Goal: Transaction & Acquisition: Book appointment/travel/reservation

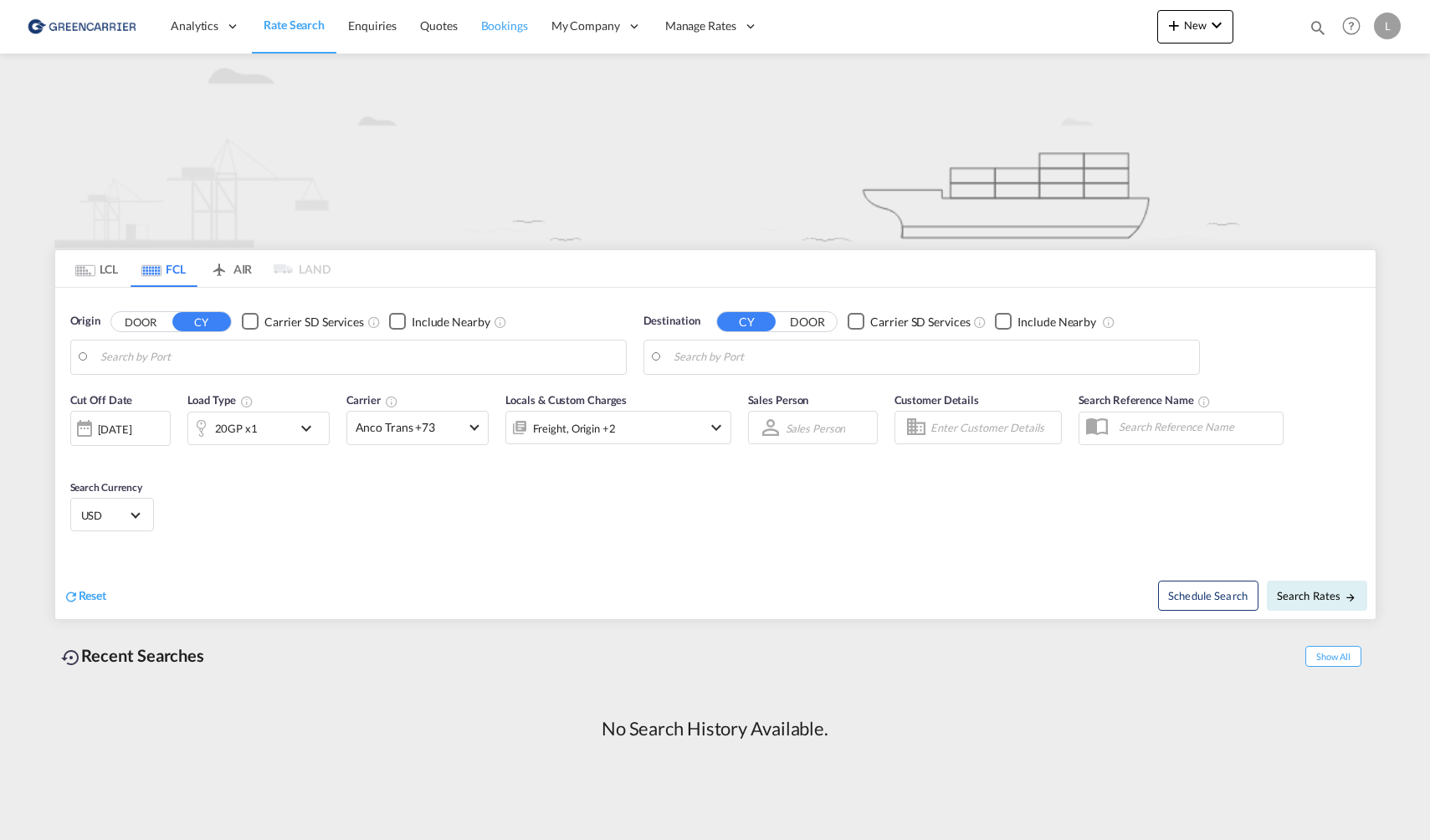
click at [508, 32] on span "Bookings" at bounding box center [504, 25] width 47 height 14
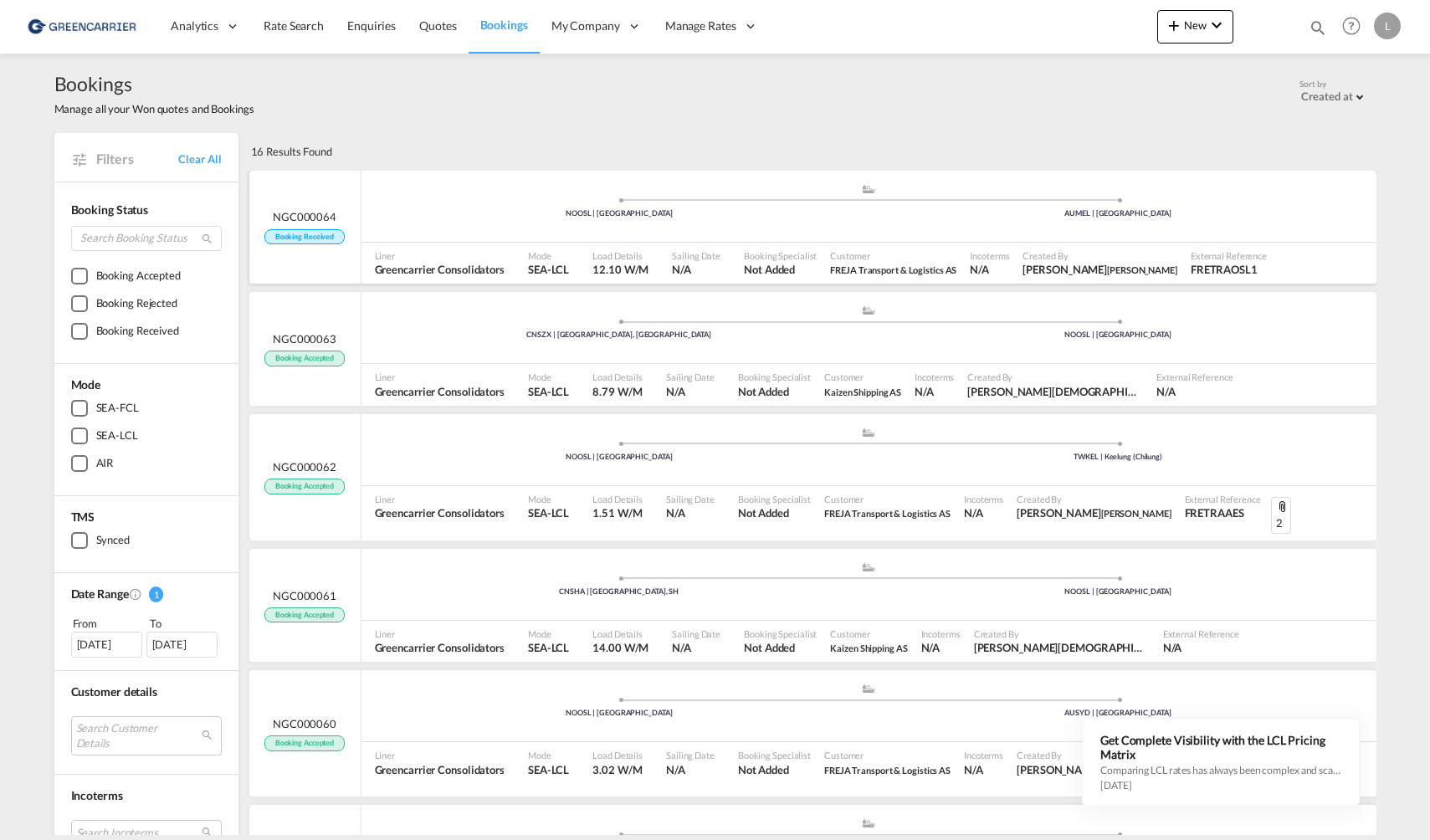
click at [1055, 236] on div ".a{fill:#aaa8ad;} .a{fill:#aaa8ad;} NOOSL | Oslo AUMEL | Melbourne" at bounding box center [869, 210] width 1015 height 54
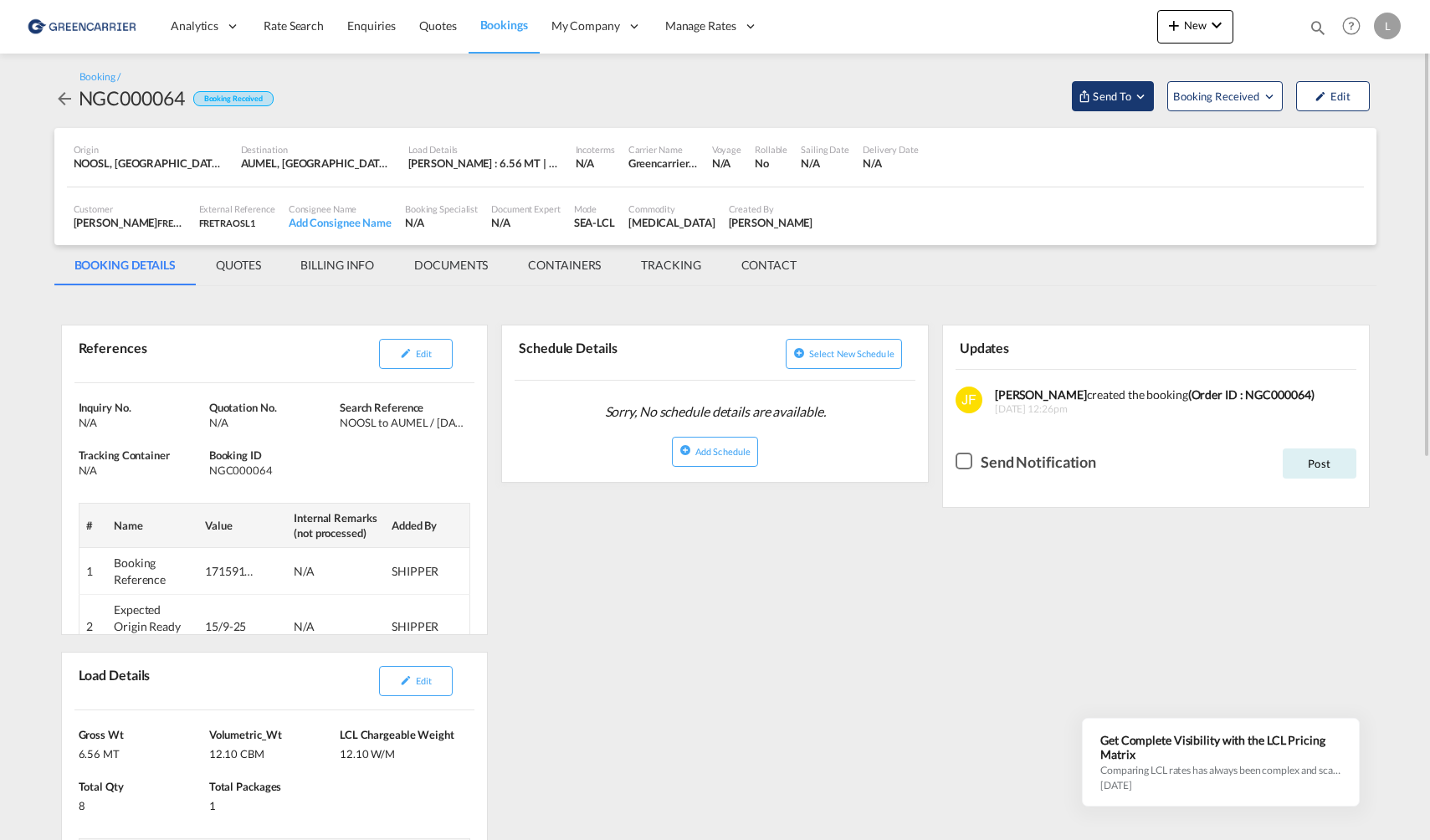
click at [1127, 100] on span "Send To" at bounding box center [1112, 96] width 42 height 17
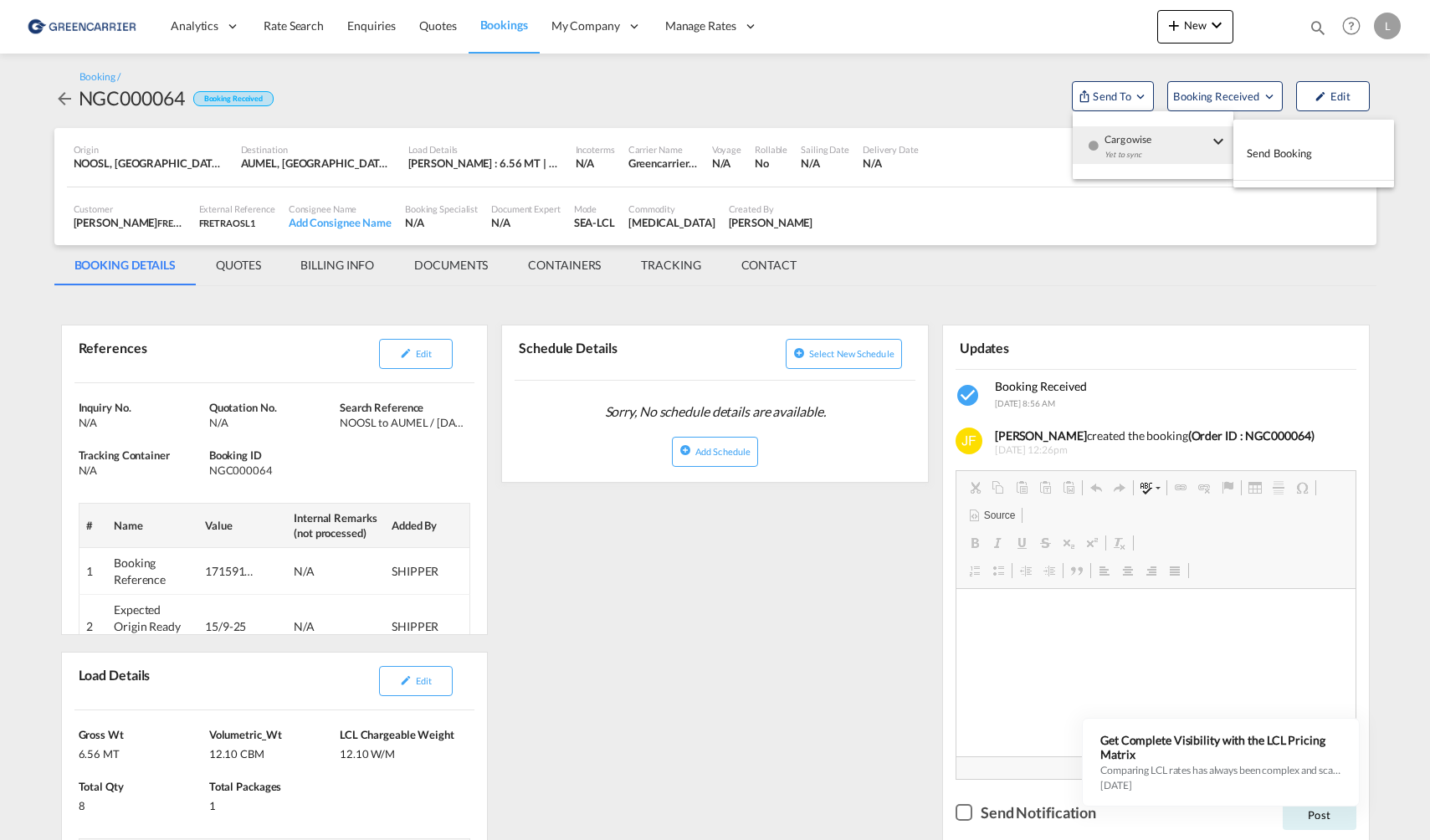
click at [1259, 156] on span "Send Booking" at bounding box center [1279, 153] width 66 height 27
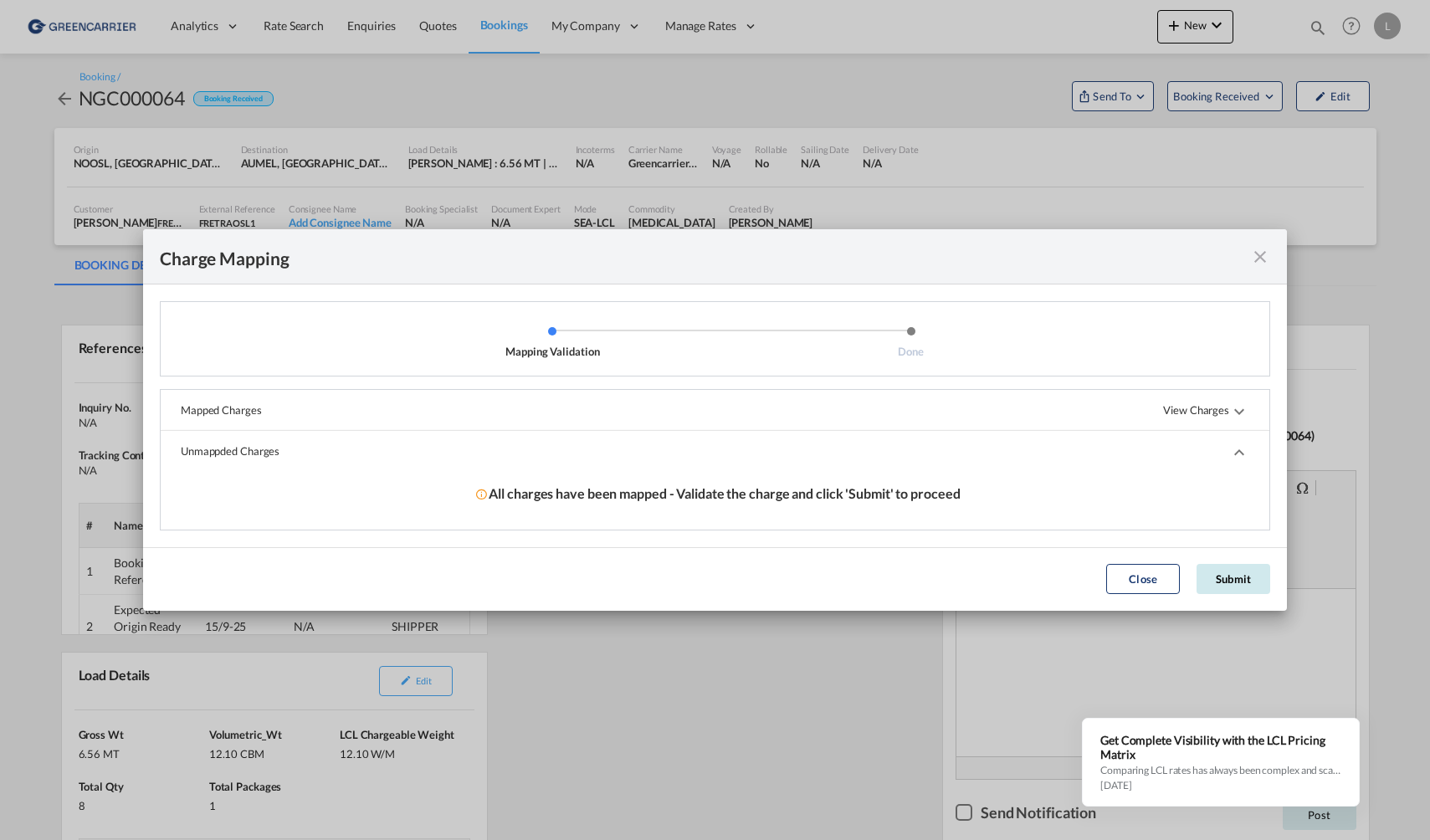
click at [1249, 575] on button "Submit" at bounding box center [1234, 578] width 74 height 30
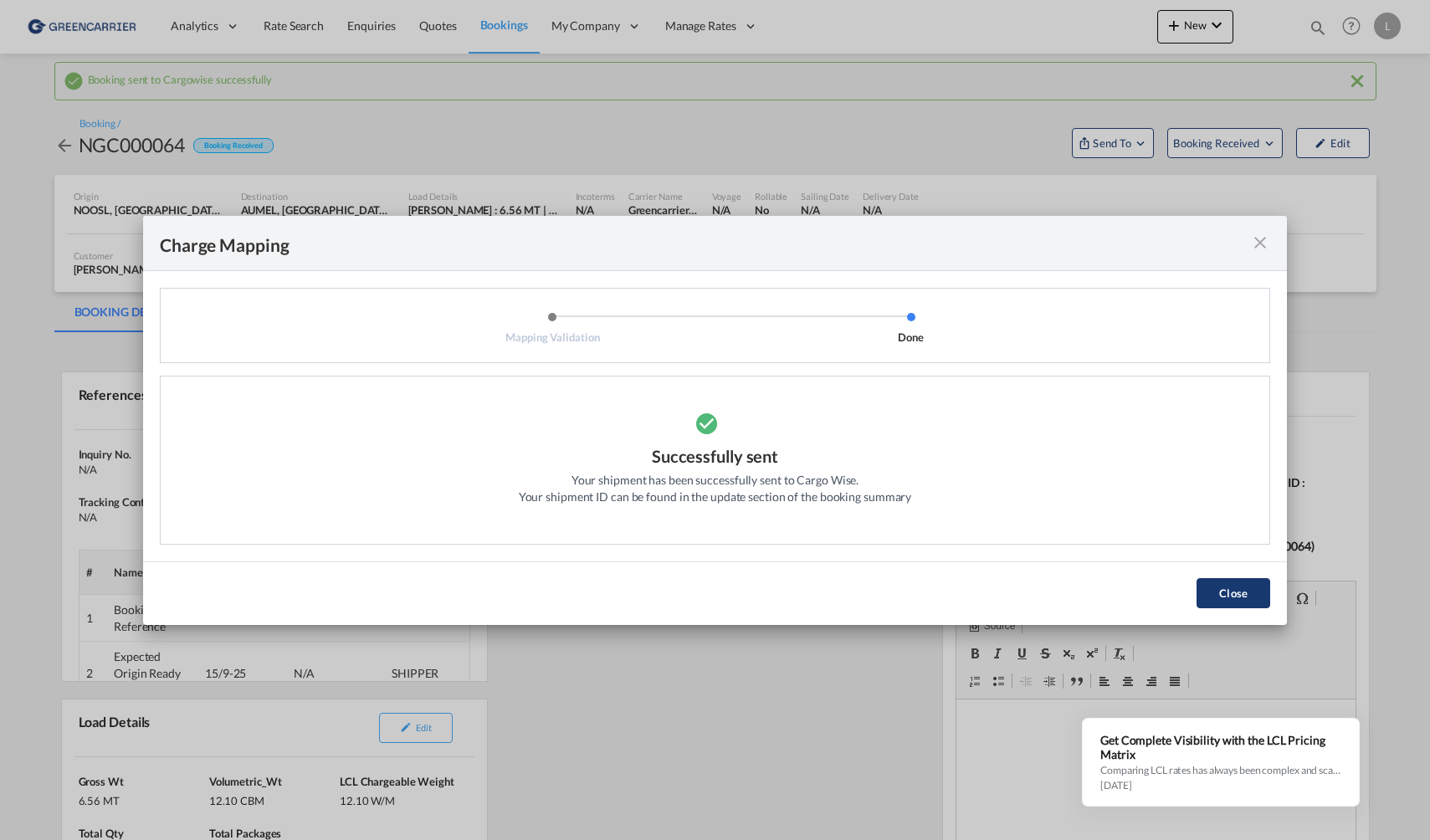
click at [1232, 604] on button "Close" at bounding box center [1234, 593] width 74 height 30
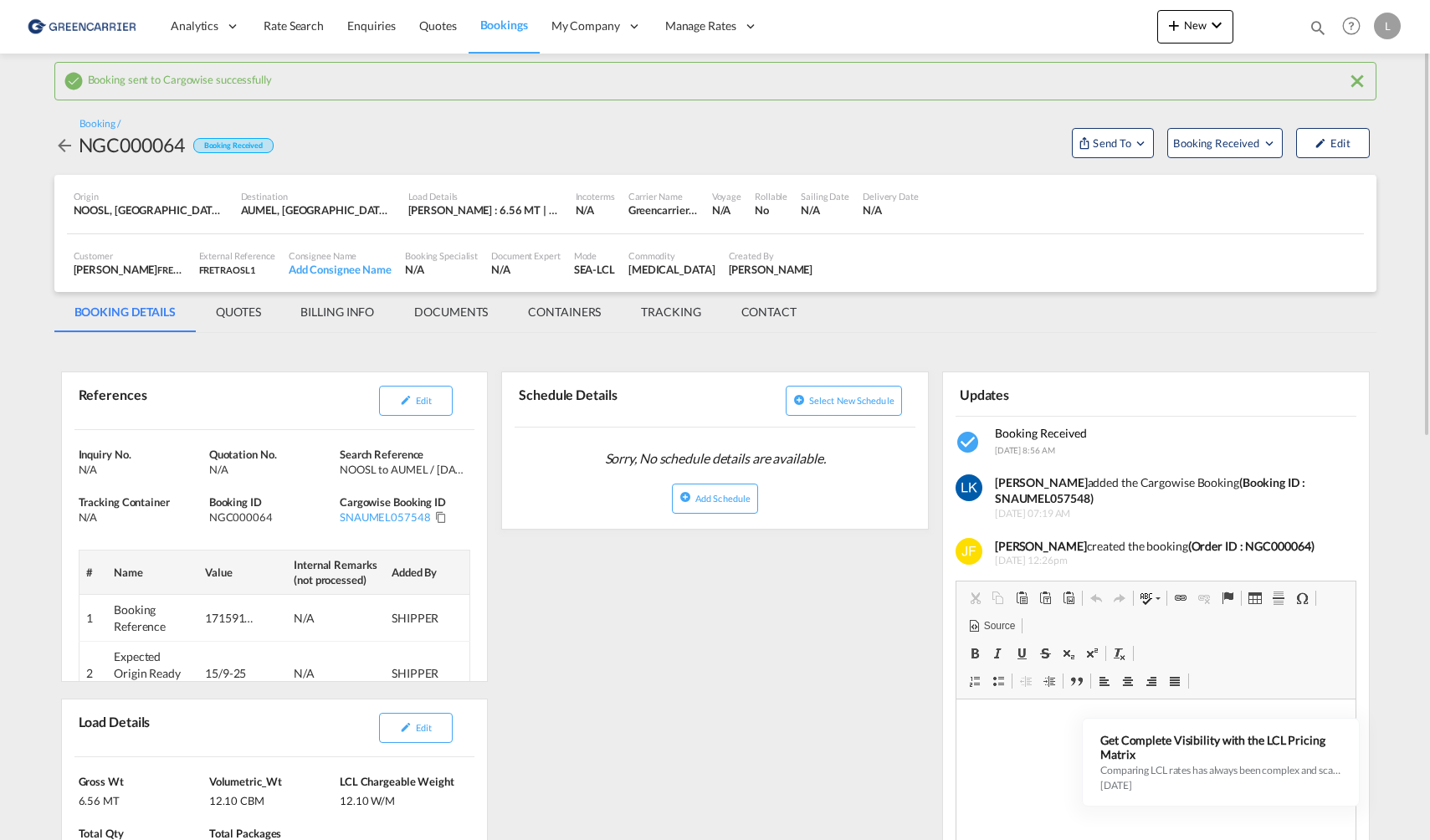
scroll to position [84, 0]
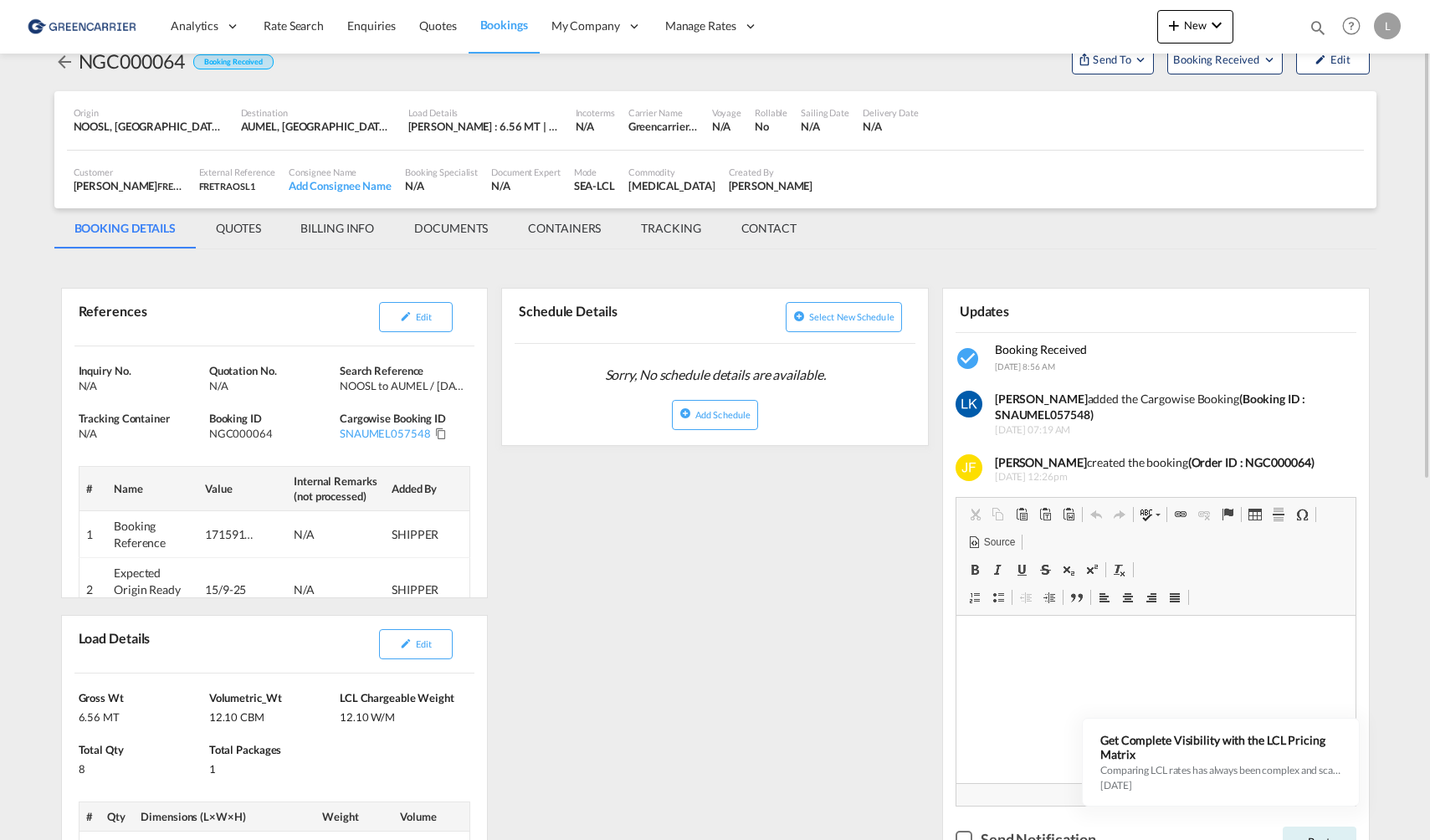
click at [1057, 412] on strong "(Booking ID : SNAUMEL057548)" at bounding box center [1150, 407] width 310 height 31
copy strong "SNAUMEL057548"
click at [134, 56] on div "NGC000064" at bounding box center [132, 61] width 106 height 27
click at [134, 58] on div "NGC000064" at bounding box center [132, 61] width 106 height 27
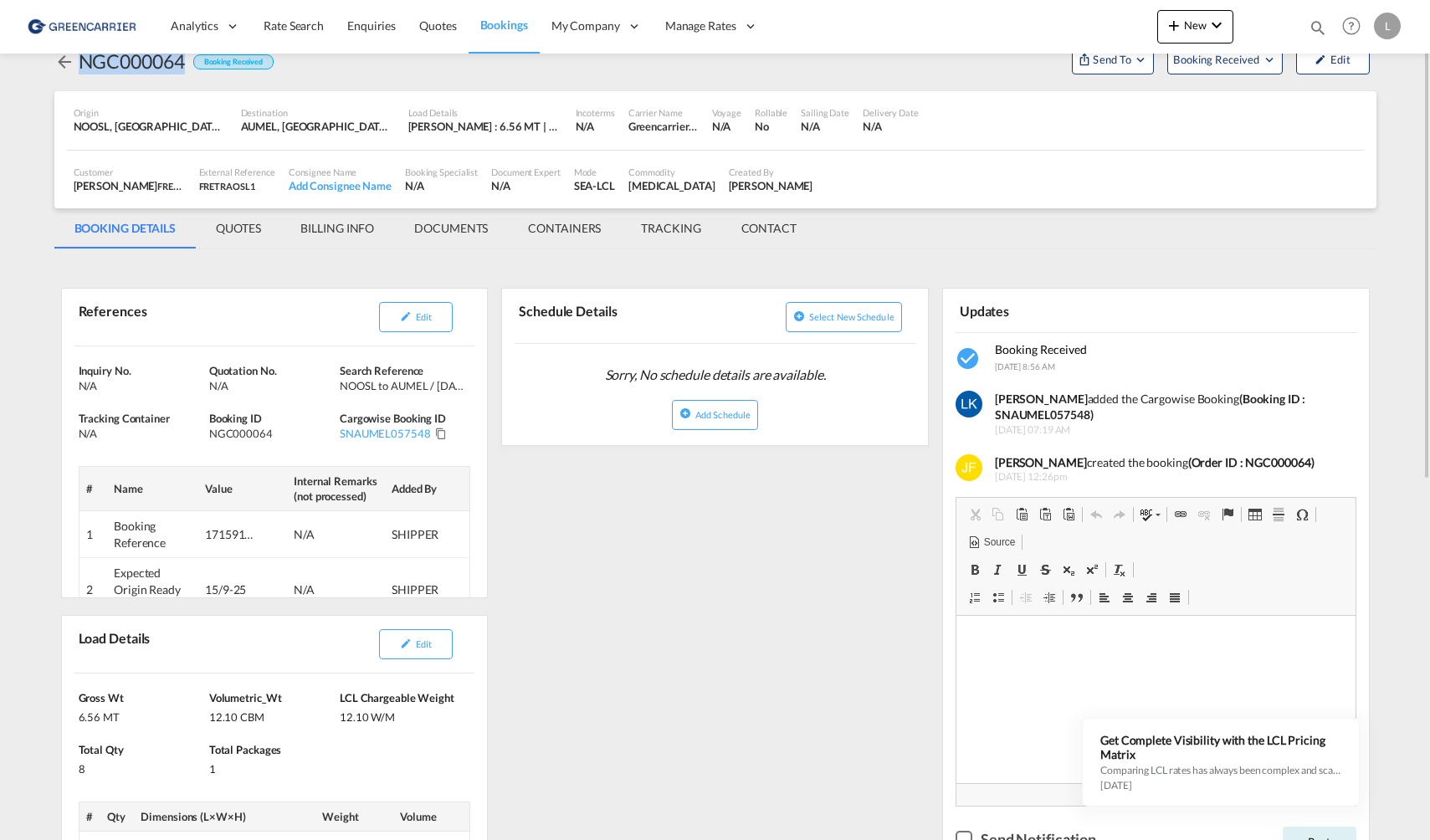
click at [134, 58] on div "NGC000064" at bounding box center [132, 61] width 106 height 27
copy div "NGC000064"
click at [234, 540] on div "171591/JFL" at bounding box center [230, 535] width 51 height 17
copy div "171591"
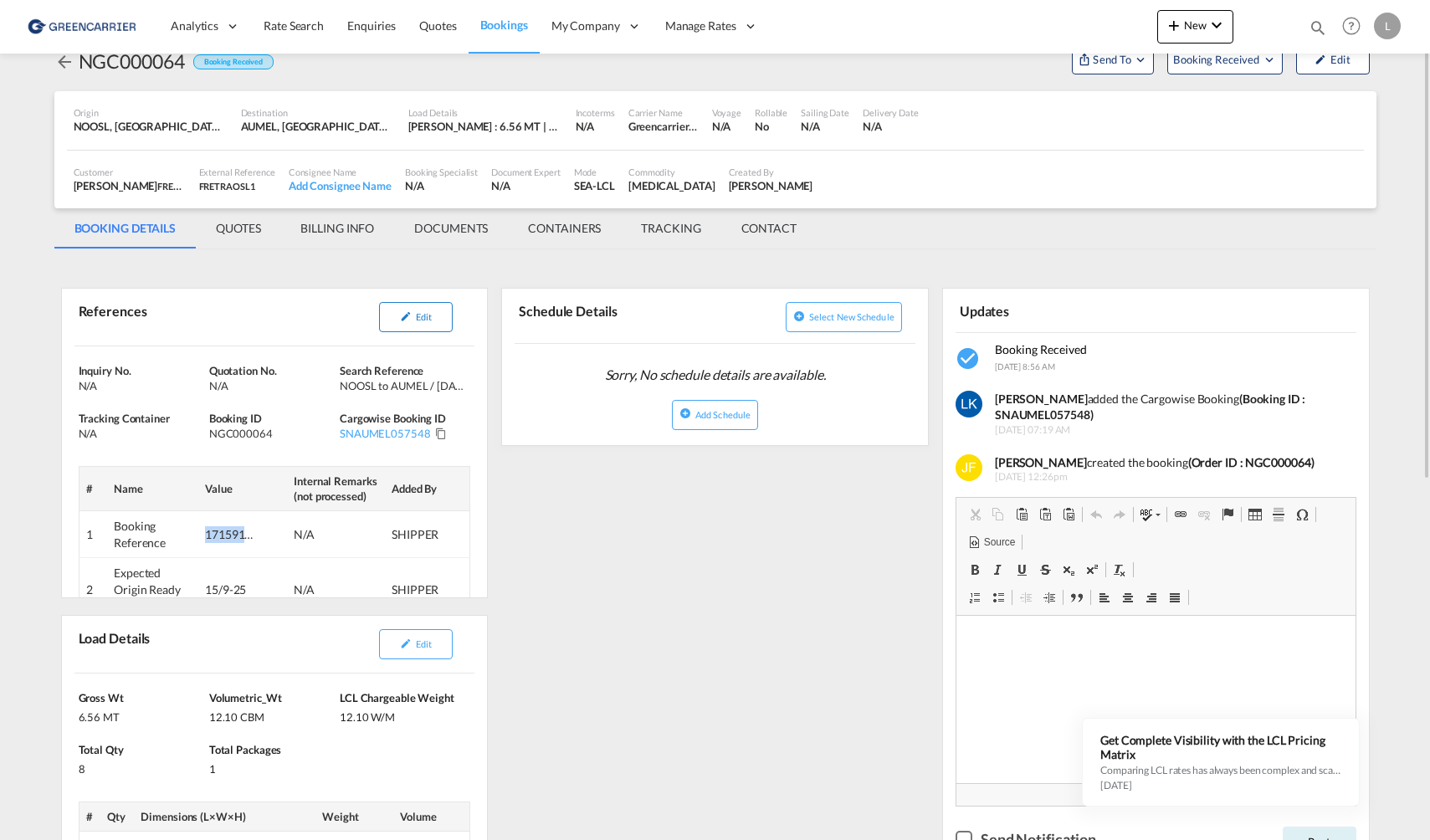
click at [434, 316] on button "Edit" at bounding box center [416, 317] width 74 height 30
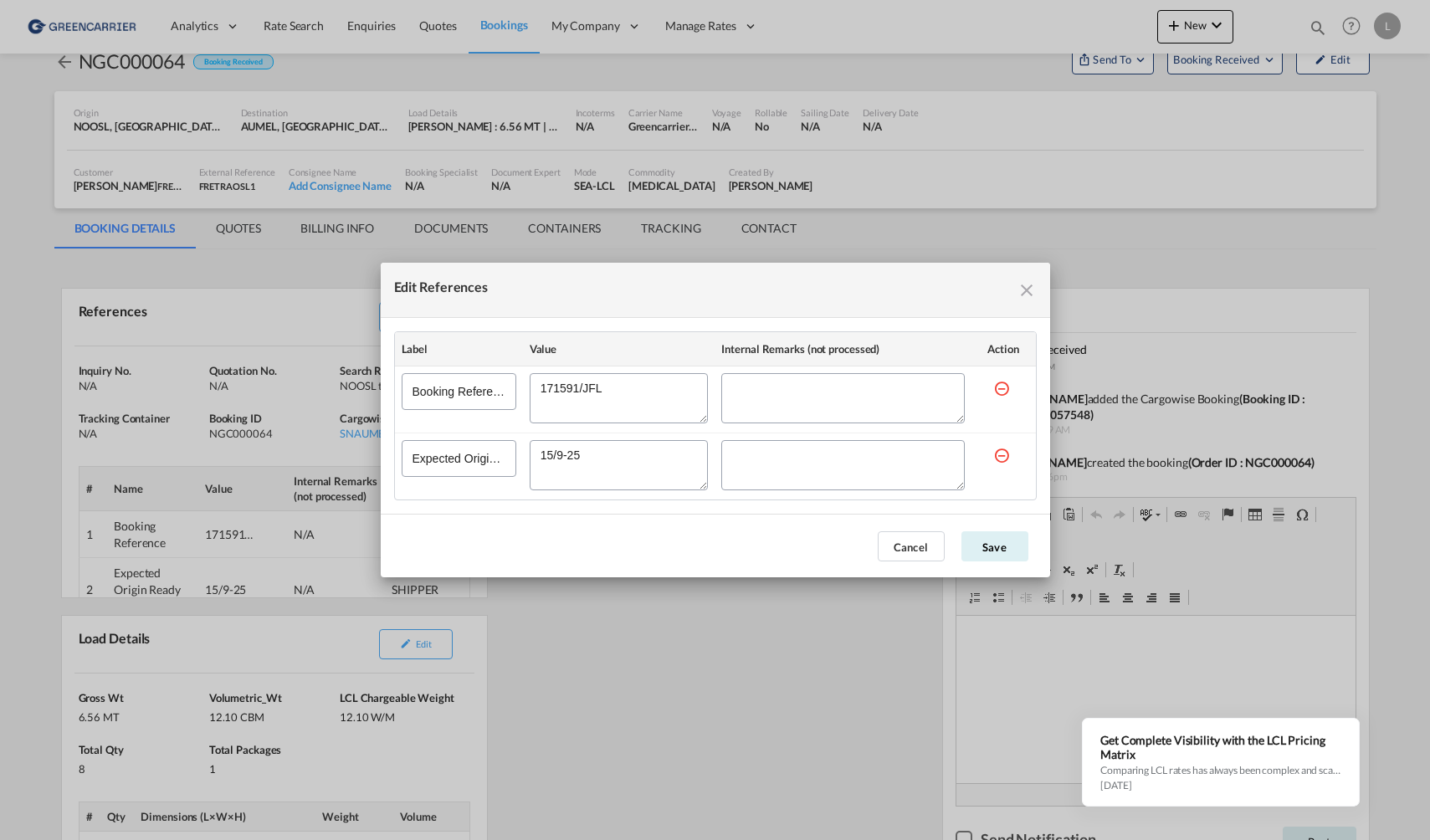
drag, startPoint x: 678, startPoint y: 405, endPoint x: 44, endPoint y: 387, distance: 634.3
click at [210, 387] on div "Edit References Label Value Internal Remarks (not processed) Action Booking Ref…" at bounding box center [715, 420] width 1430 height 840
click at [1037, 279] on div "Edit References" at bounding box center [715, 290] width 669 height 55
drag, startPoint x: 309, startPoint y: 298, endPoint x: 623, endPoint y: 376, distance: 323.5
click at [309, 298] on div "Edit References Label Value Internal Remarks (not processed) Action Booking Ref…" at bounding box center [715, 420] width 1430 height 840
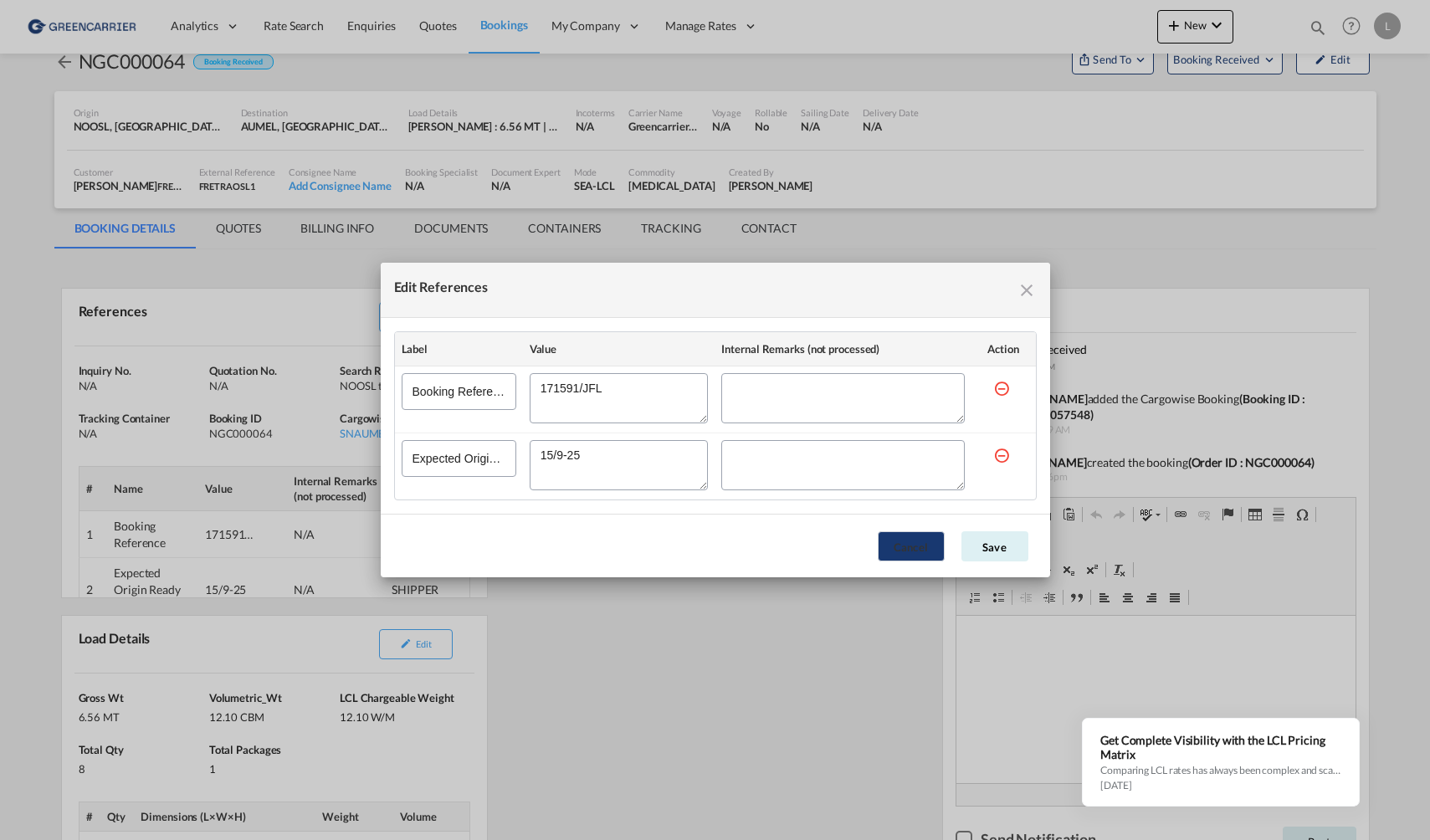
click at [909, 552] on button "Cancel" at bounding box center [911, 546] width 67 height 30
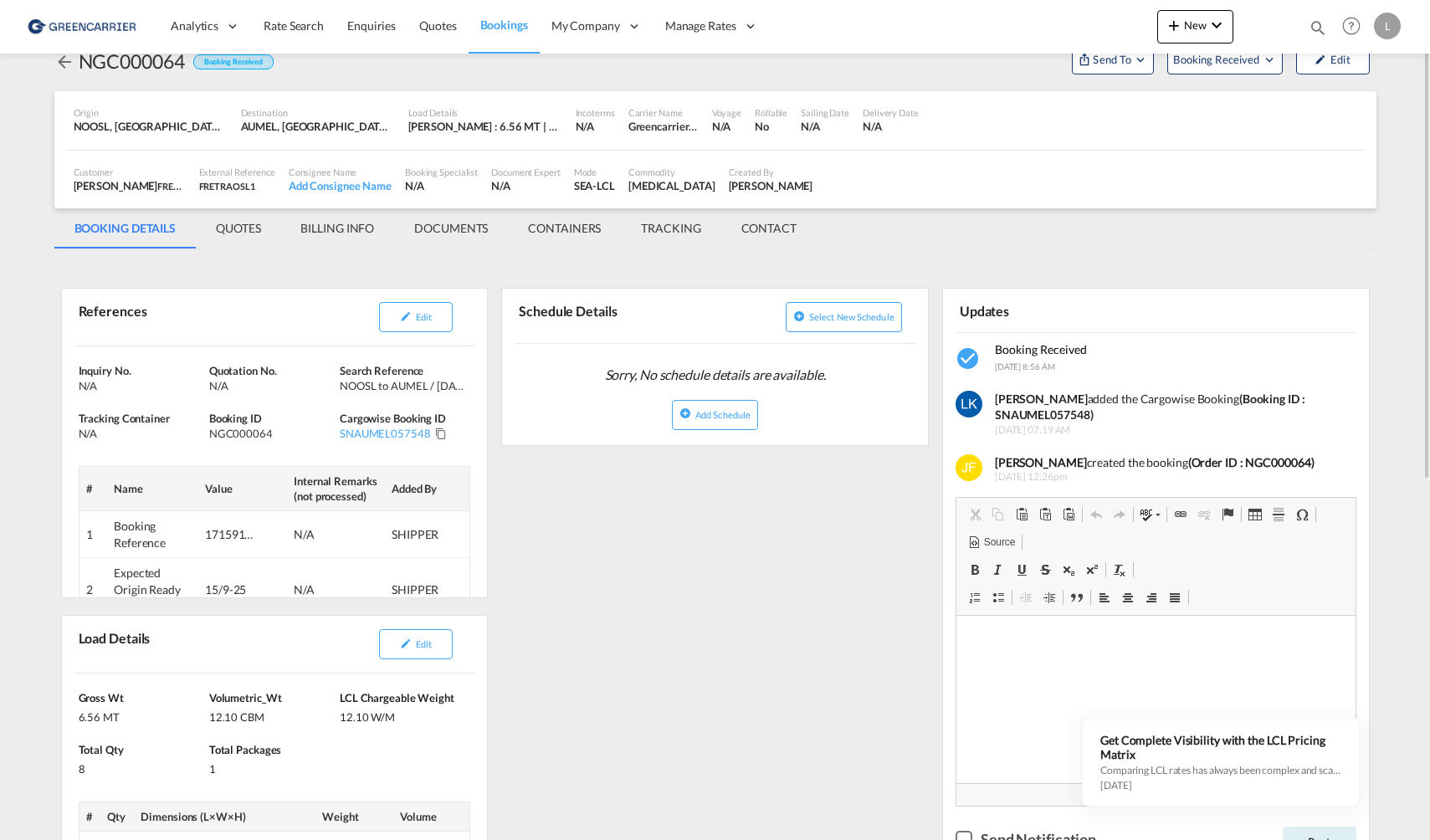
click at [1057, 420] on strong "(Booking ID : SNAUMEL057548)" at bounding box center [1150, 407] width 310 height 31
copy strong "SNAUMEL057548"
click at [1045, 421] on strong "(Booking ID : SNAUMEL057548)" at bounding box center [1150, 407] width 310 height 31
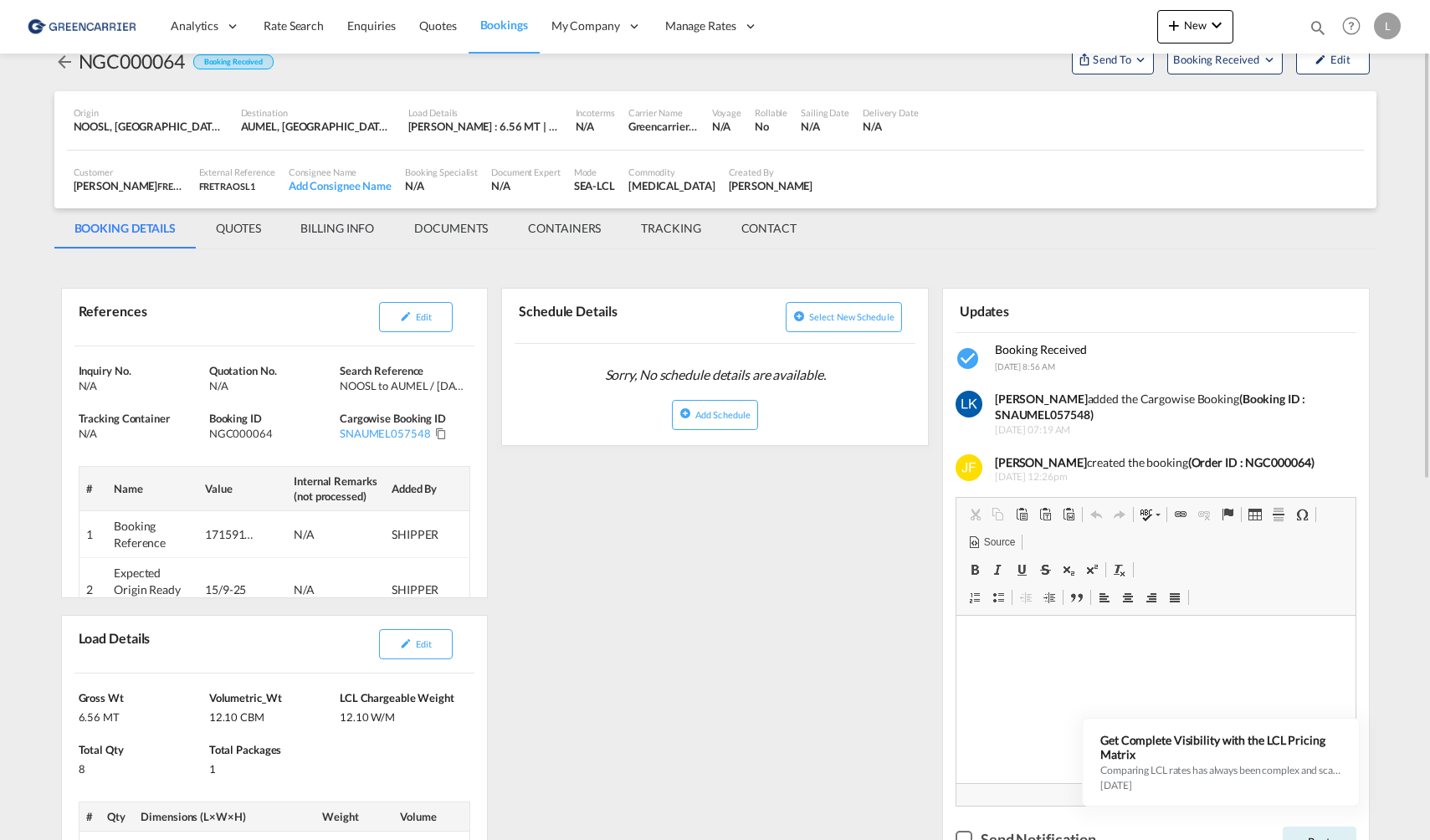
drag, startPoint x: 48, startPoint y: 697, endPoint x: 59, endPoint y: 685, distance: 16.3
click at [48, 697] on div "Booking sent to Cargowise successfully Booking / NGC000064 Booking Received Sen…" at bounding box center [715, 733] width 1339 height 1526
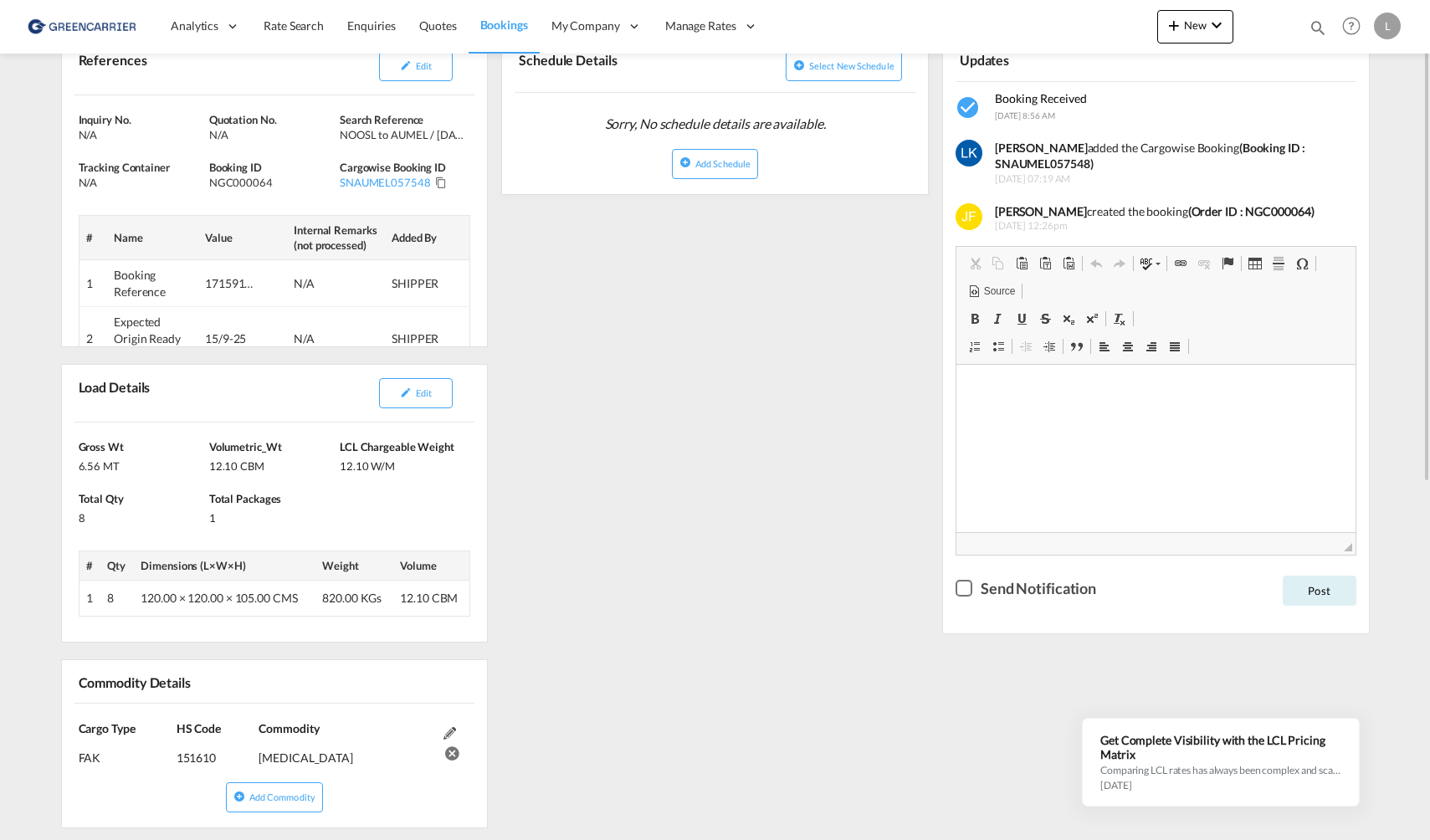
scroll to position [251, 0]
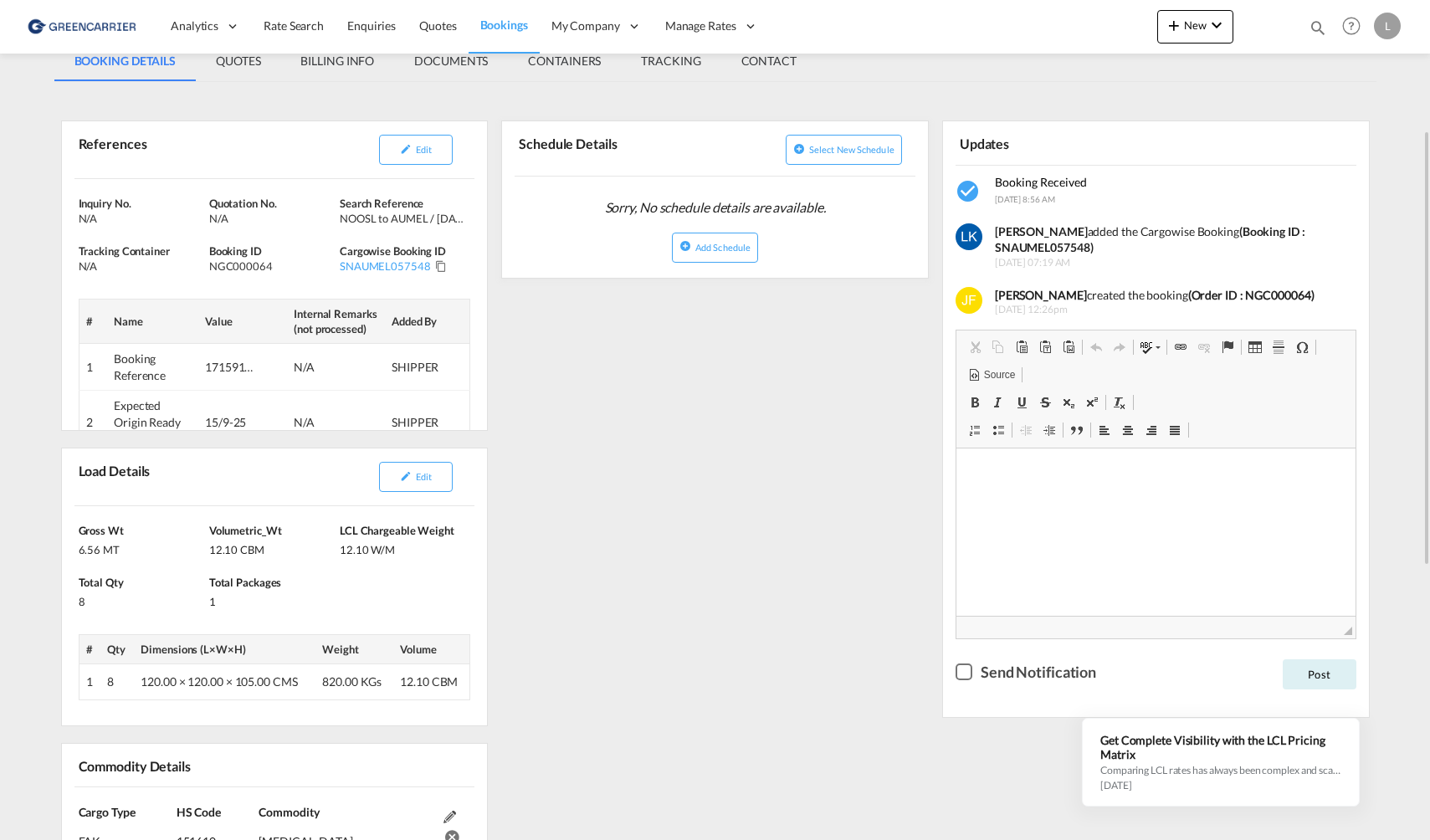
click at [36, 634] on md-content "Analytics Reports Dashboard Rate Search Enquiries Quotes Bookings" at bounding box center [715, 420] width 1430 height 840
click at [272, 590] on div "1" at bounding box center [272, 599] width 126 height 19
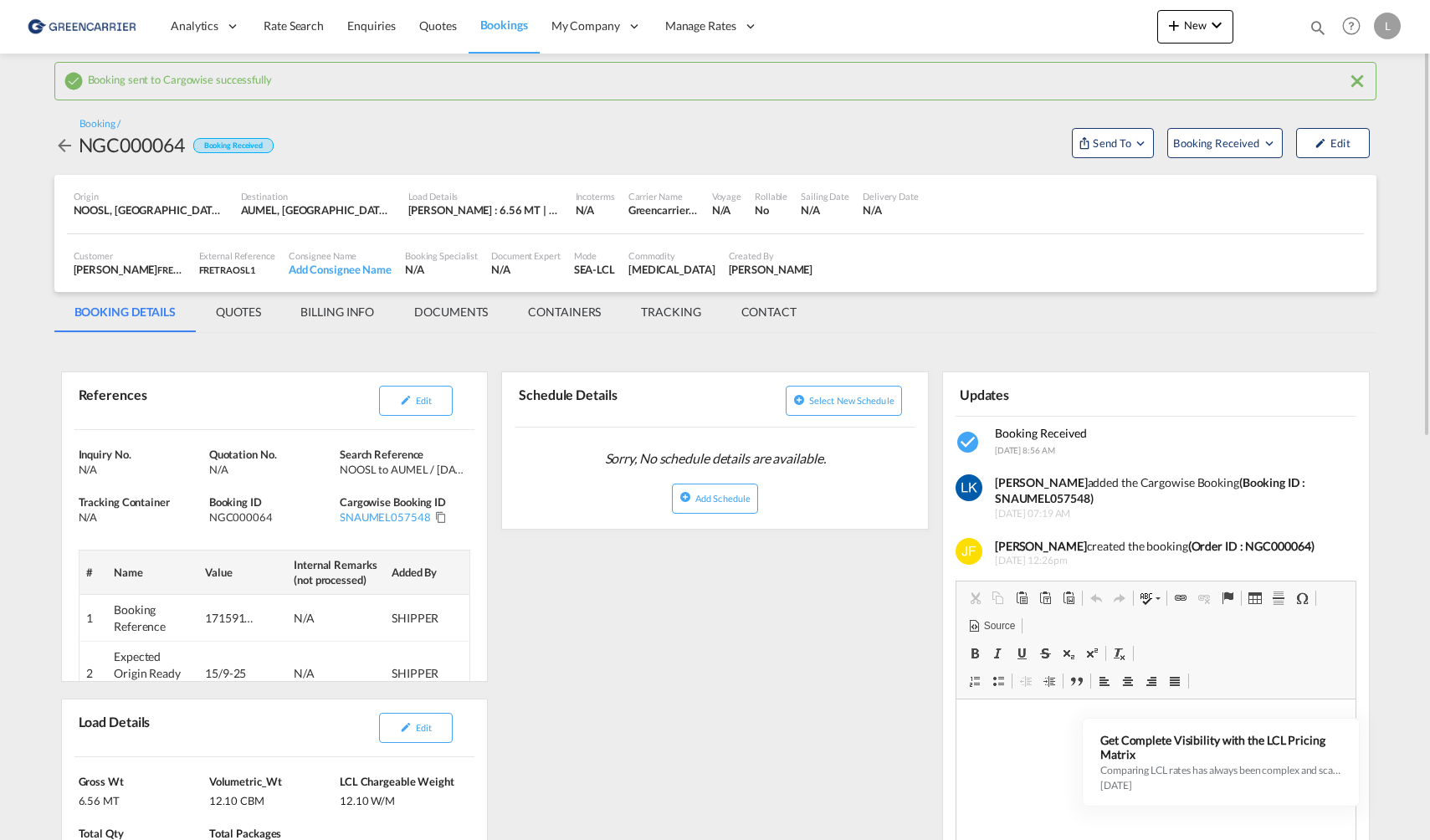
click at [119, 143] on div "NGC000064" at bounding box center [132, 145] width 106 height 27
copy div "NGC000064"
click at [1032, 494] on strong "(Booking ID : SNAUMEL057548)" at bounding box center [1150, 491] width 310 height 31
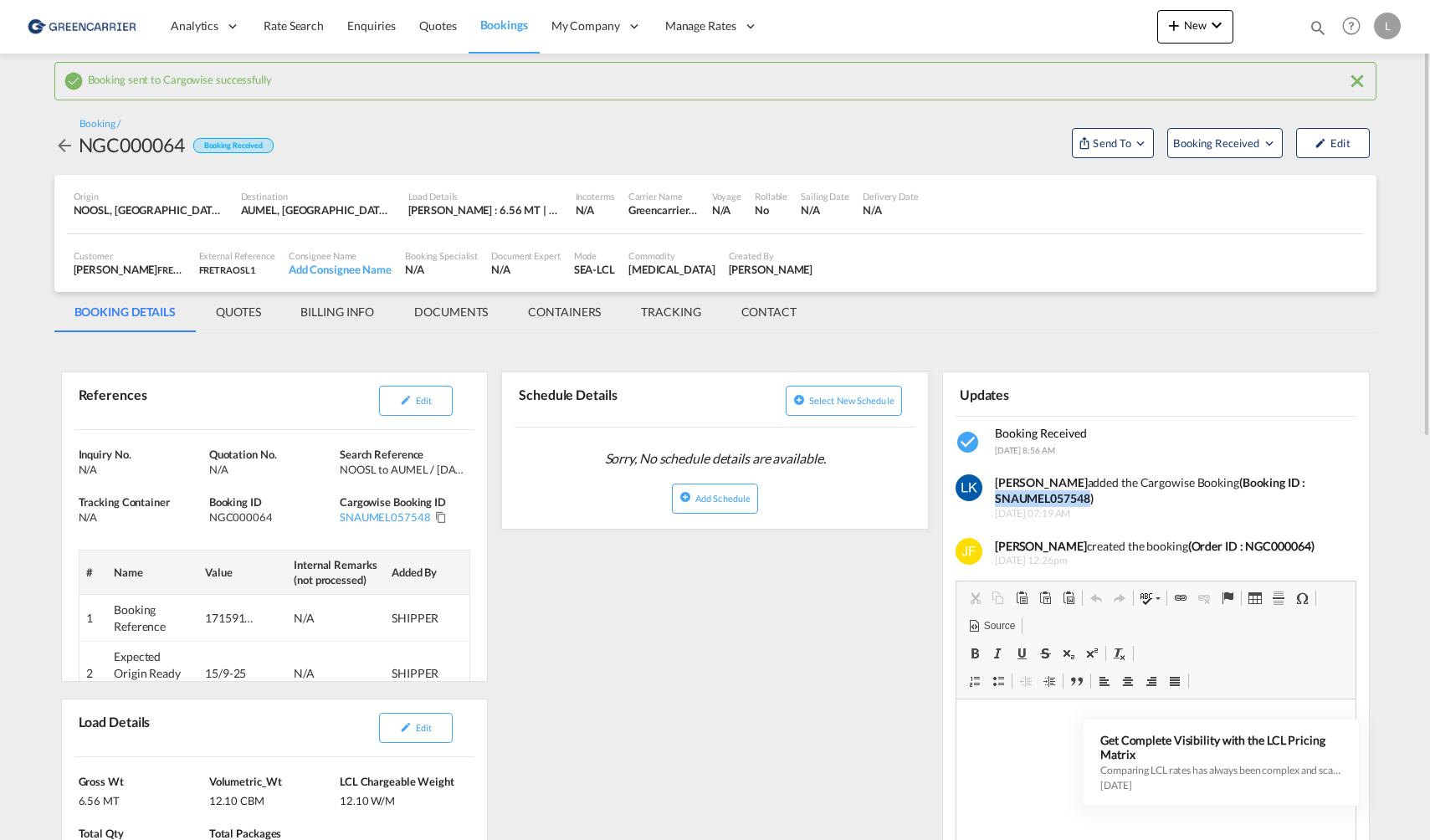
copy strong "SNAUMEL057548"
click at [28, 618] on md-content "Analytics Reports Dashboard Rate Search Enquiries Quotes Bookings" at bounding box center [715, 420] width 1430 height 840
click at [14, 687] on md-content "Analytics Reports Dashboard Rate Search Enquiries Quotes Bookings" at bounding box center [715, 420] width 1430 height 840
click at [131, 153] on div "NGC000064" at bounding box center [132, 145] width 106 height 27
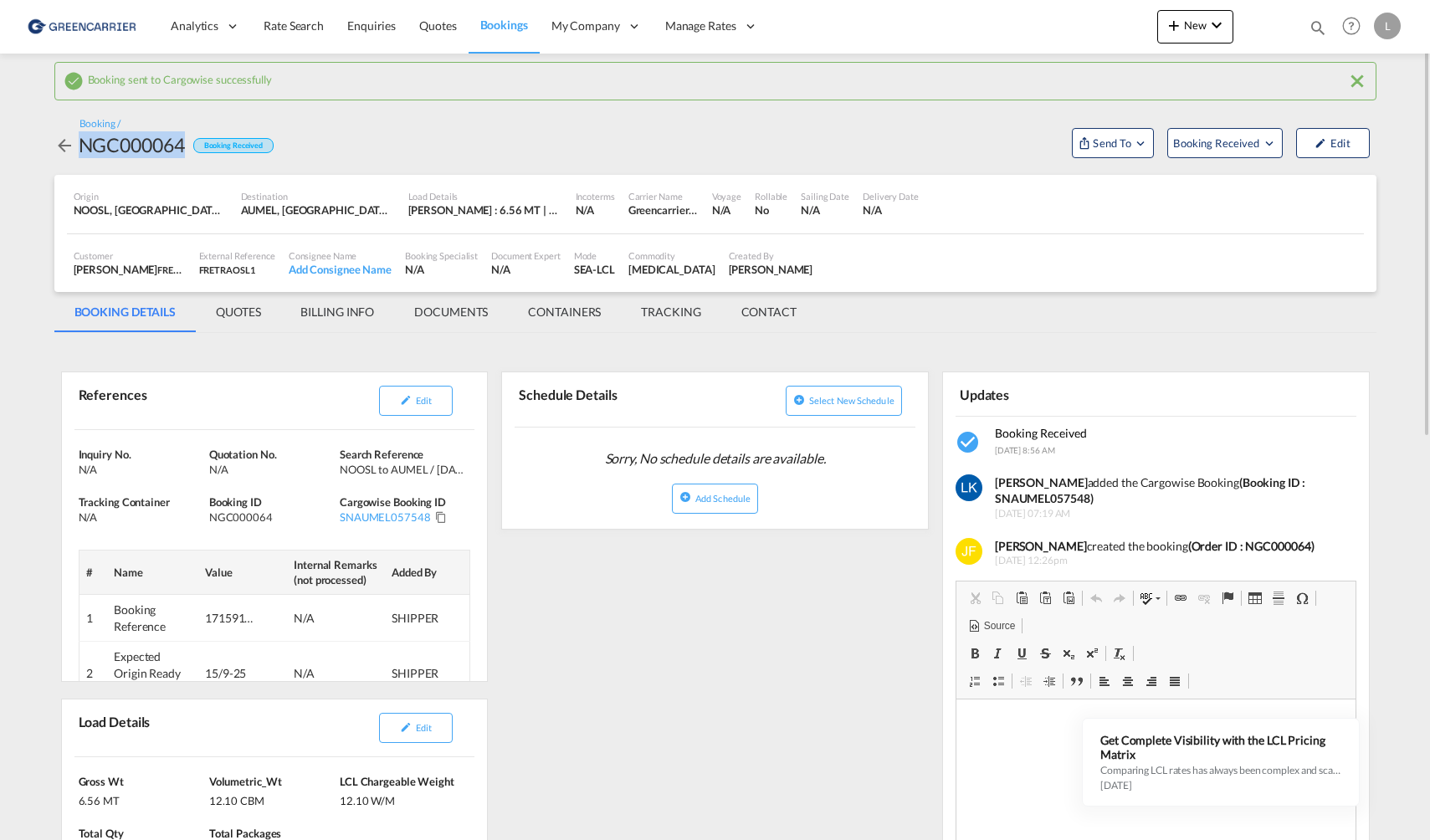
copy div "NGC000064"
click at [62, 623] on div "Inquiry No. N/A Quotation No. N/A Search Reference NOOSL to AUMEL / 10 Sep 2025…" at bounding box center [275, 577] width 426 height 292
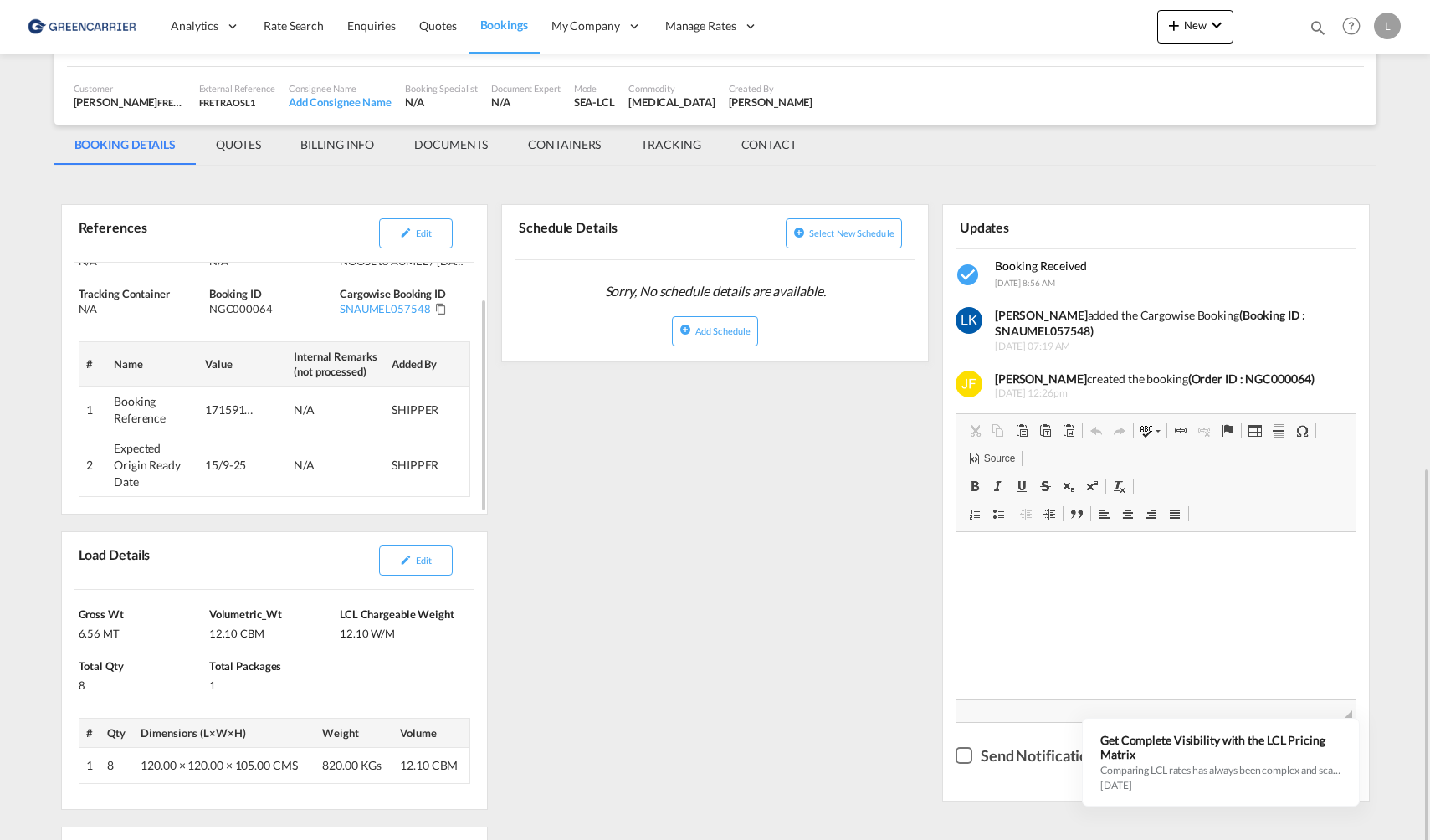
scroll to position [84, 0]
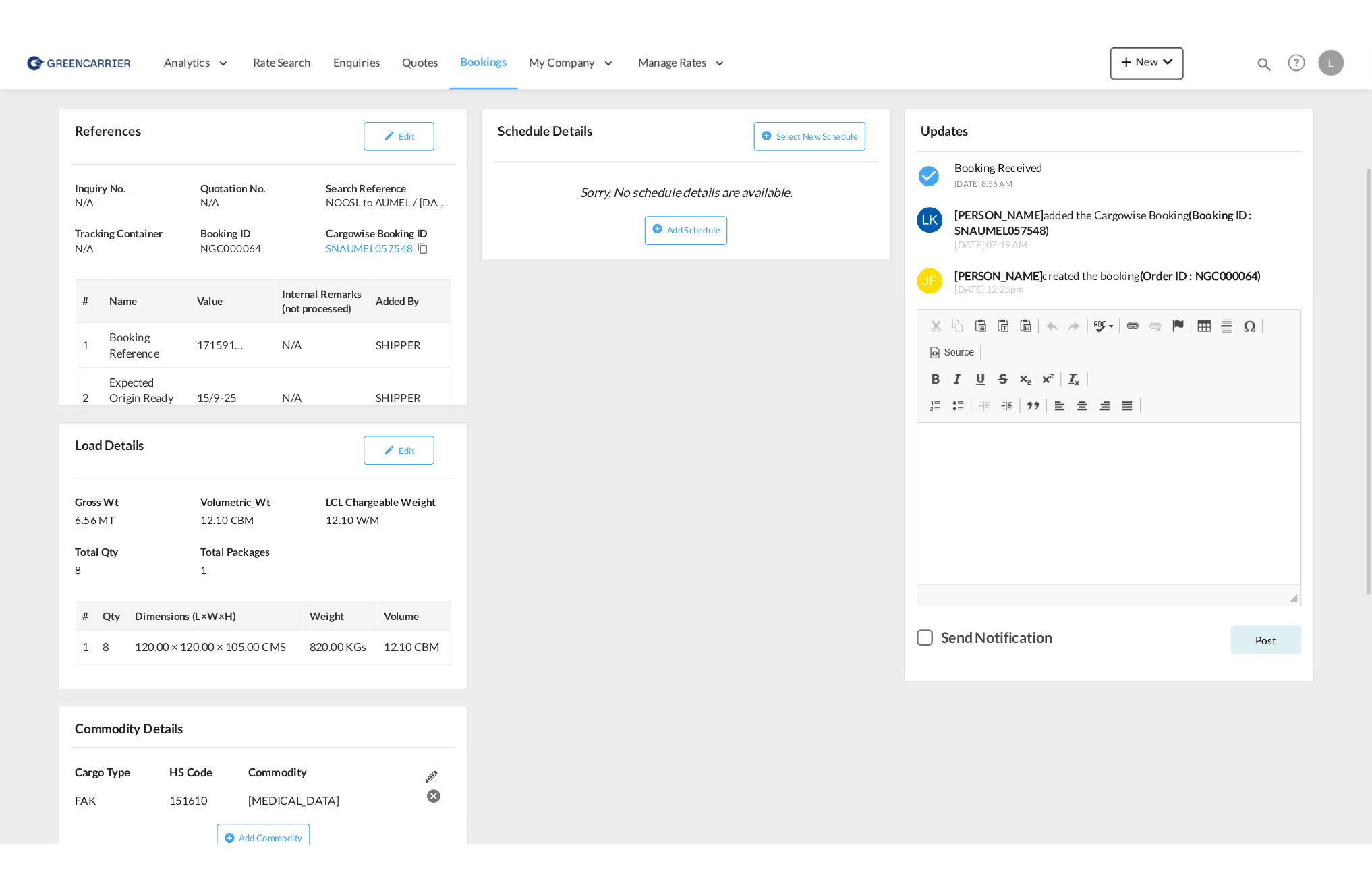
scroll to position [270, 0]
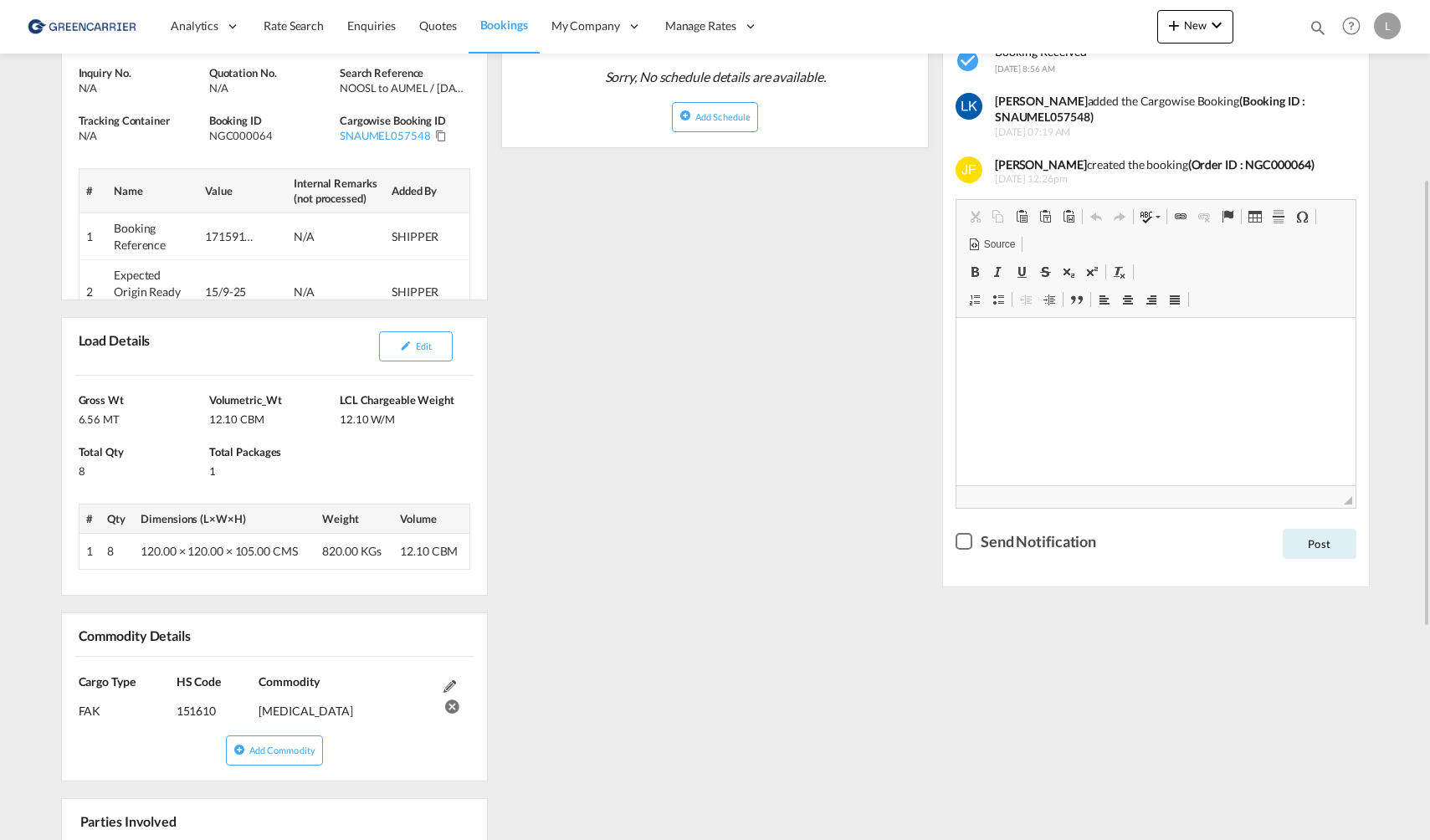
click at [1039, 115] on strong "(Booking ID : SNAUMEL057548)" at bounding box center [1150, 109] width 310 height 31
copy strong "SNAUMEL057548"
drag, startPoint x: 505, startPoint y: 512, endPoint x: 495, endPoint y: 508, distance: 10.8
click at [505, 512] on div "References Edit Inquiry No. N/A Quotation No. N/A Search Reference NOOSL to AUM…" at bounding box center [715, 578] width 1323 height 1238
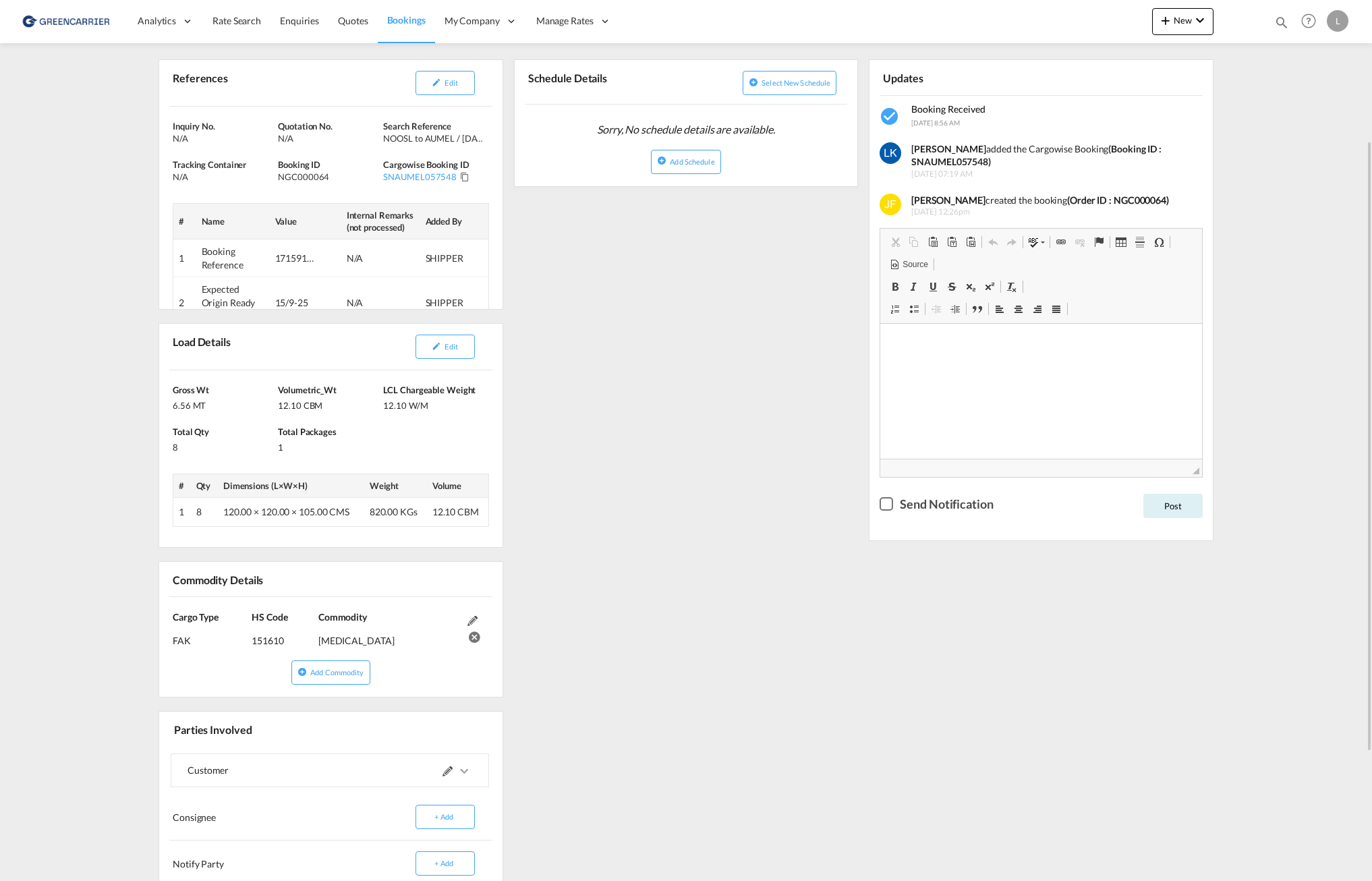
scroll to position [0, 0]
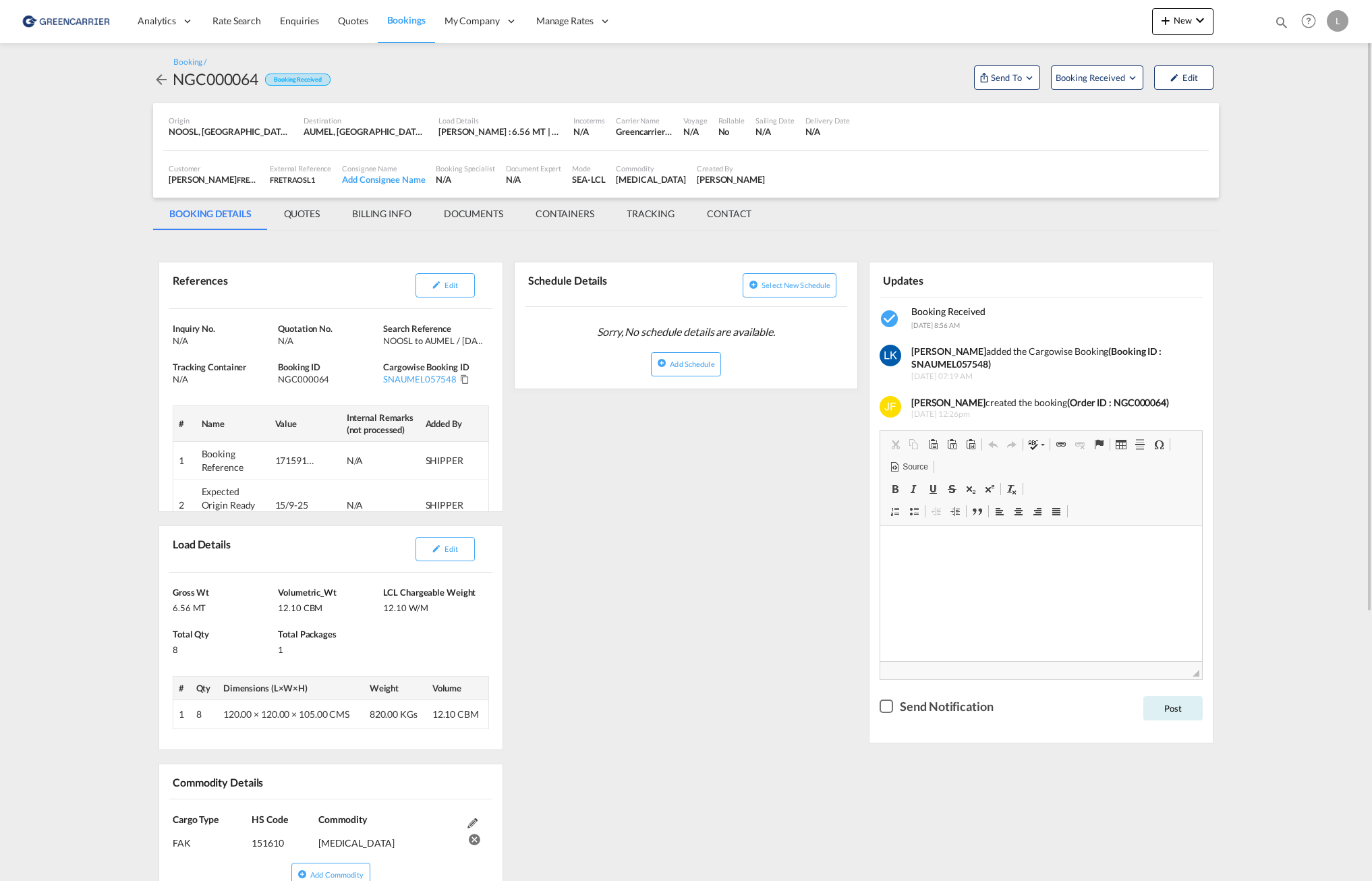
click at [455, 216] on md-tab-item "DOCUMENTS" at bounding box center [473, 214] width 92 height 33
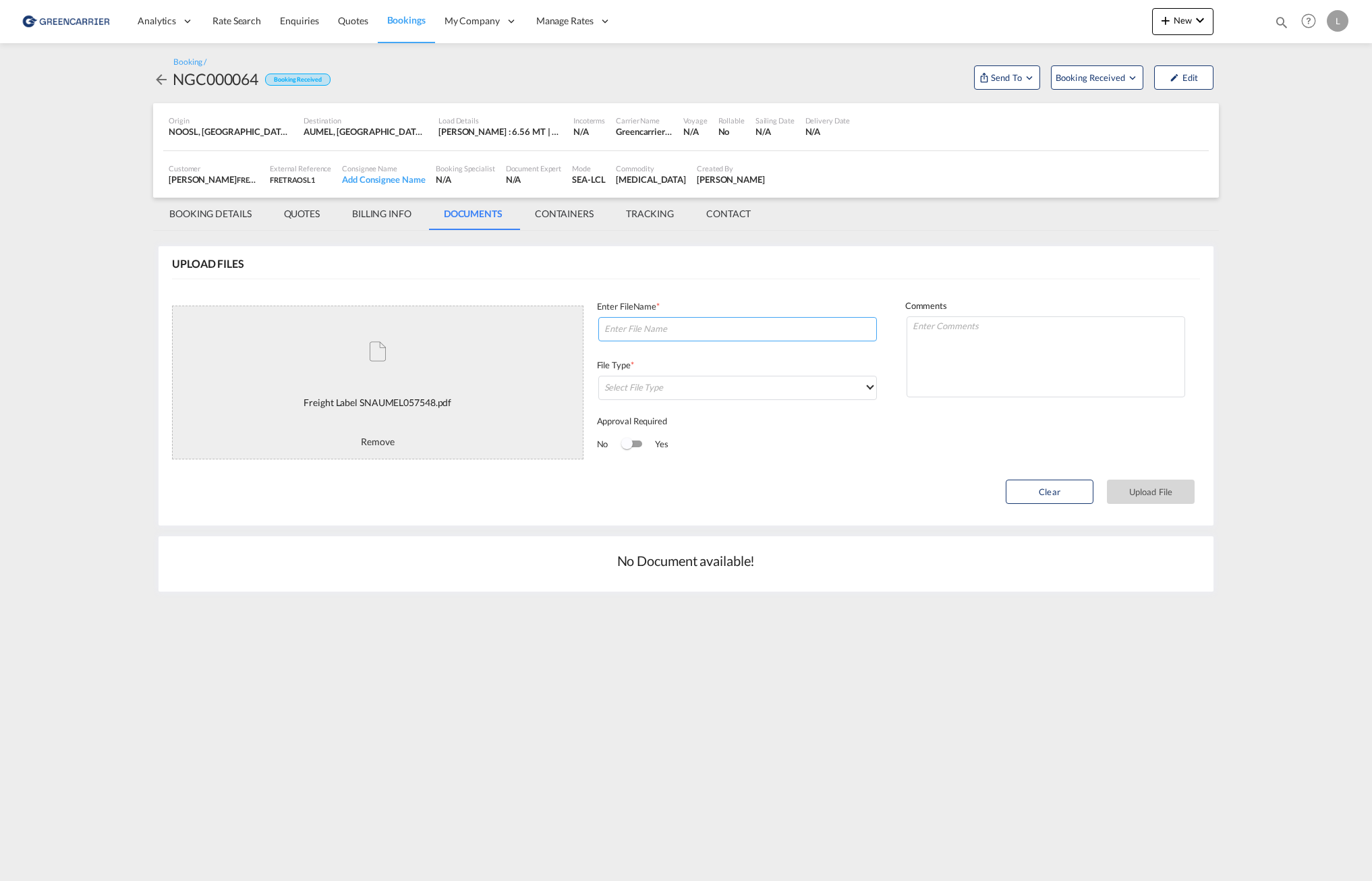
click at [716, 331] on input at bounding box center [737, 329] width 278 height 24
type input "l"
type input "Labels"
click at [701, 387] on md-select "Select File Type DO/CRO Draft B/L Freight Invoice Commercial Invoice Original B…" at bounding box center [737, 387] width 278 height 24
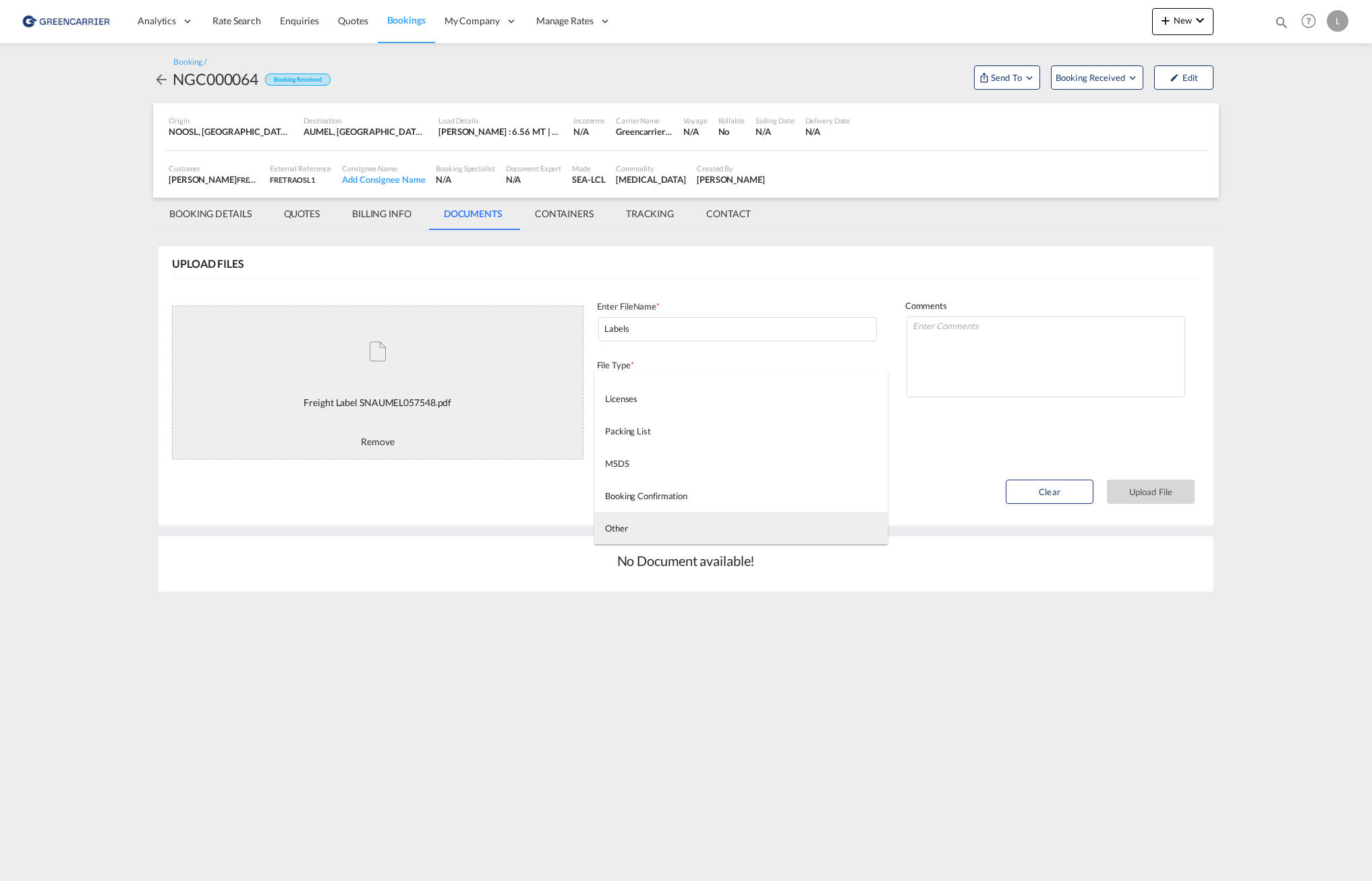
click at [649, 523] on md-option "Other" at bounding box center [741, 528] width 294 height 33
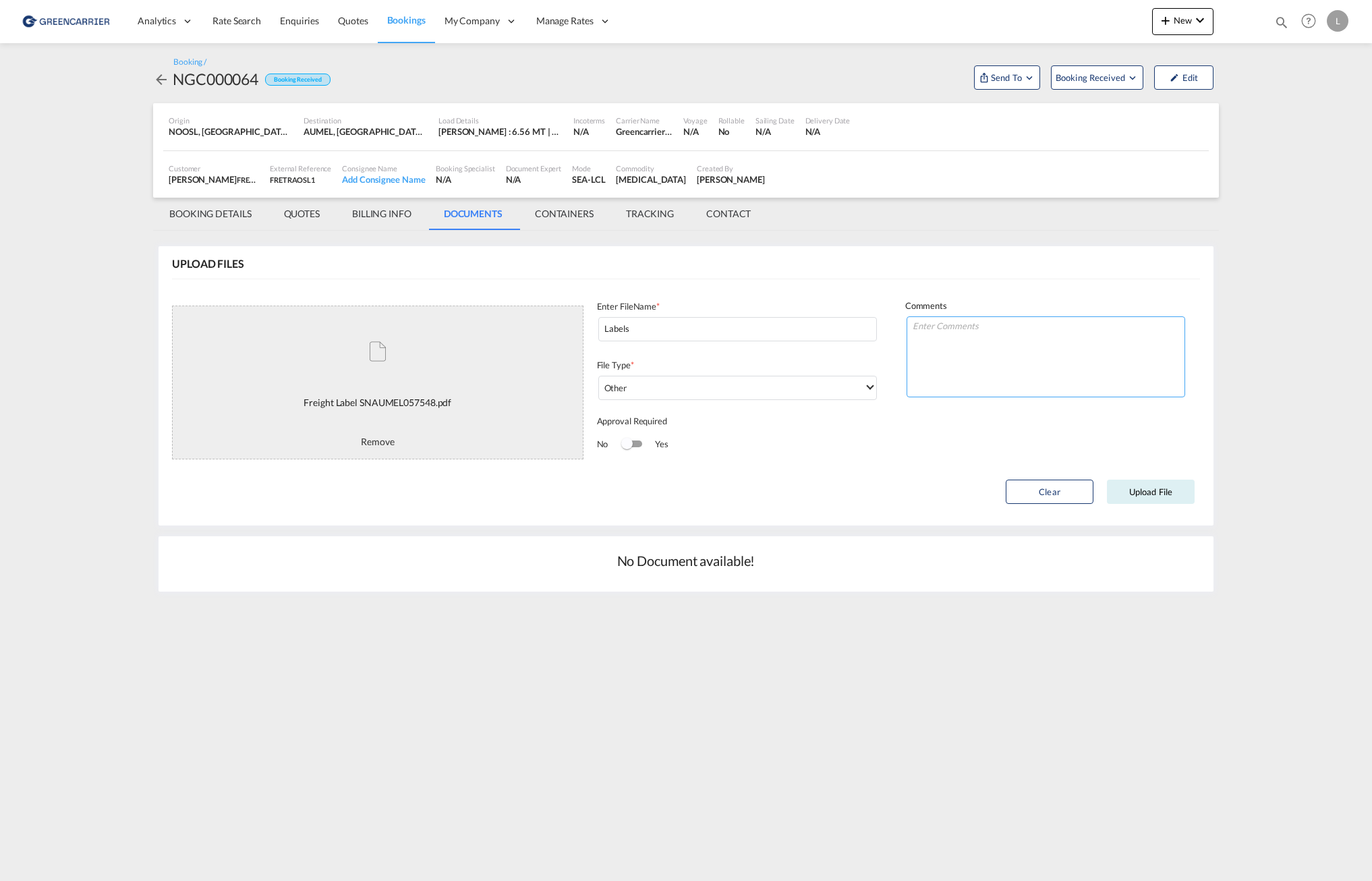
click at [1064, 381] on textarea at bounding box center [1046, 356] width 278 height 81
click at [1152, 497] on button "Upload File" at bounding box center [1150, 491] width 88 height 24
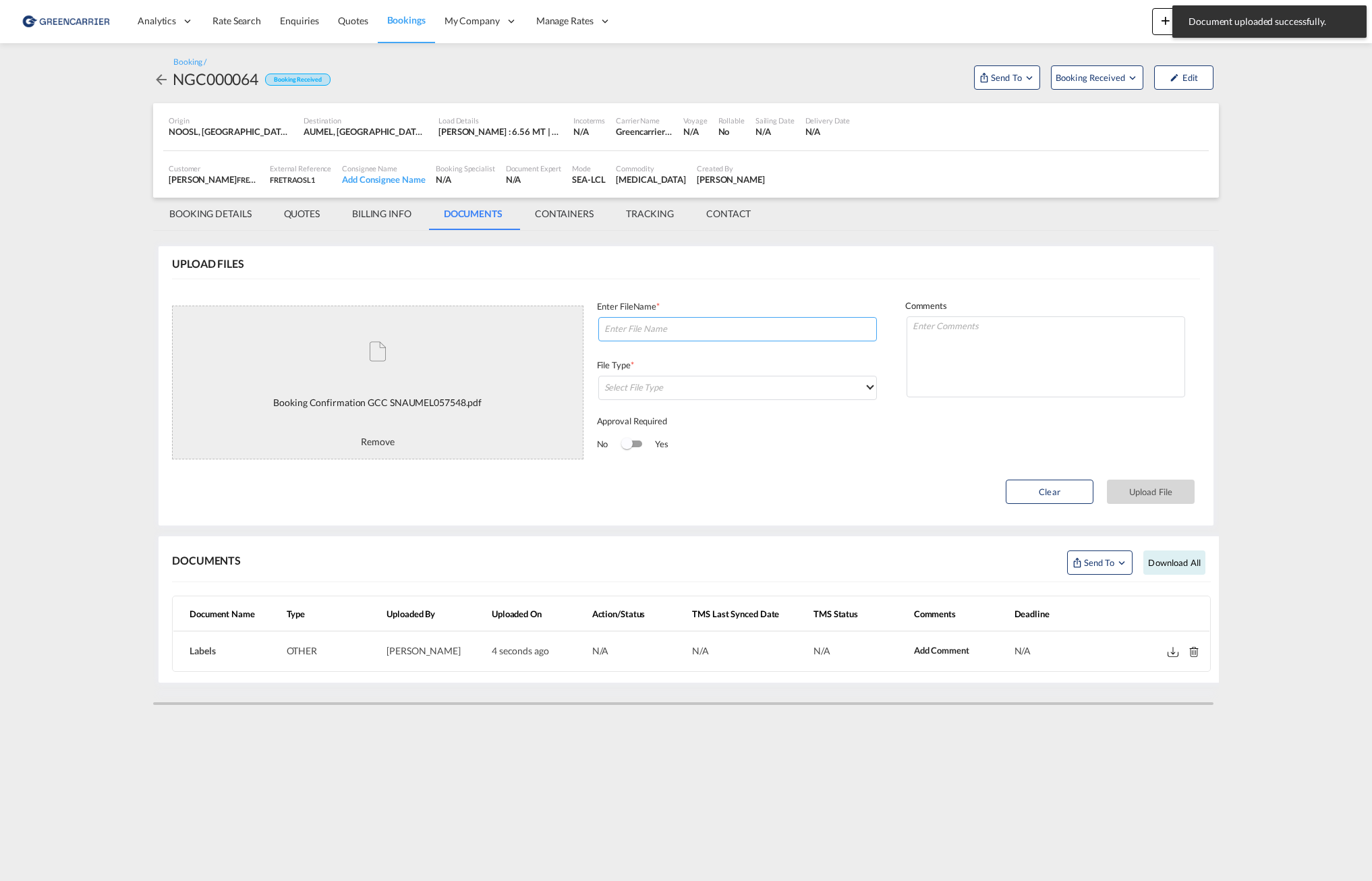
click at [678, 337] on input at bounding box center [737, 329] width 278 height 24
paste input "SNAUMEL057548"
type input "BC SNAUMEL057548"
click at [724, 394] on md-select "Select File Type" at bounding box center [737, 387] width 278 height 24
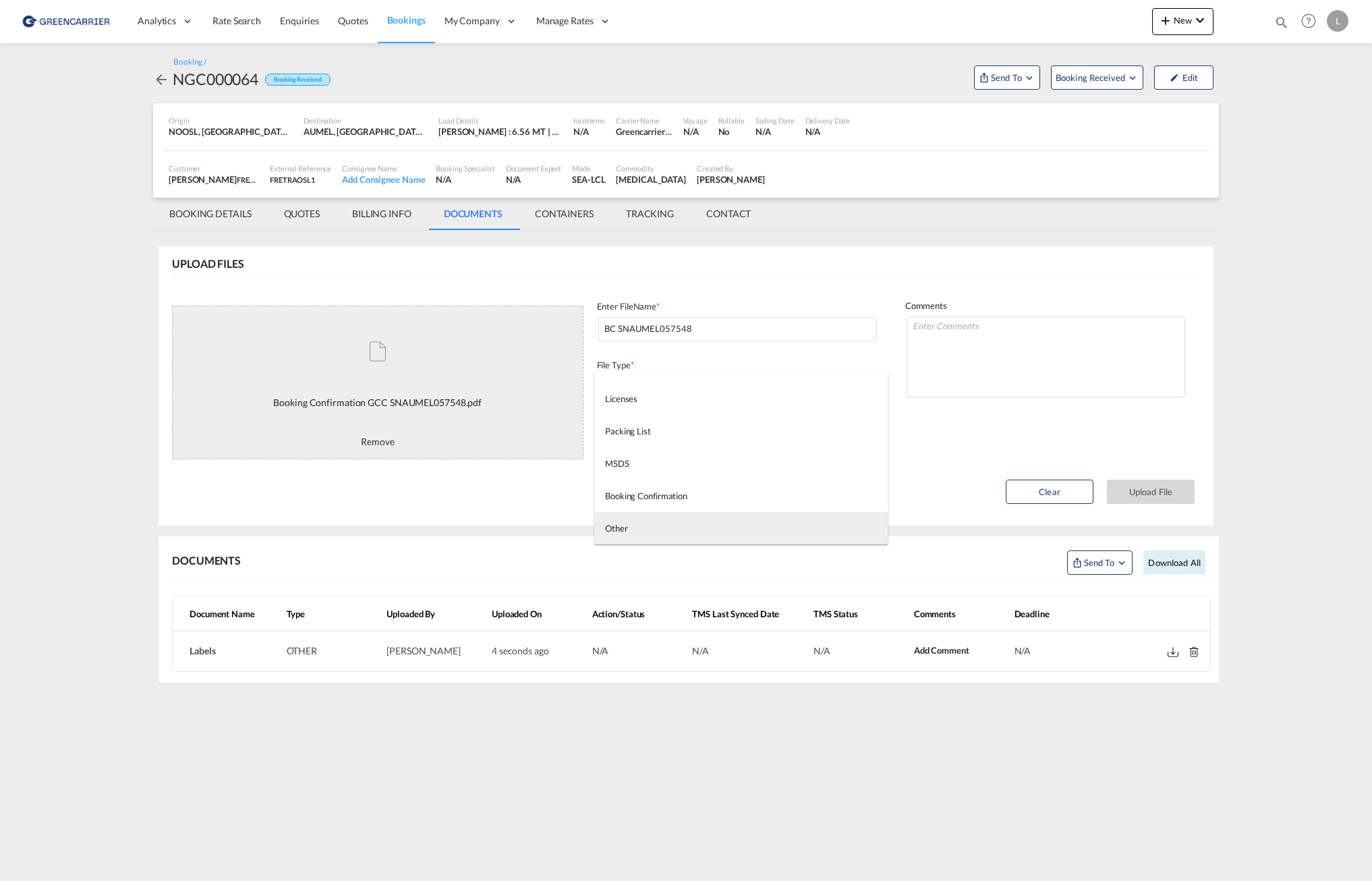
click at [694, 519] on md-option "Other" at bounding box center [741, 528] width 294 height 33
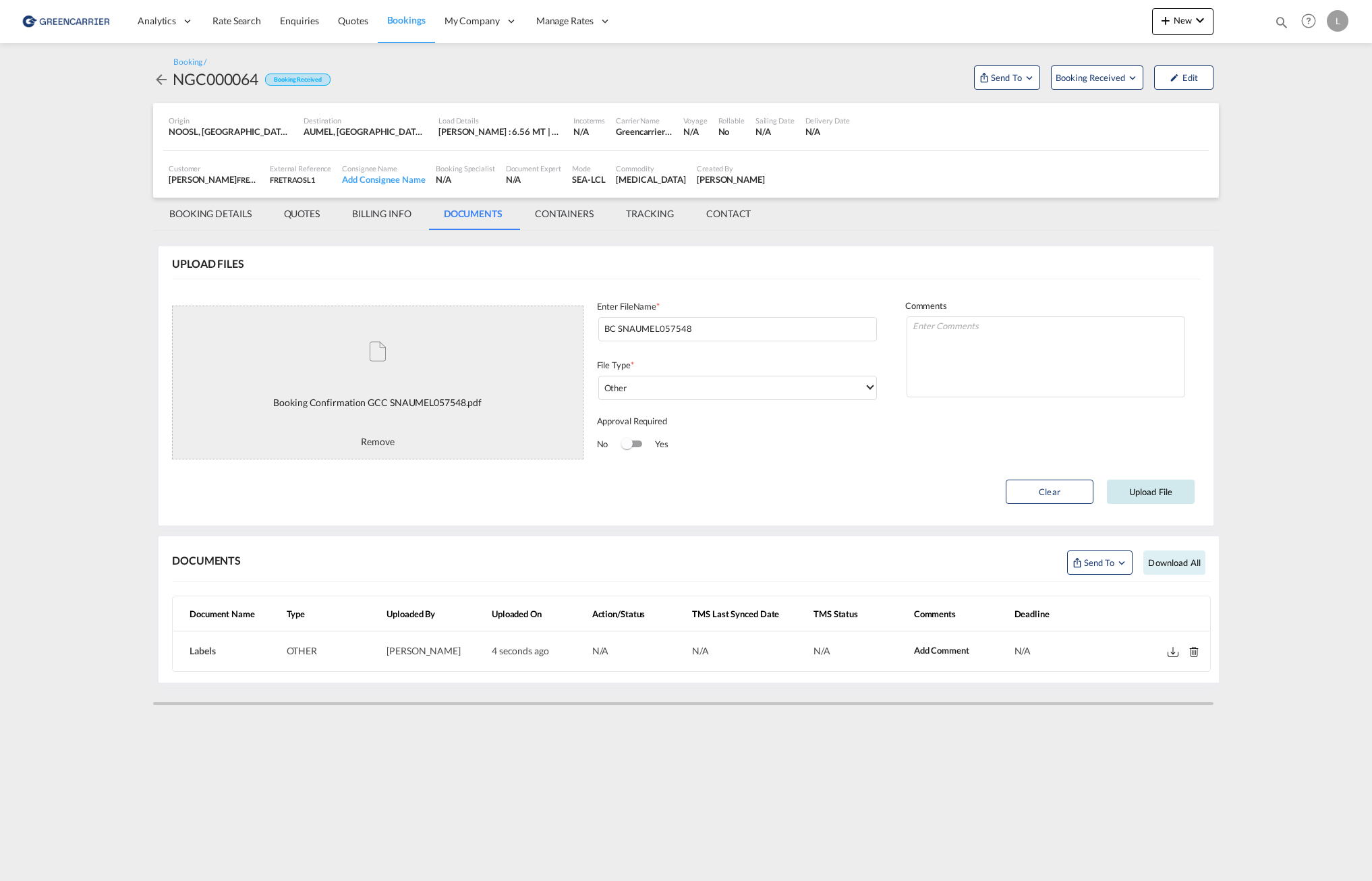
click at [1152, 490] on button "Upload File" at bounding box center [1150, 491] width 88 height 24
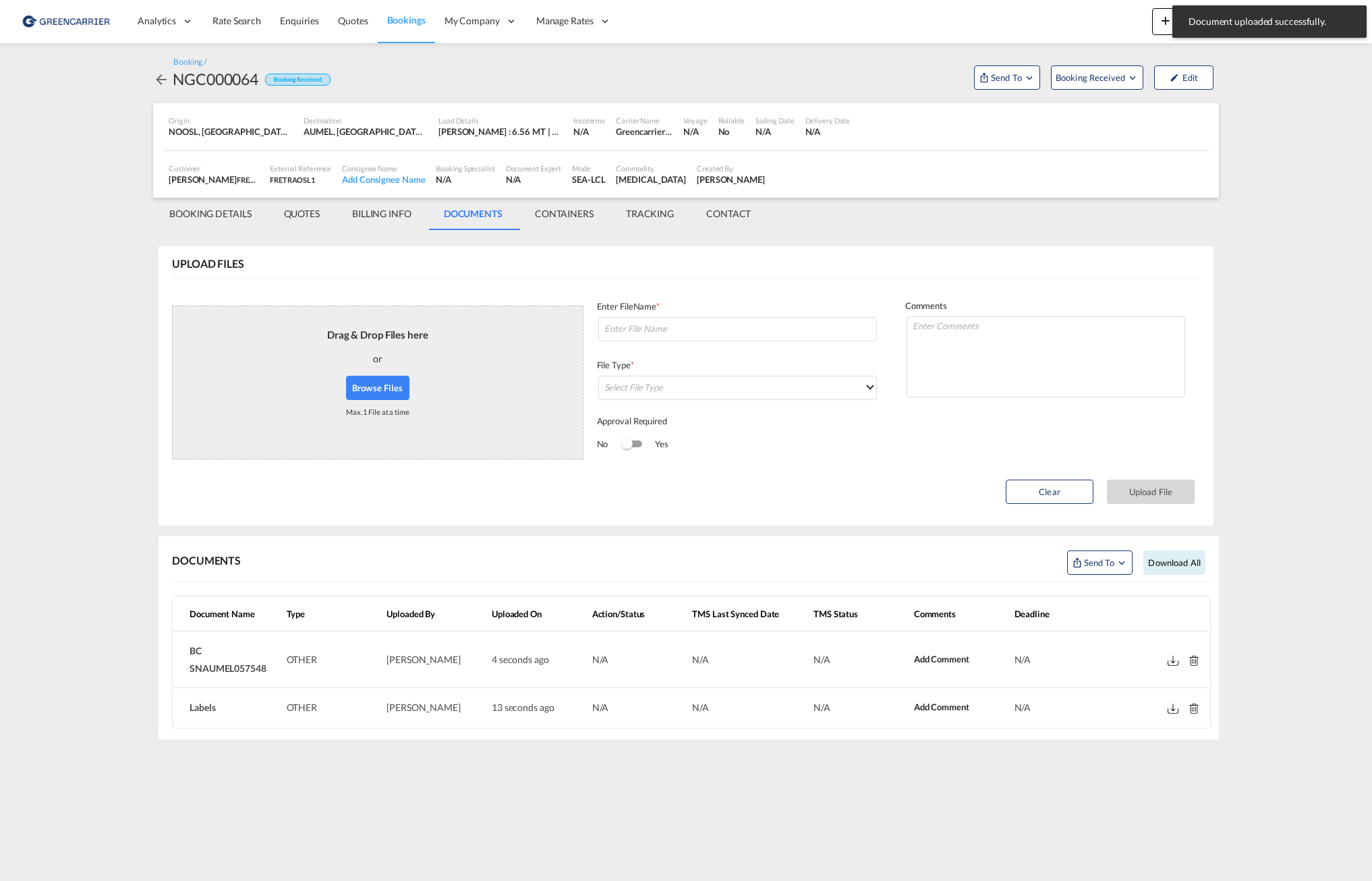
click at [213, 212] on md-tab-item "BOOKING DETAILS" at bounding box center [211, 214] width 115 height 33
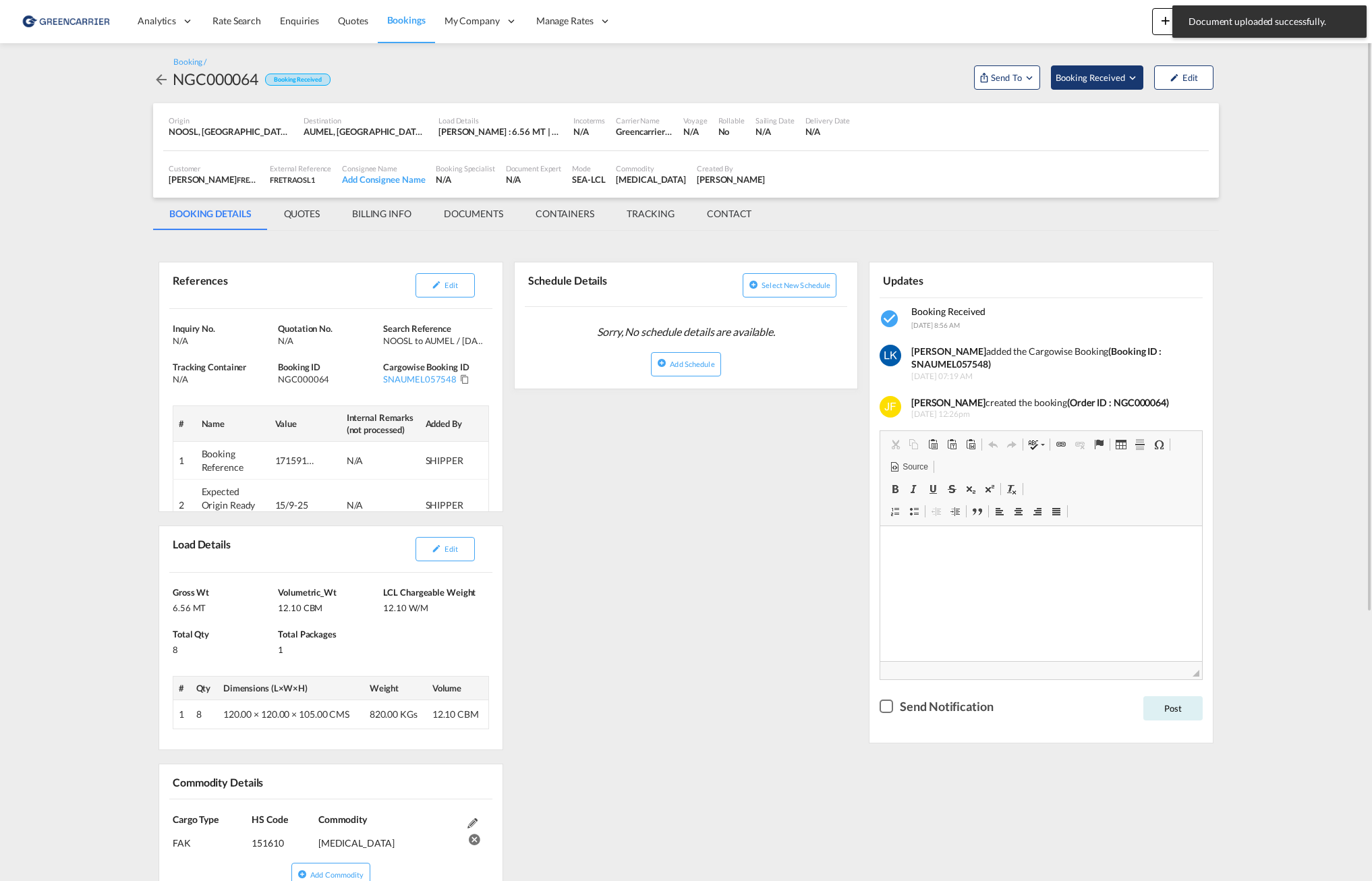
click at [1085, 83] on span "Booking Received" at bounding box center [1091, 77] width 71 height 14
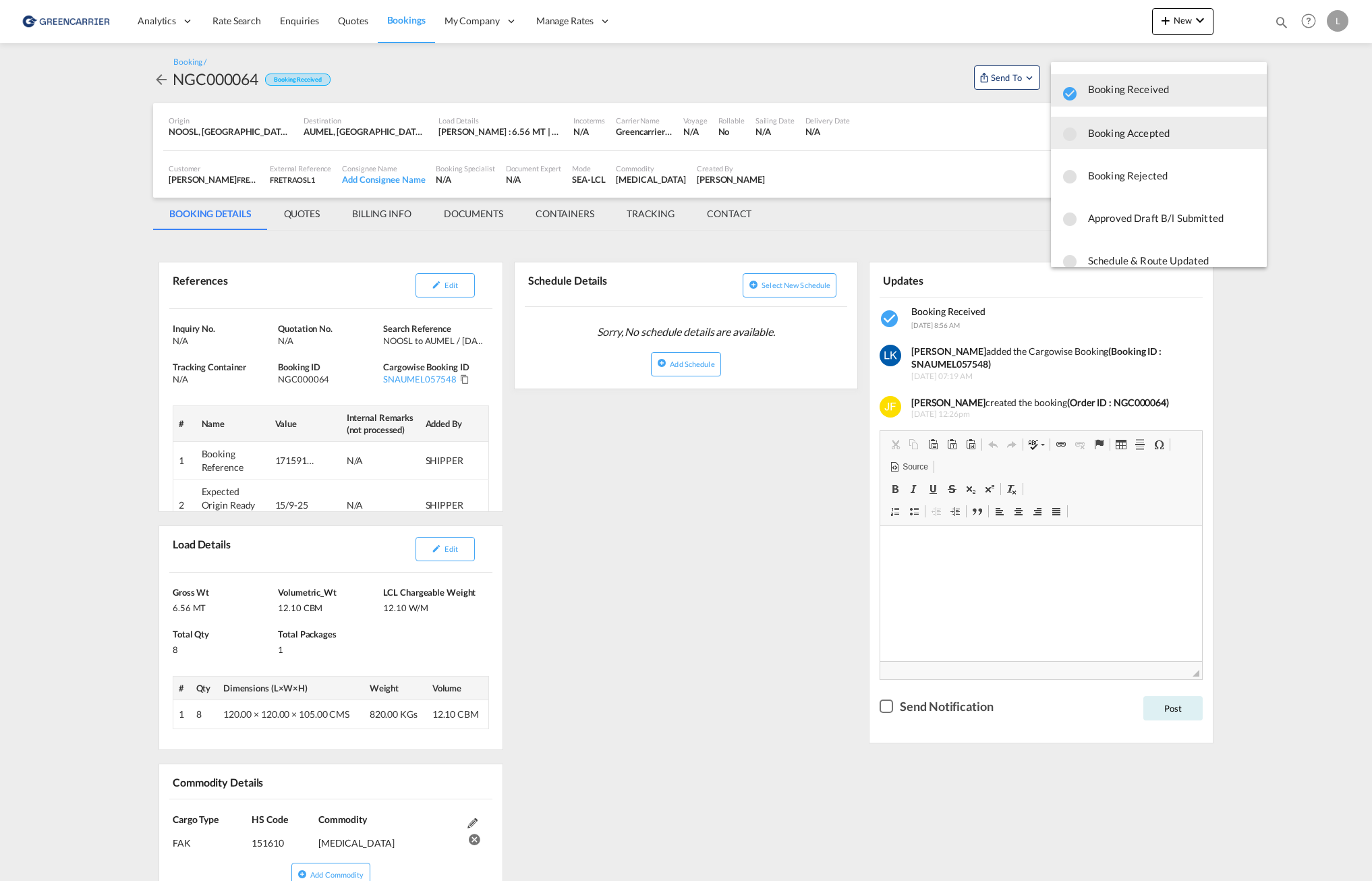
click at [1134, 143] on span "Booking Accepted" at bounding box center [1171, 132] width 168 height 24
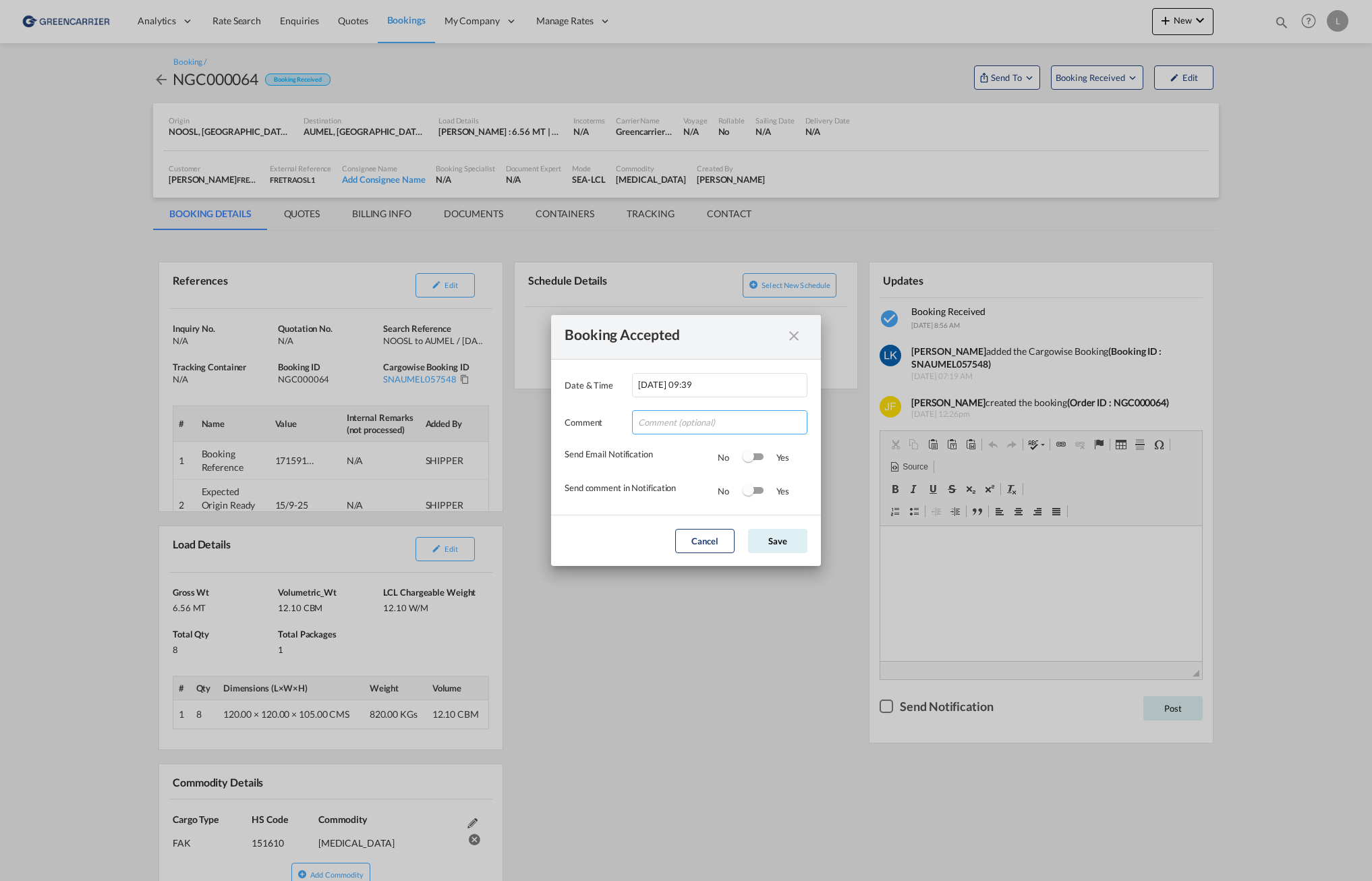
click at [739, 417] on input "Date & ..." at bounding box center [719, 422] width 175 height 24
type input "Takk for booking. Dokumenter vedlagt."
click at [758, 459] on div "Switch 1" at bounding box center [753, 456] width 20 height 7
click at [760, 495] on div "Switch 2" at bounding box center [753, 491] width 20 height 16
click at [778, 533] on button "Save" at bounding box center [778, 540] width 60 height 24
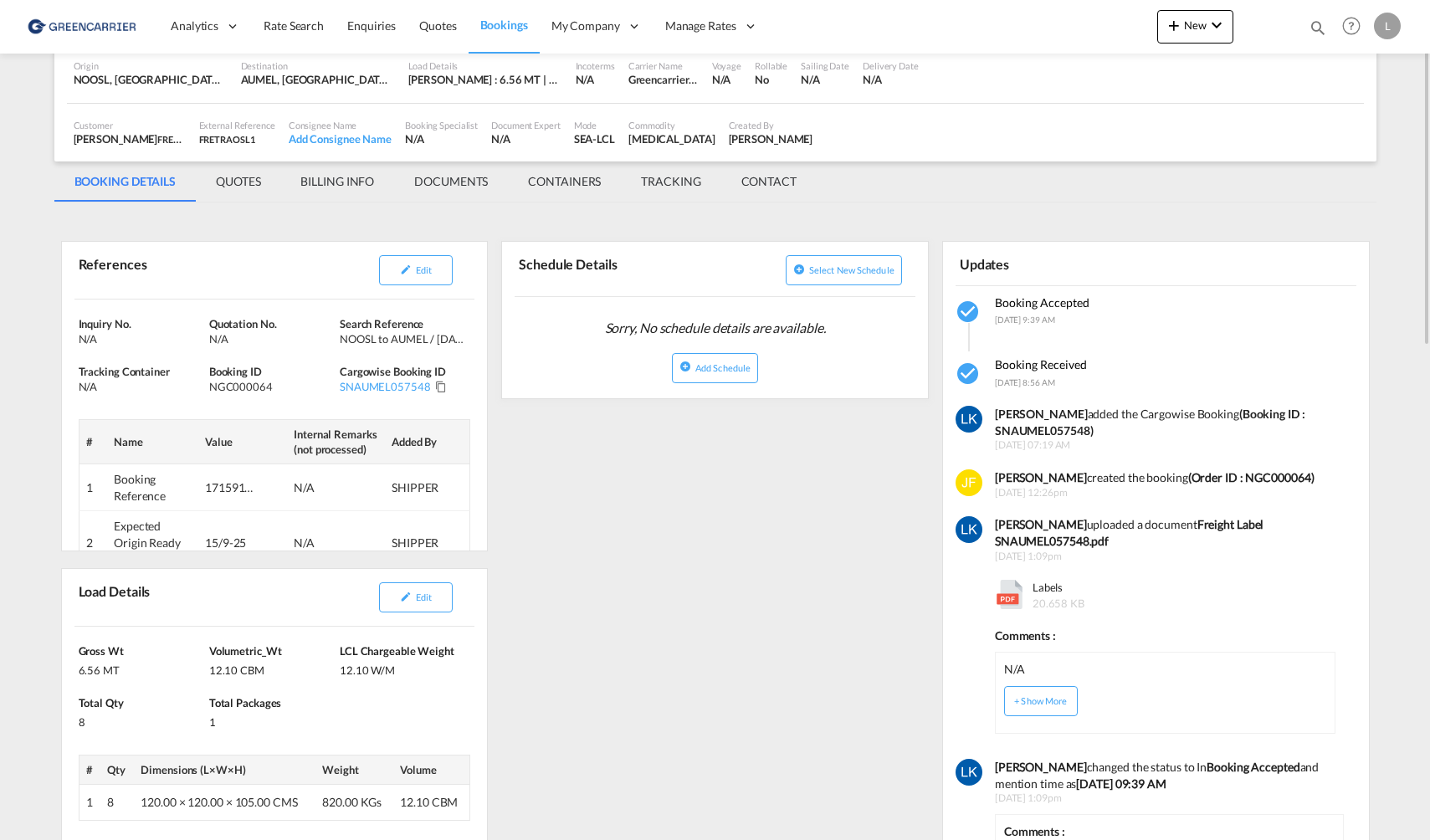
scroll to position [0, 0]
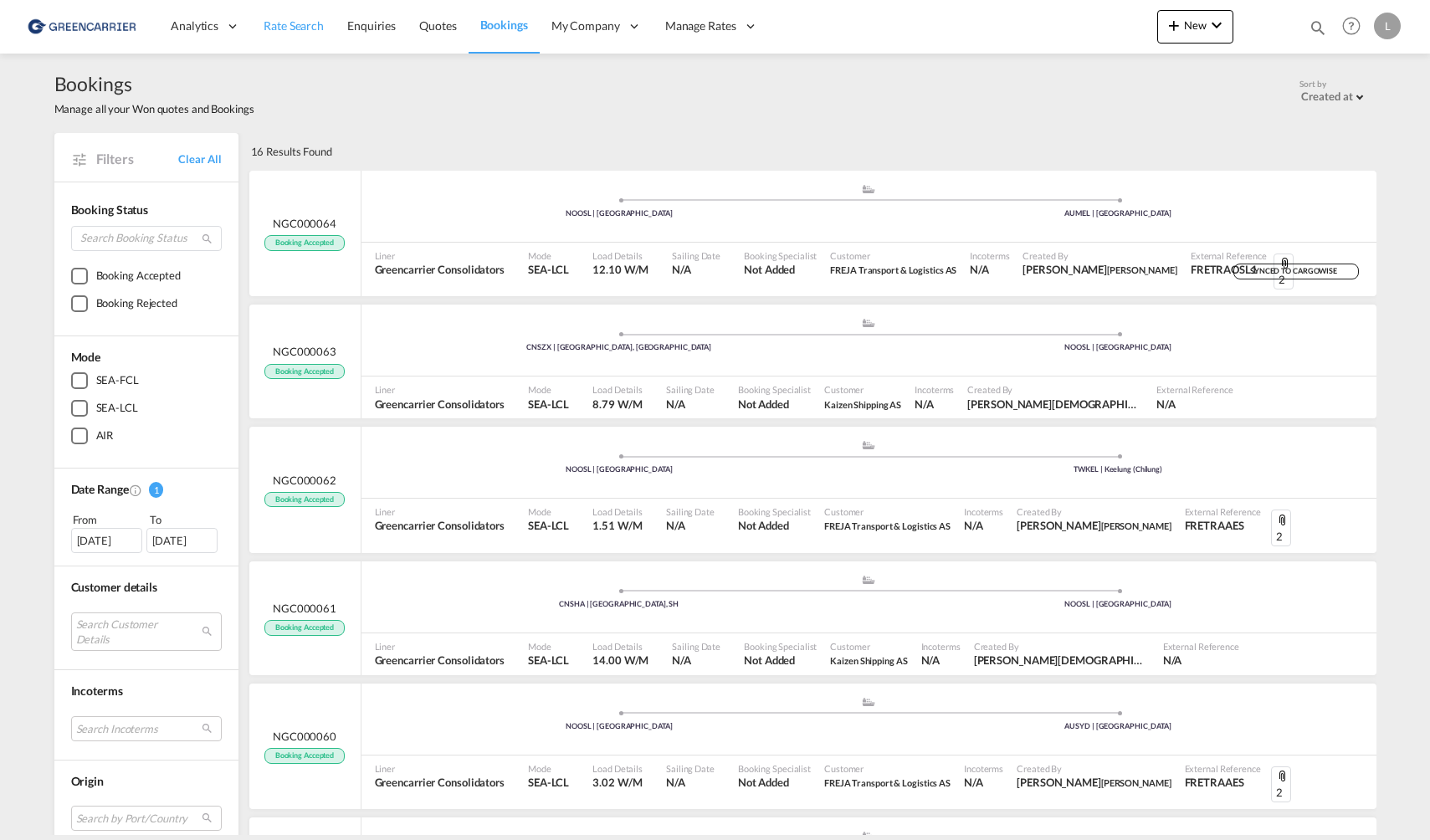
click at [294, 30] on span "Rate Search" at bounding box center [293, 25] width 60 height 14
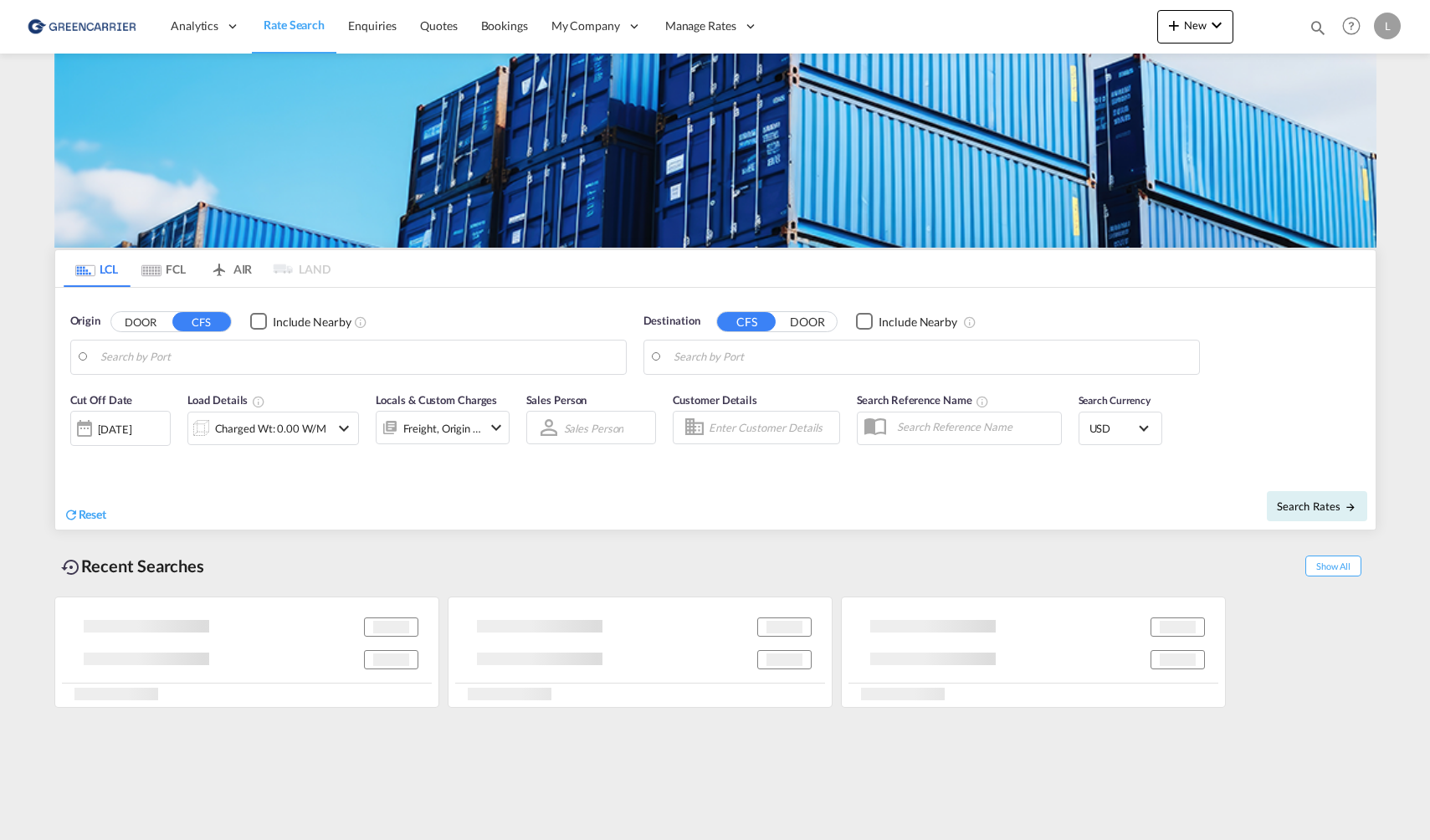
click at [230, 355] on body "Analytics Reports Dashboard Rate Search Enquiries Quotes Bookings" at bounding box center [715, 420] width 1430 height 840
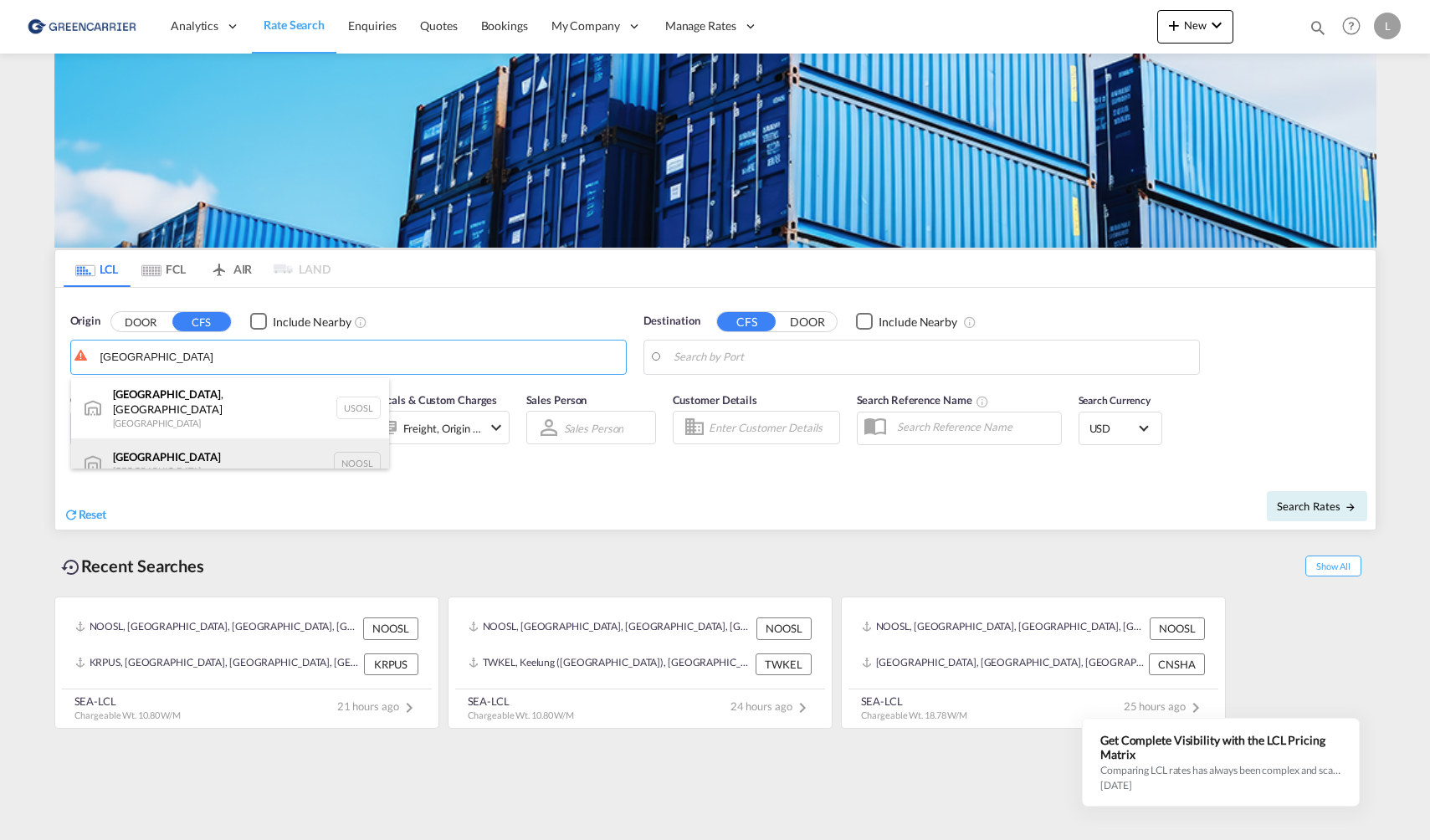
scroll to position [10, 0]
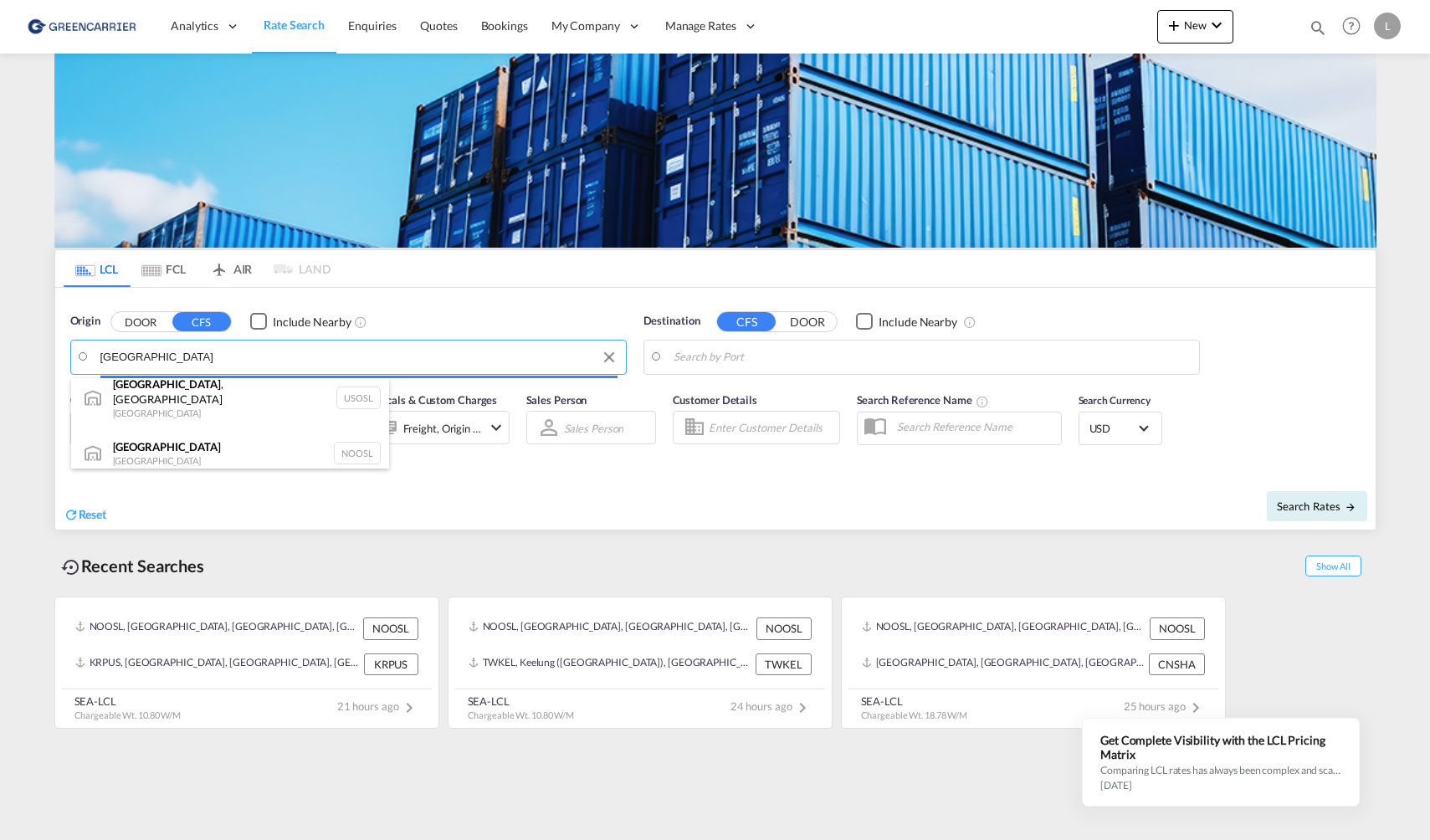
drag, startPoint x: 219, startPoint y: 398, endPoint x: 212, endPoint y: 518, distance: 120.2
click at [212, 518] on body "Analytics Reports Dashboard Rate Search Enquiries Quotes Bookings" at bounding box center [715, 420] width 1430 height 840
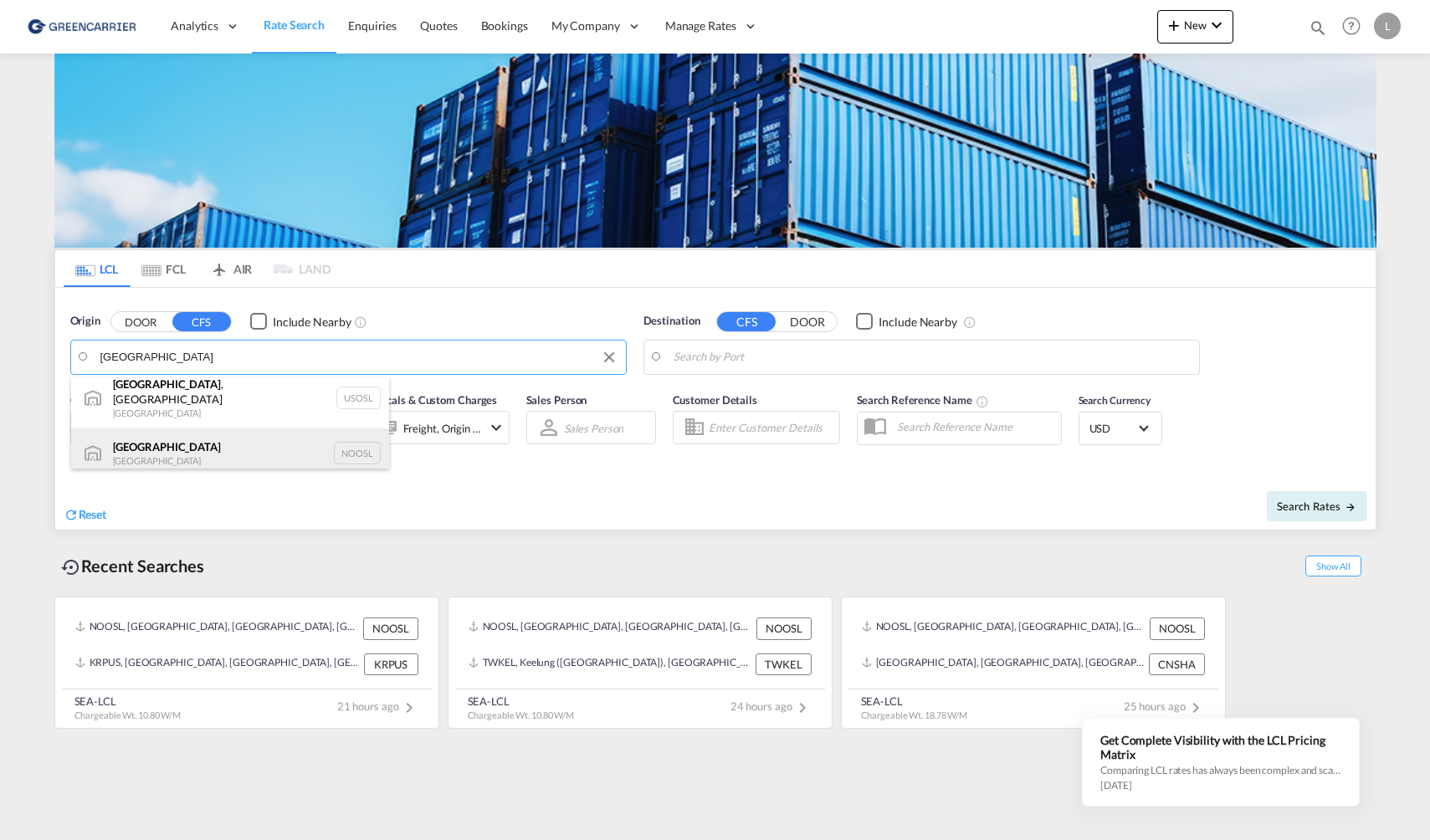
click at [180, 443] on div "Oslo Norway NOOSL" at bounding box center [230, 454] width 318 height 51
type input "[GEOGRAPHIC_DATA], NOOSL"
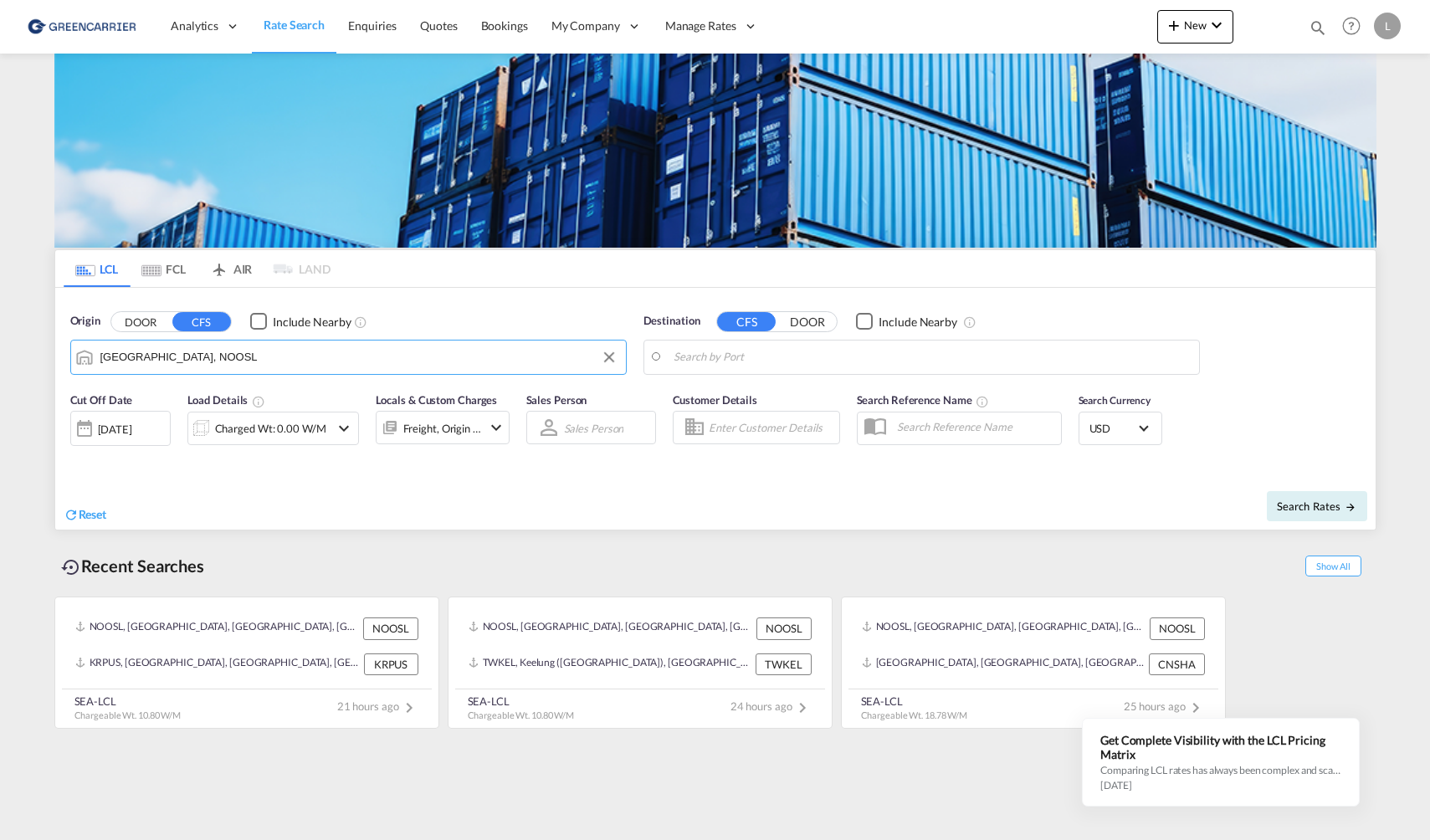
click at [1031, 351] on body "Analytics Reports Dashboard Rate Search Enquiries Quotes Bookings" at bounding box center [715, 420] width 1430 height 840
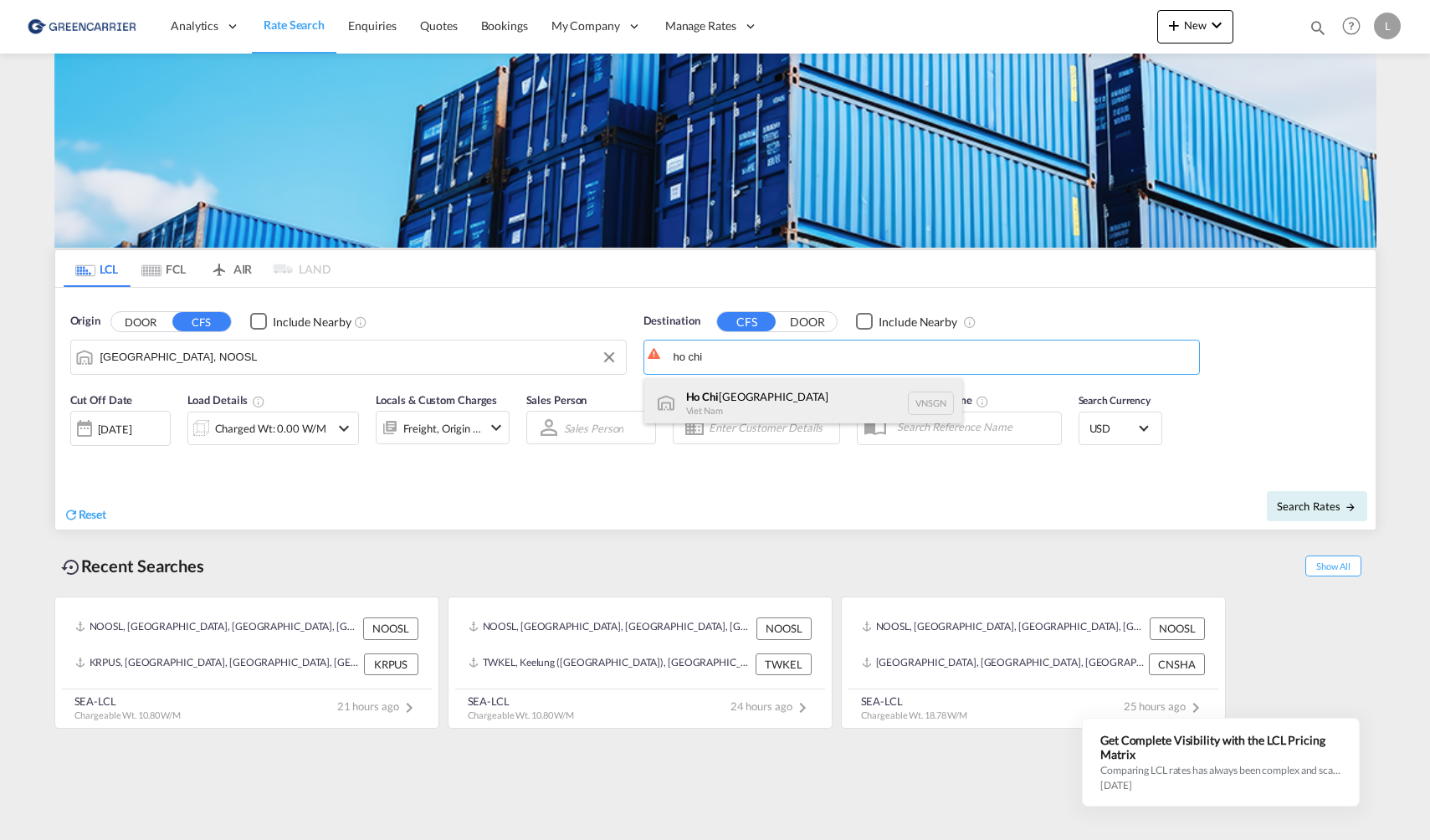
click at [816, 410] on div "Ho Chi Minh City Viet Nam VNSGN" at bounding box center [803, 403] width 318 height 51
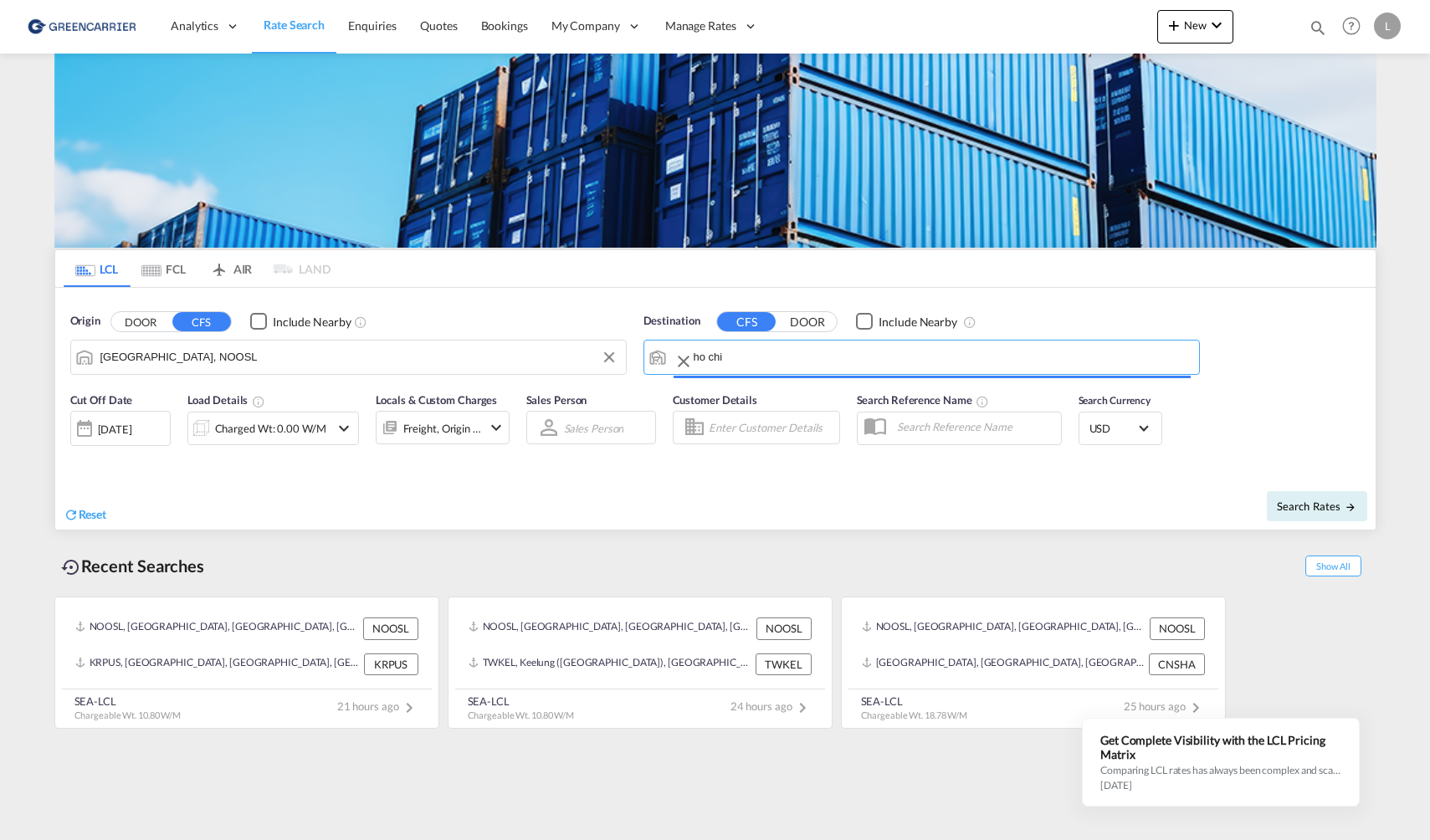
type input "Ho Chi Minh City, VNSGN"
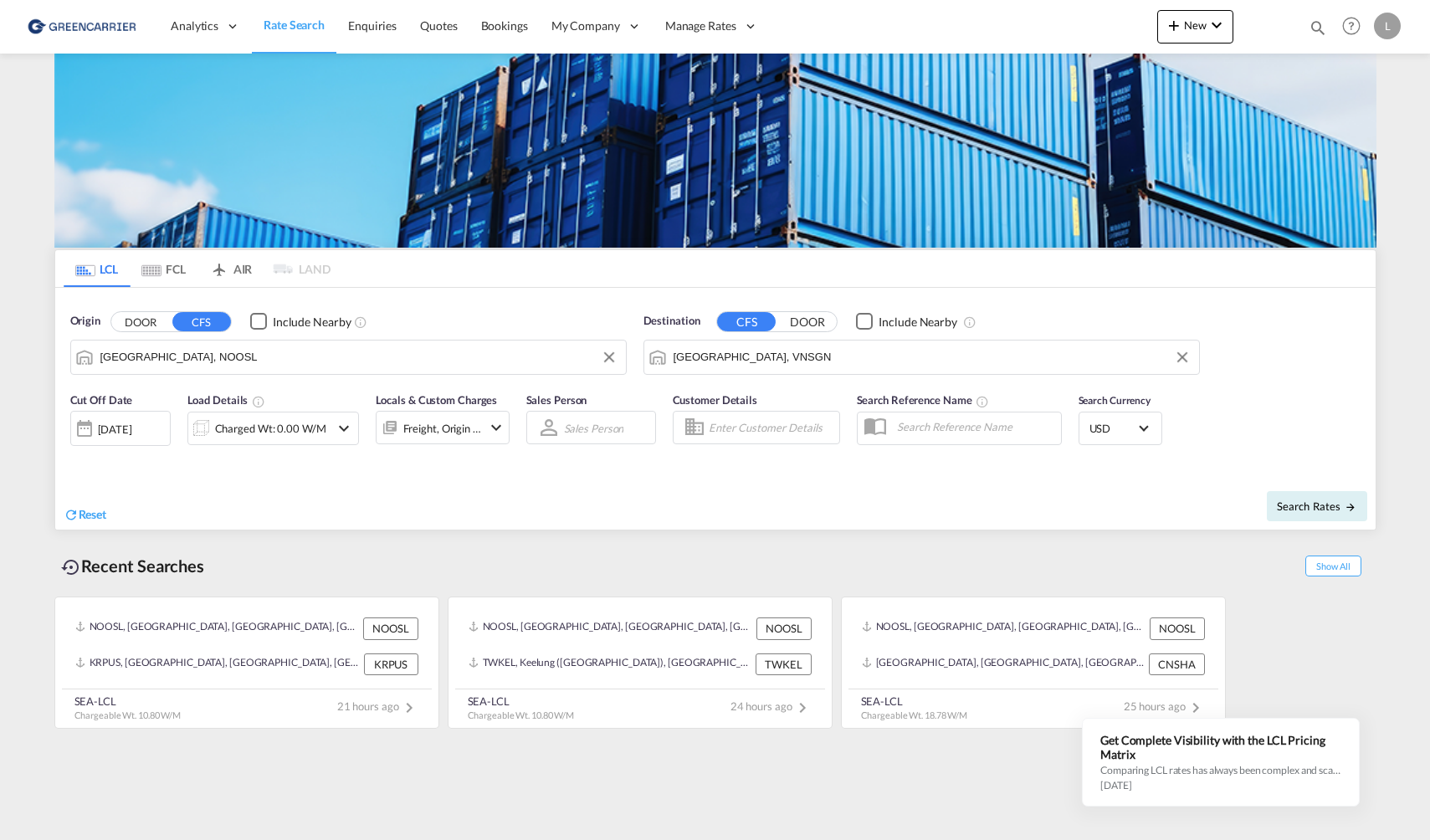
click at [253, 442] on div "Charged Wt: 0.00 W/M" at bounding box center [259, 428] width 142 height 33
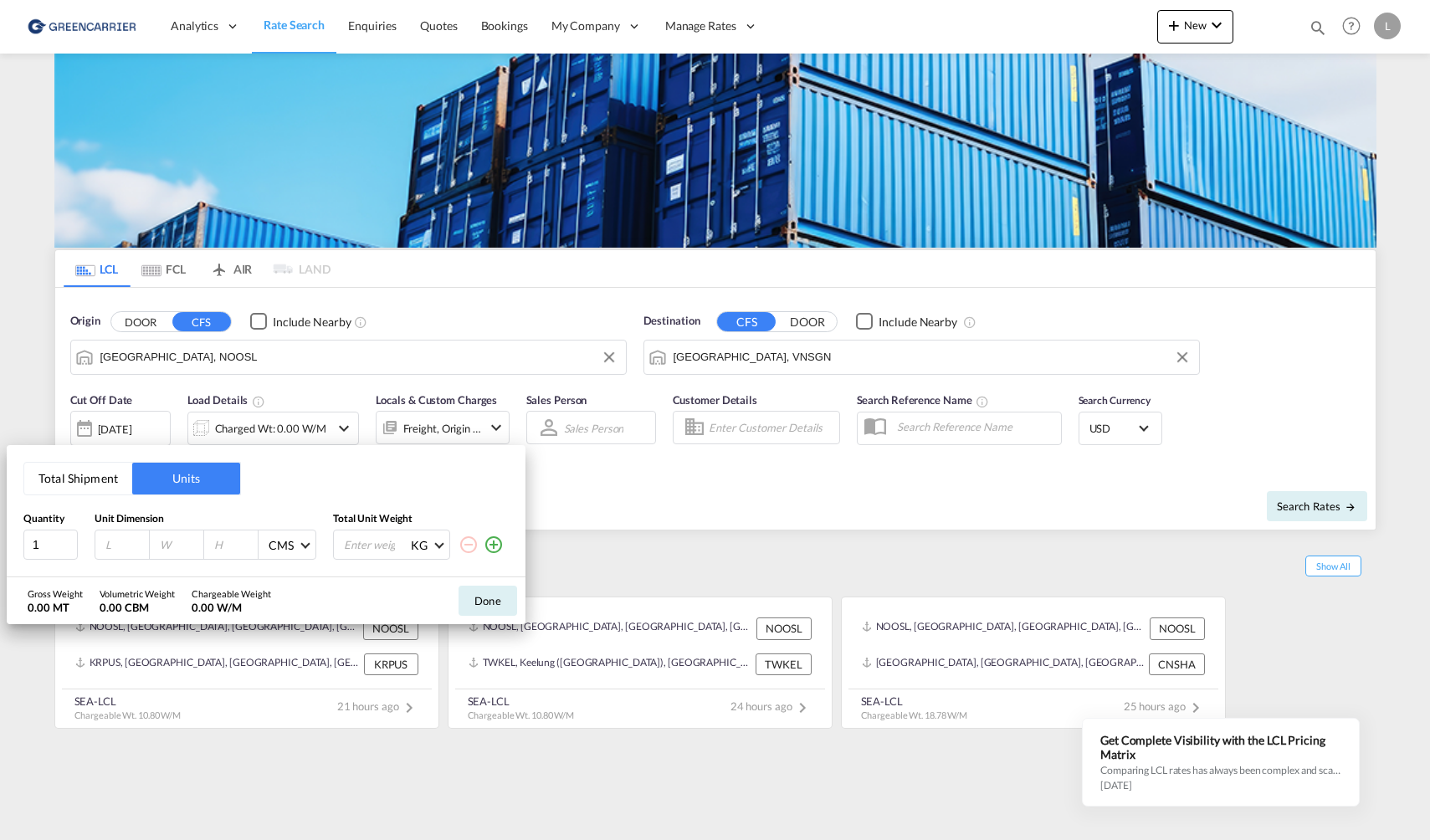
click at [67, 483] on button "Total Shipment" at bounding box center [78, 478] width 108 height 32
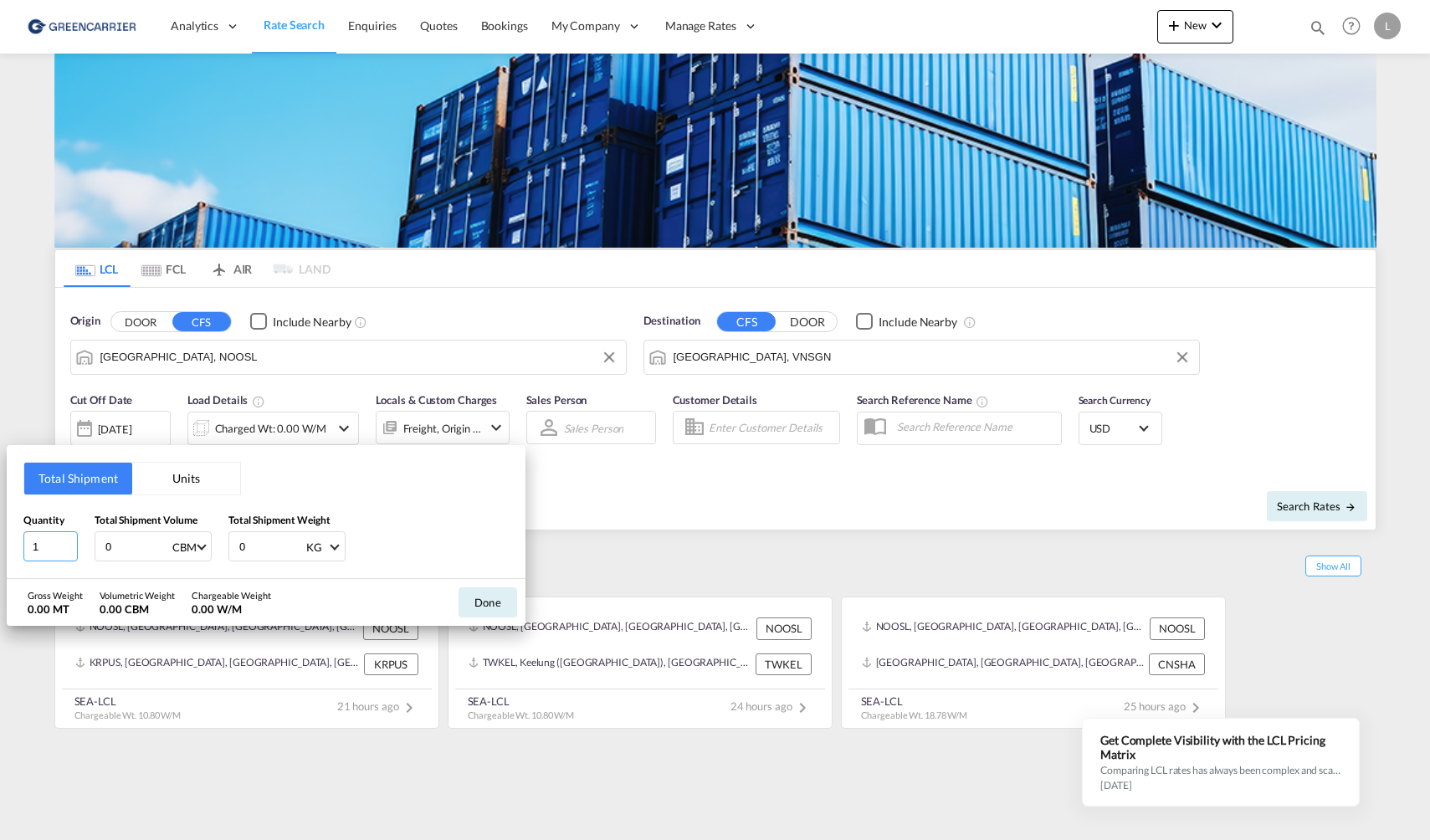
click at [55, 549] on input "1" at bounding box center [51, 546] width 54 height 30
drag, startPoint x: 119, startPoint y: 539, endPoint x: -38, endPoint y: 537, distance: 157.0
click at [0, 537] on html "Analytics Reports Dashboard Rate Search Enquiries Quotes" at bounding box center [715, 420] width 1430 height 840
type input "4.32"
type input "1400"
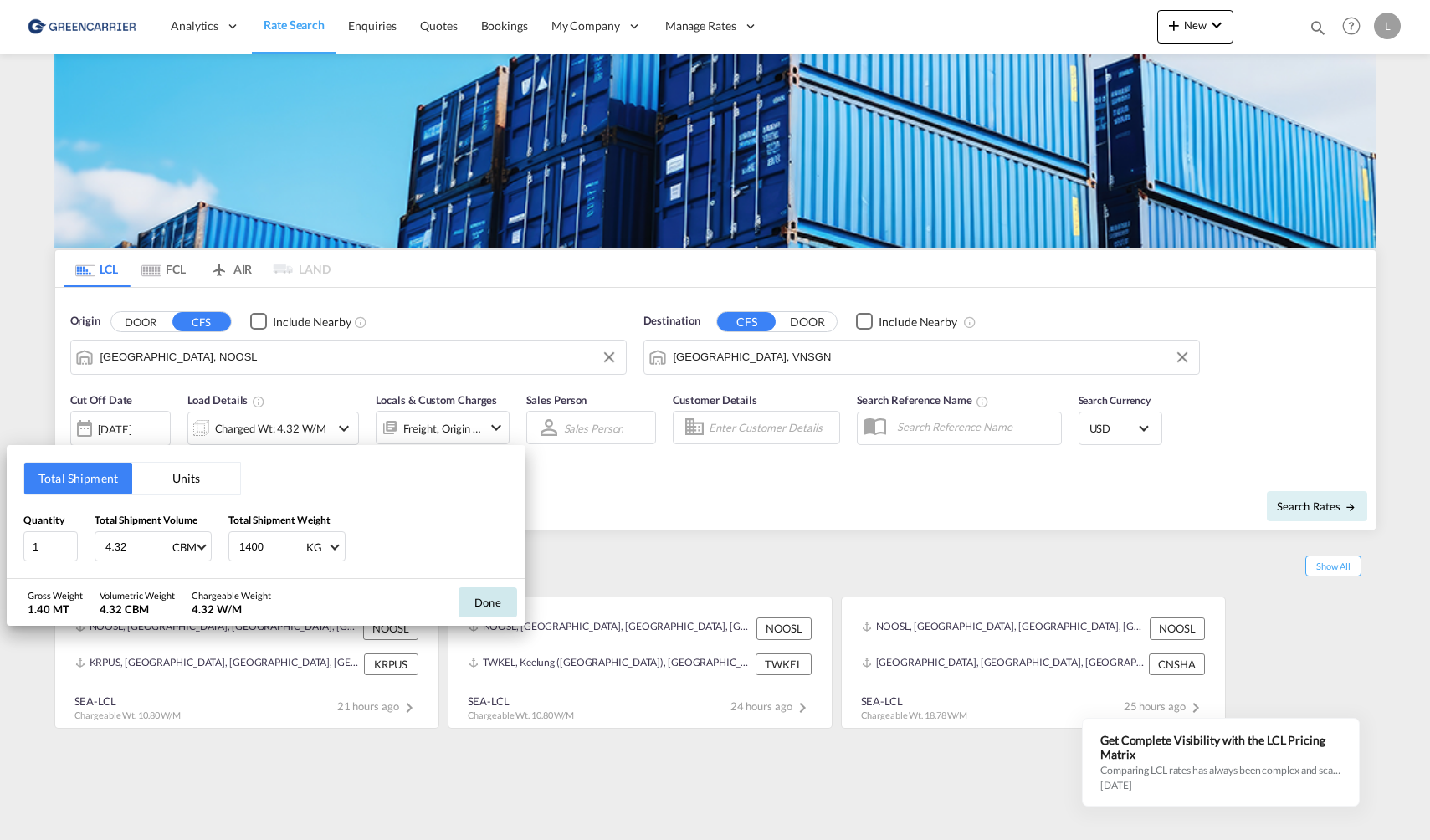
click at [499, 595] on button "Done" at bounding box center [487, 602] width 59 height 30
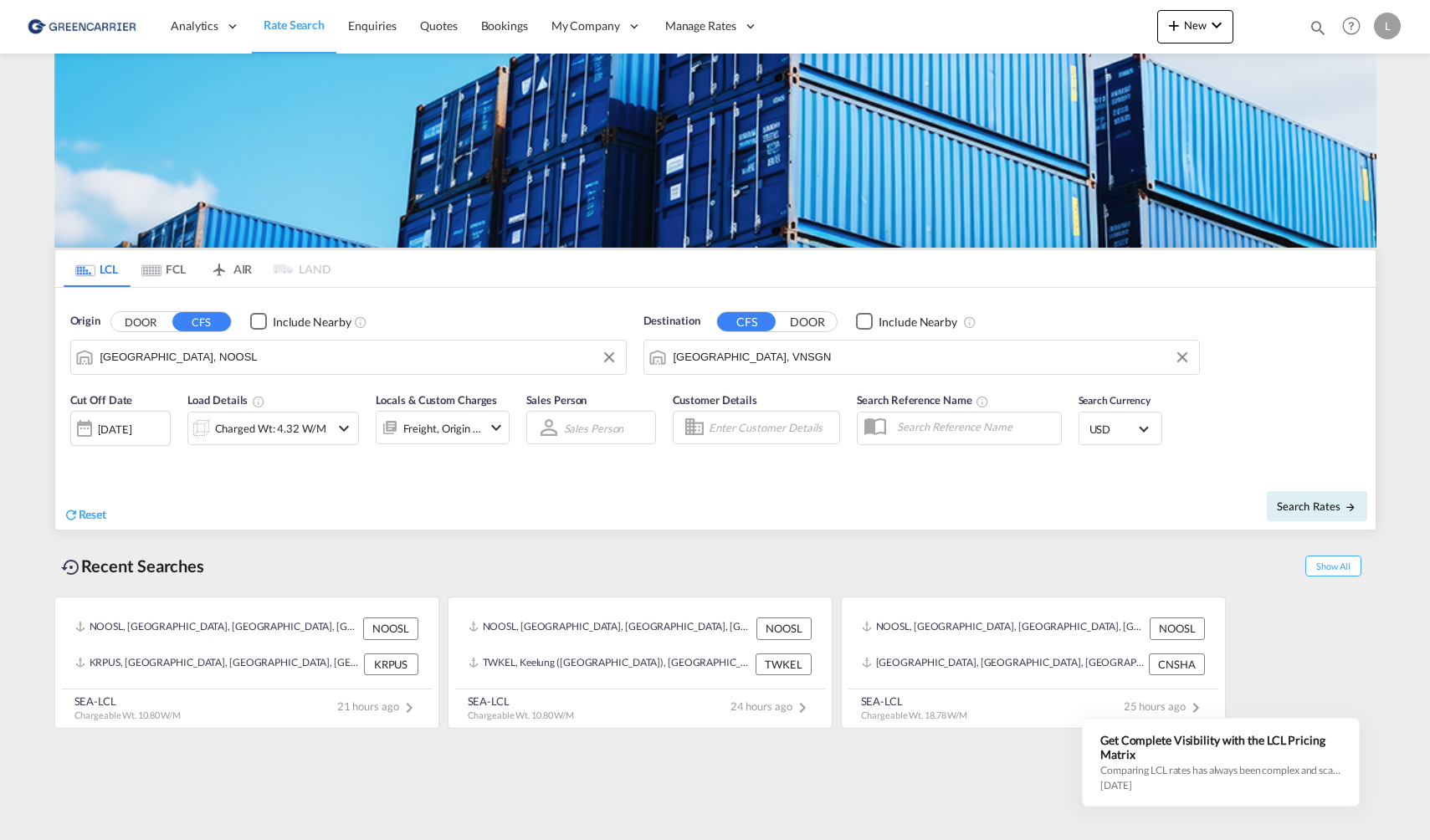
click at [1121, 425] on span "USD" at bounding box center [1113, 429] width 47 height 15
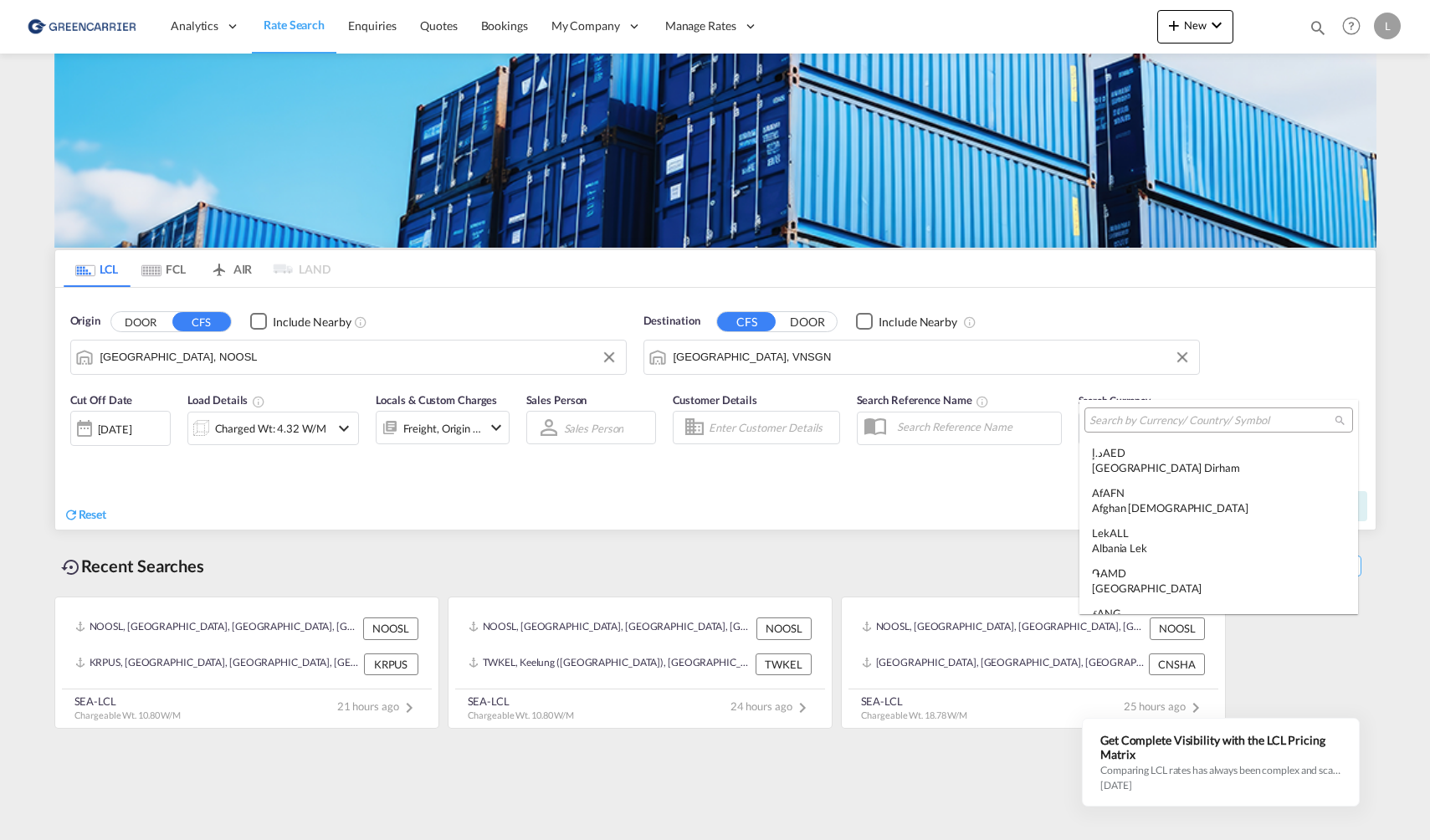
scroll to position [5779, 0]
click at [1130, 428] on input "search" at bounding box center [1213, 420] width 245 height 15
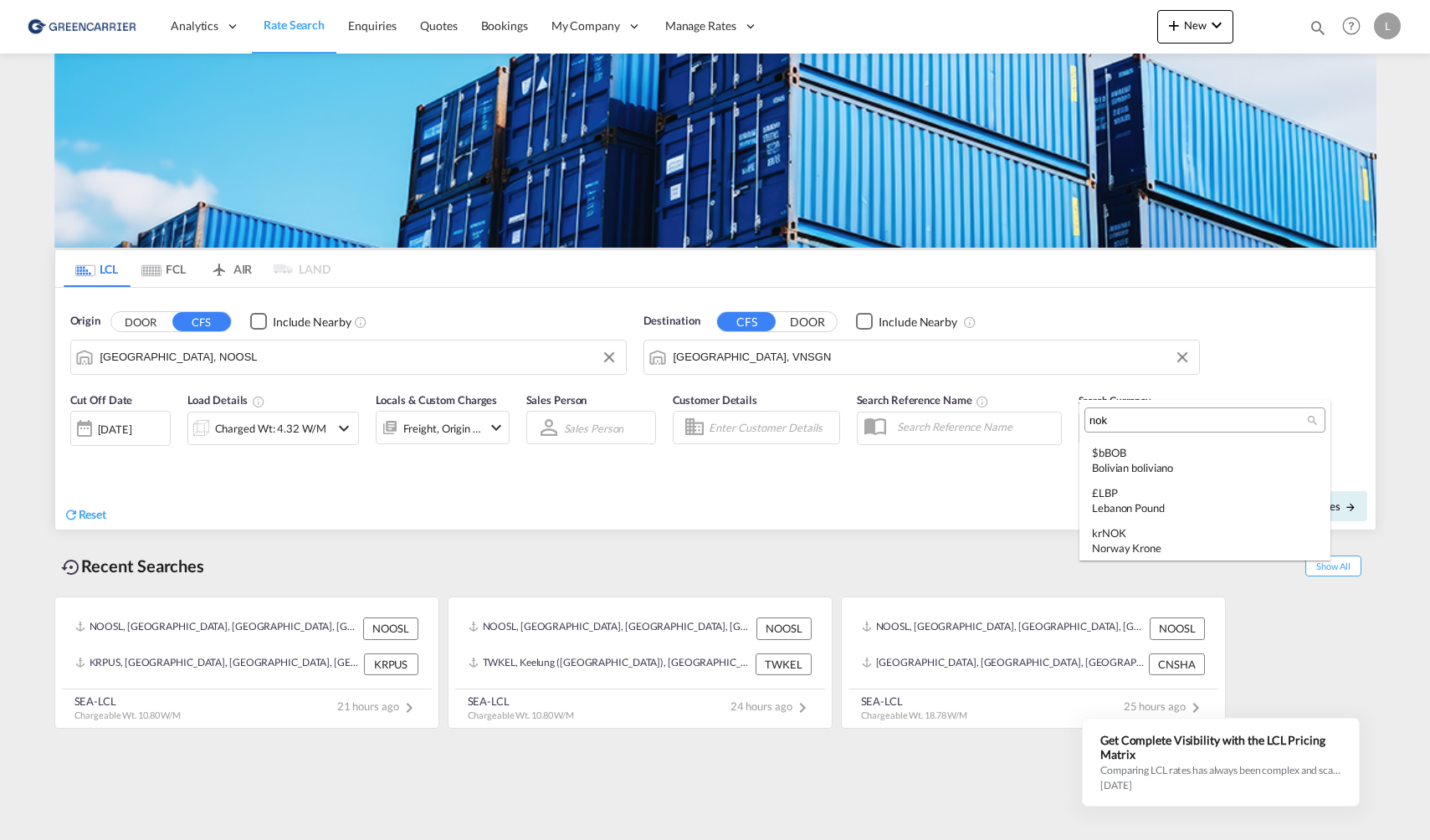
scroll to position [0, 0]
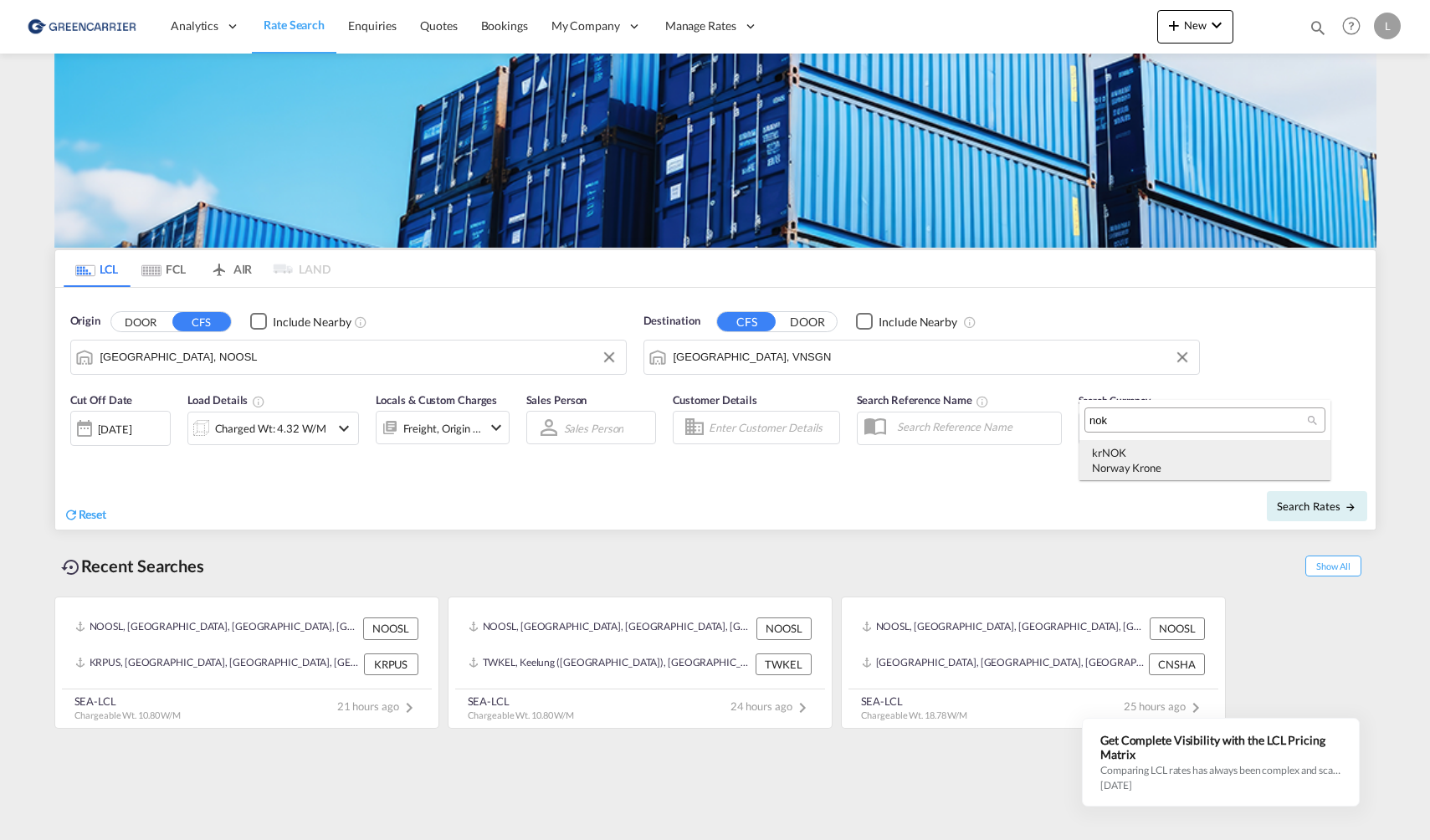
type input "nok"
click at [1146, 446] on div "kr NOK Norway Krone" at bounding box center [1205, 460] width 226 height 30
click at [1302, 511] on span "Search Rates" at bounding box center [1317, 506] width 80 height 14
type input "NOOSL to VNSGN / [DATE]"
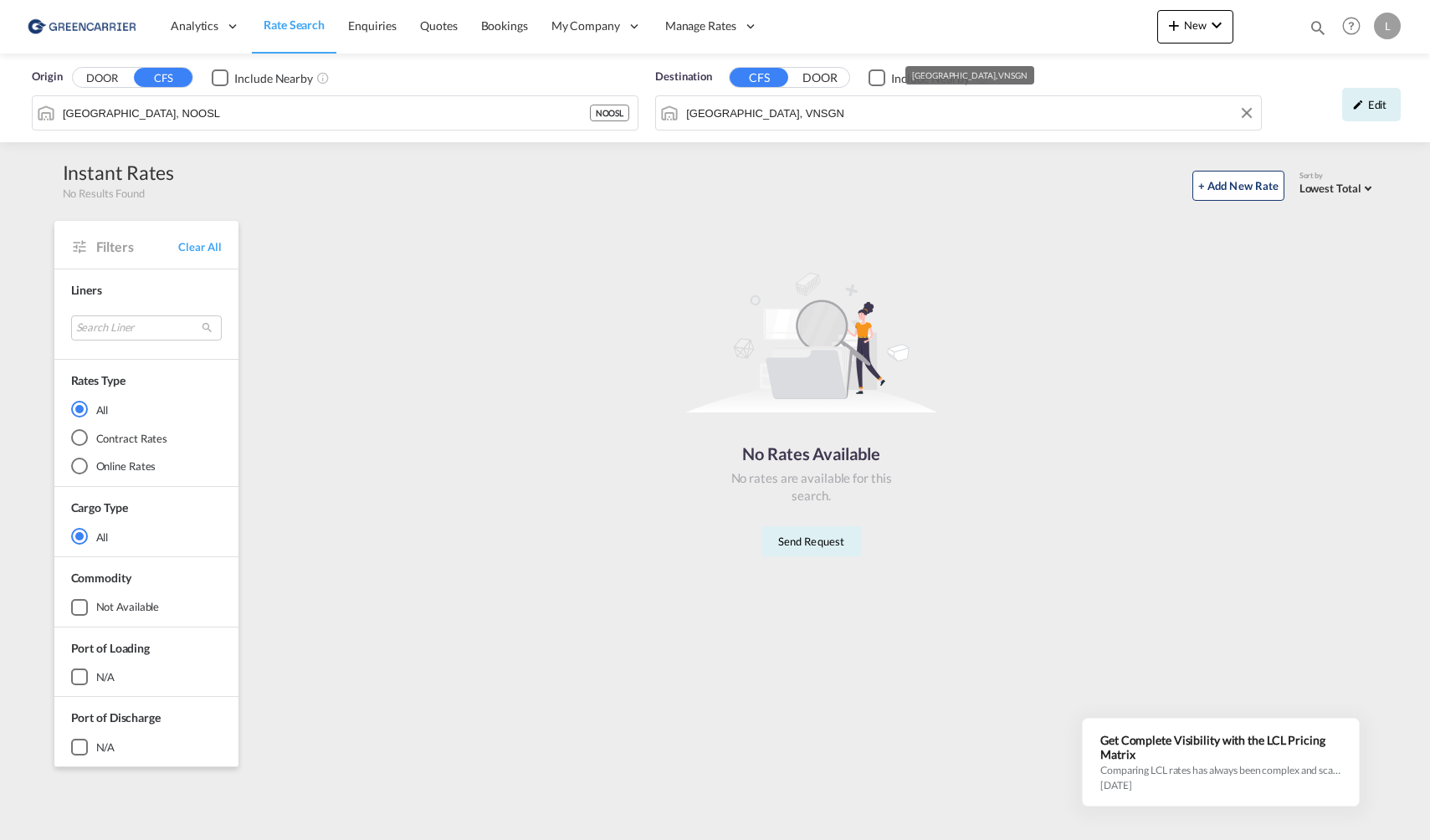
click at [878, 117] on input "Ho Chi Minh City, VNSGN" at bounding box center [970, 113] width 567 height 25
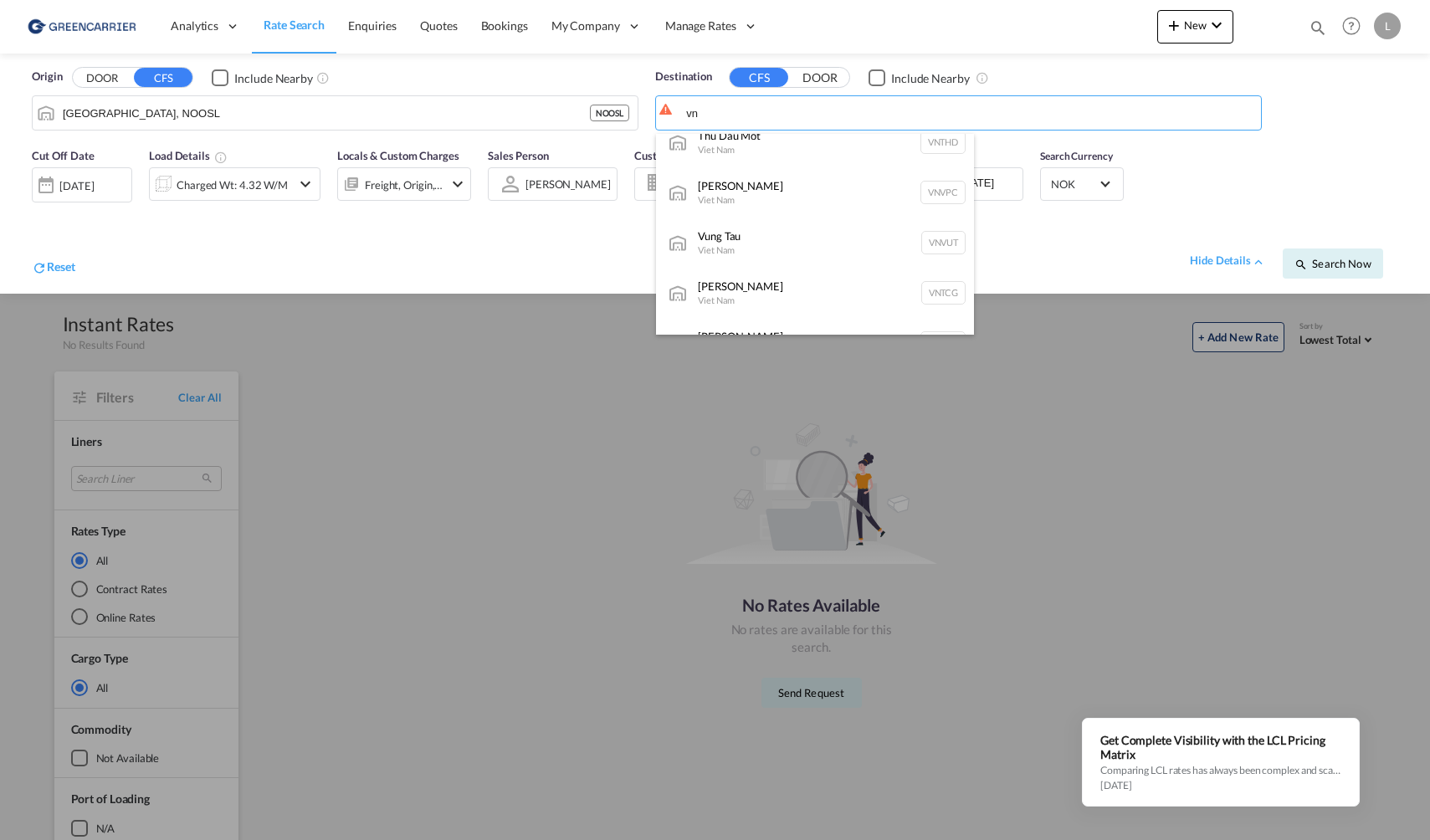
scroll to position [251, 0]
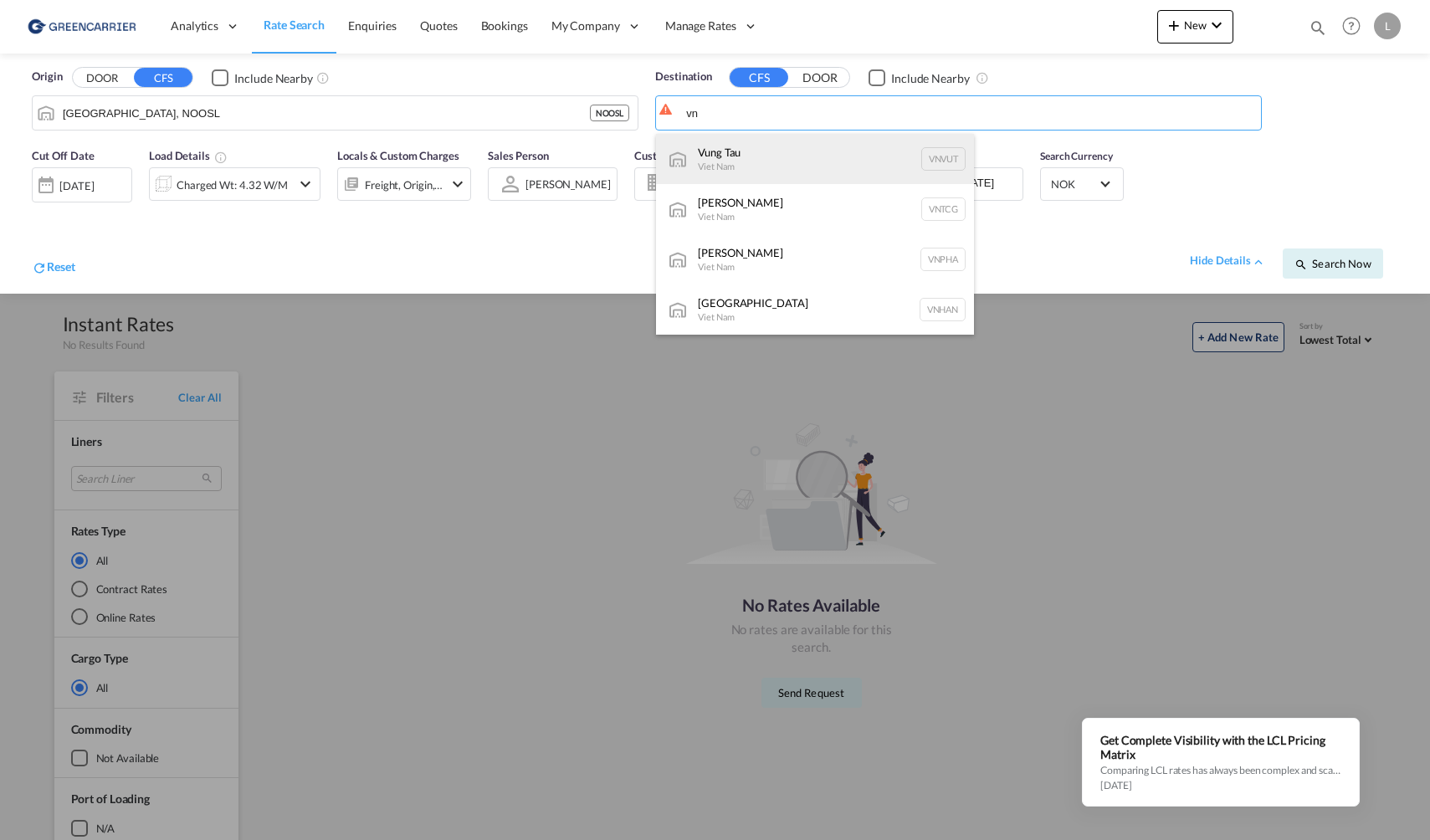
click at [826, 161] on div "Vung Tau Viet Nam VNVUT" at bounding box center [815, 159] width 318 height 51
type input "Vung Tau, VNVUT"
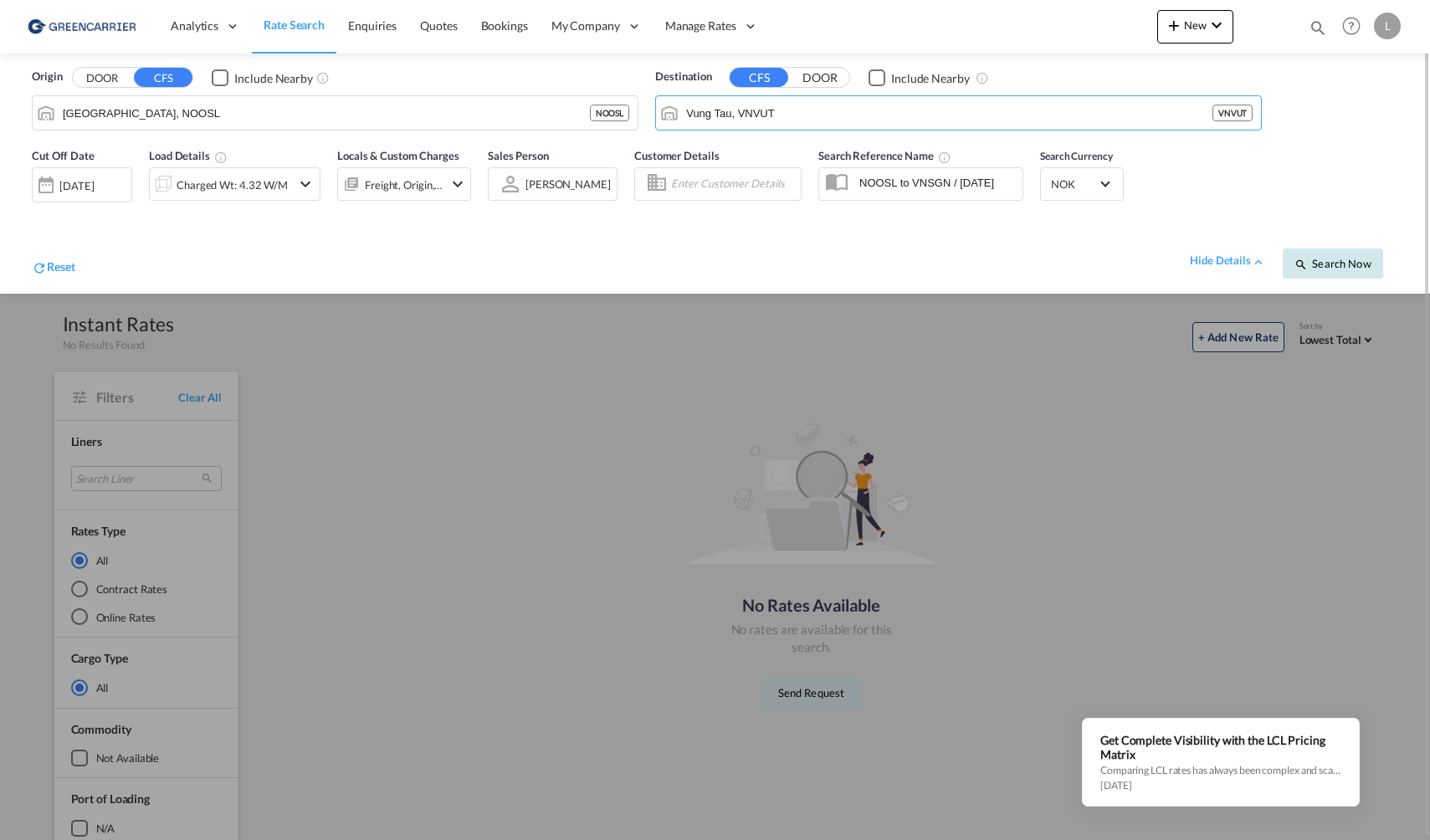
drag, startPoint x: 1362, startPoint y: 284, endPoint x: 1345, endPoint y: 263, distance: 27.0
click at [1361, 283] on div "Reset hide details Search Now" at bounding box center [715, 254] width 1383 height 64
click at [1345, 263] on span "Search Now" at bounding box center [1333, 263] width 76 height 14
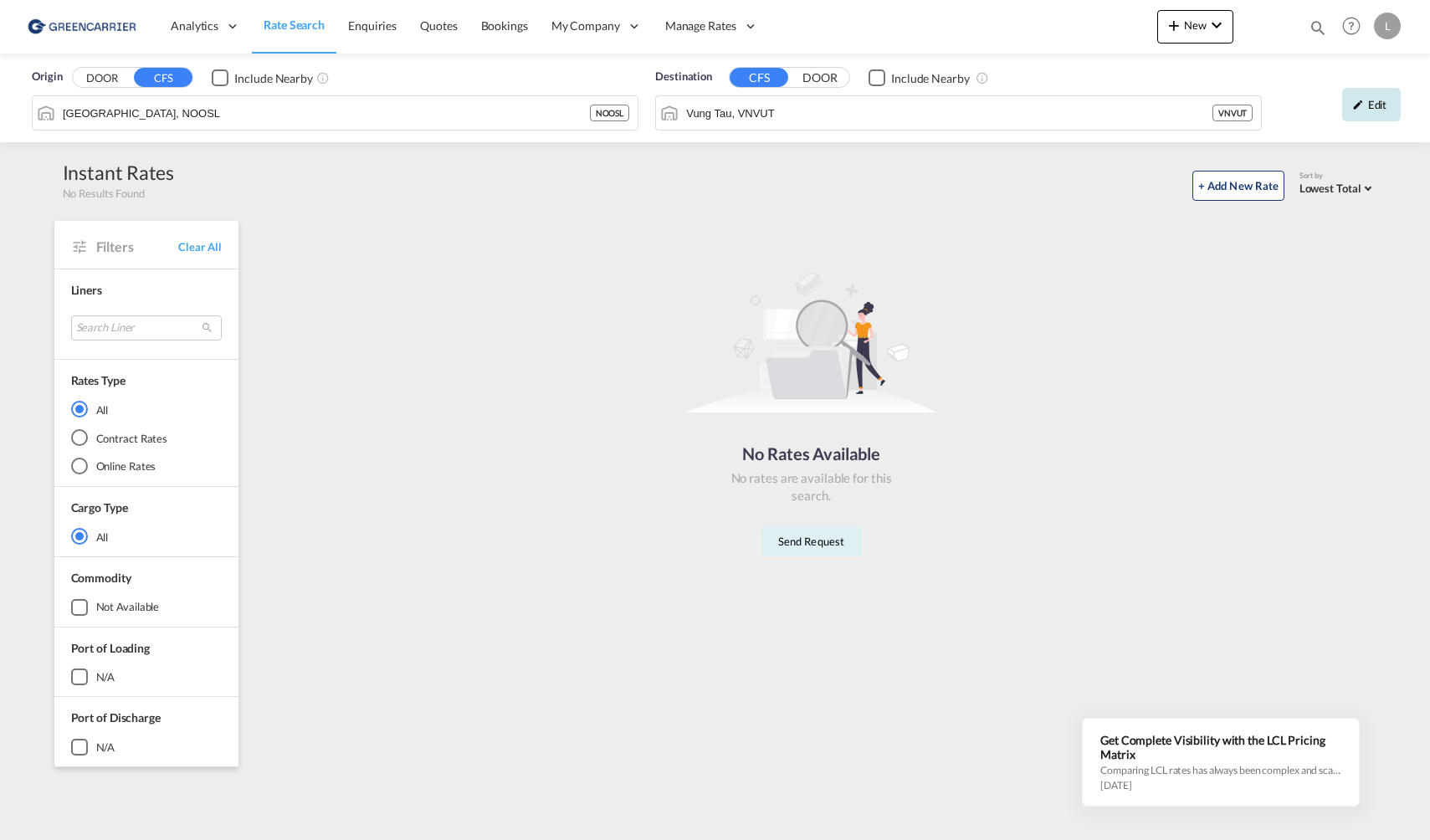
click at [1389, 96] on div "Edit" at bounding box center [1371, 104] width 59 height 33
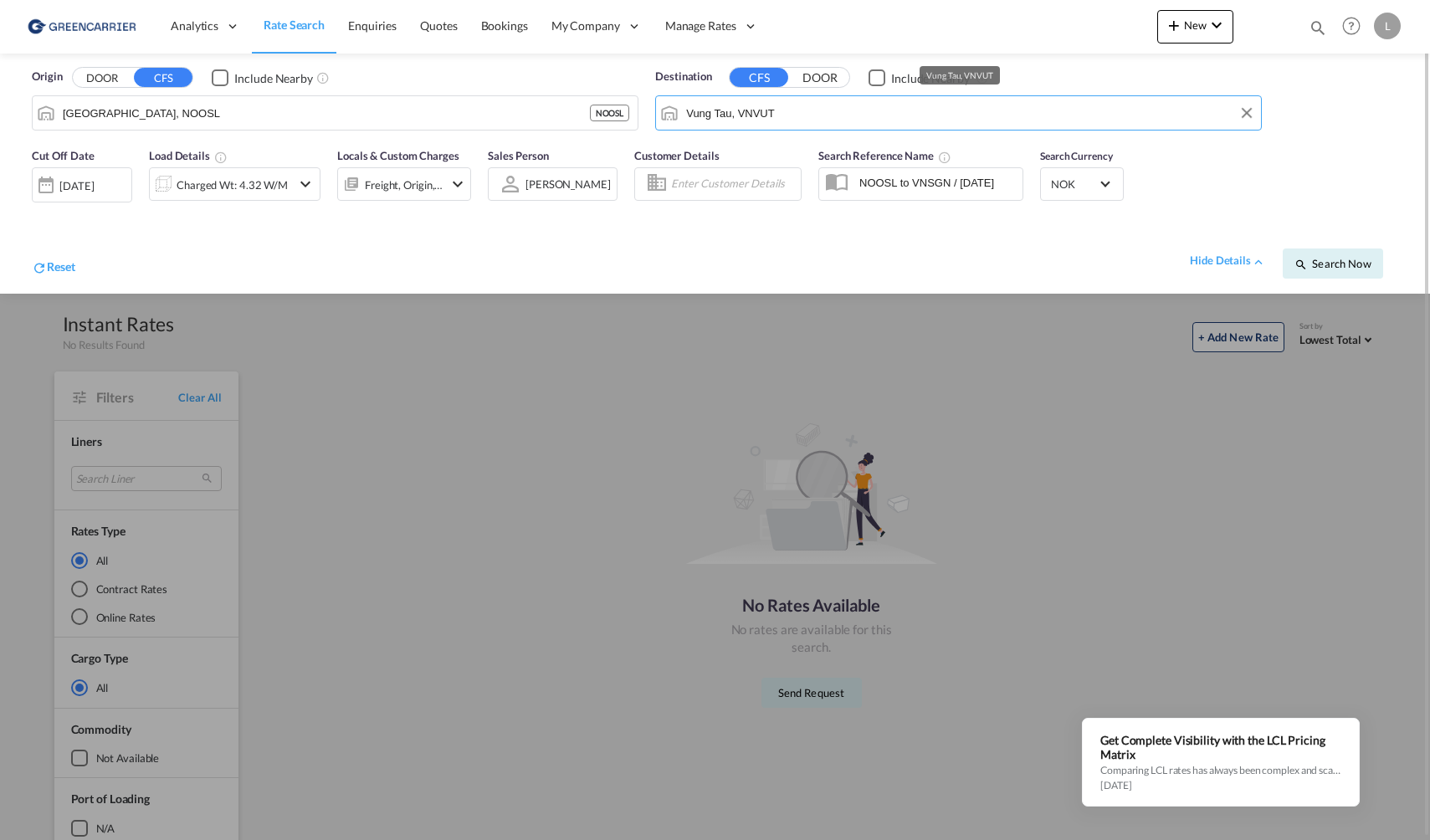
click at [813, 129] on md-autocomplete-wrap "Vung Tau, VNVUT" at bounding box center [969, 116] width 567 height 33
click at [814, 118] on input "Vung Tau, VNVUT" at bounding box center [970, 113] width 567 height 25
type input "vung"
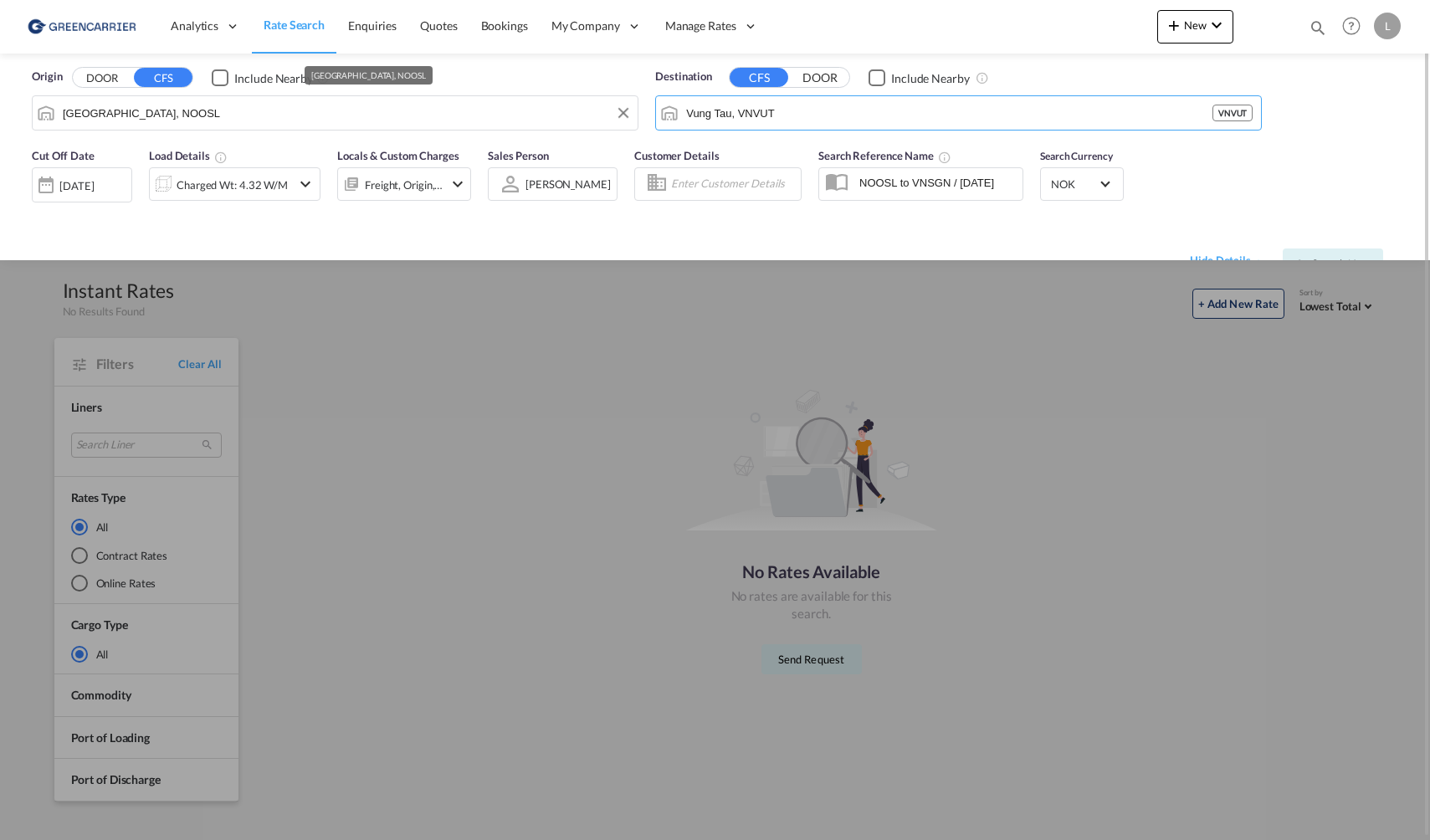
drag, startPoint x: 954, startPoint y: 118, endPoint x: 477, endPoint y: 103, distance: 477.2
click at [477, 103] on div "Origin DOOR CFS Include Nearby [GEOGRAPHIC_DATA], NOOSL Destination CFS DOOR In…" at bounding box center [715, 96] width 1397 height 86
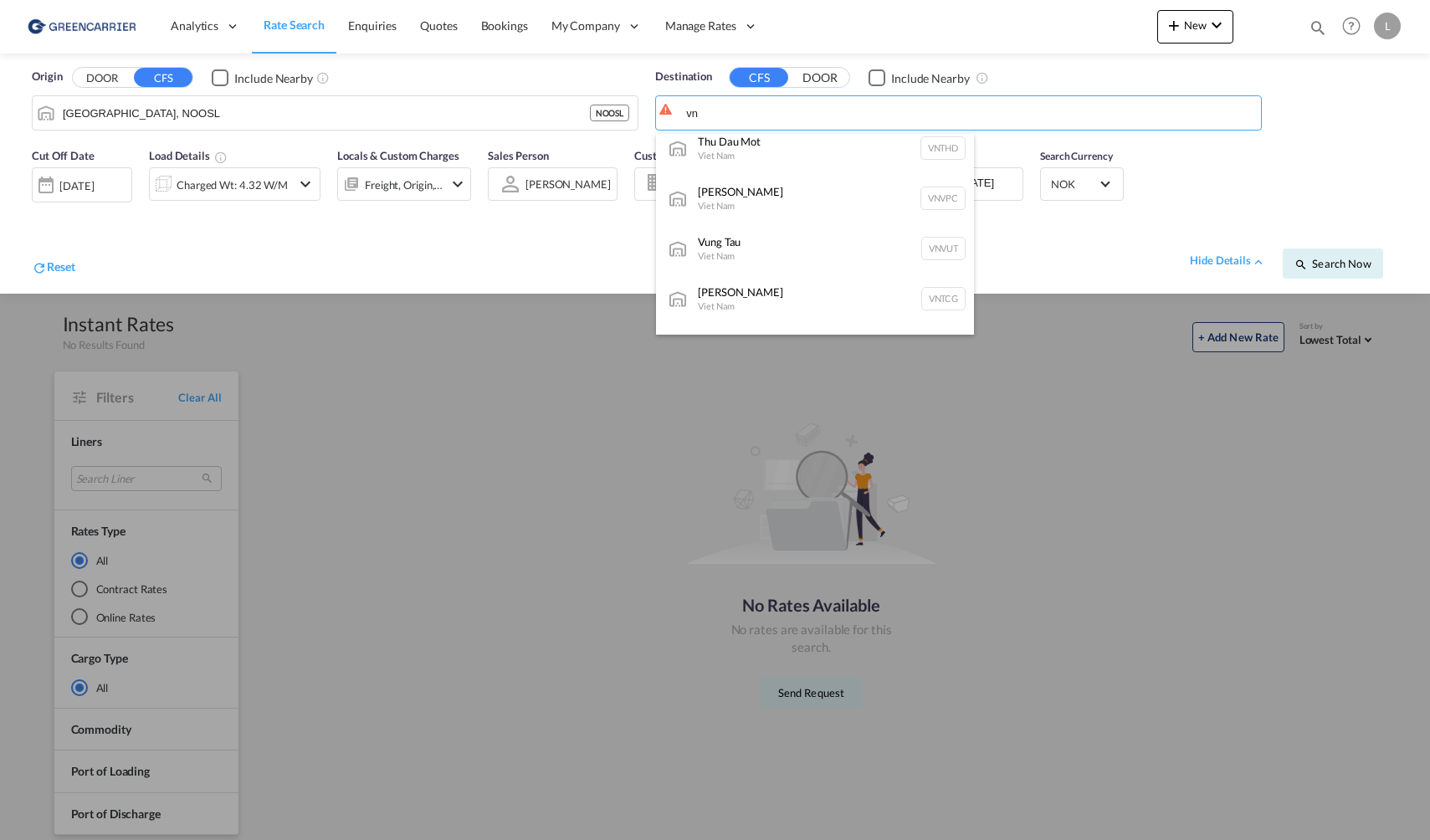
scroll to position [168, 0]
click at [824, 237] on div "Vung Tau Viet Nam VNVUT" at bounding box center [815, 243] width 318 height 51
type input "Vung Tau, VNVUT"
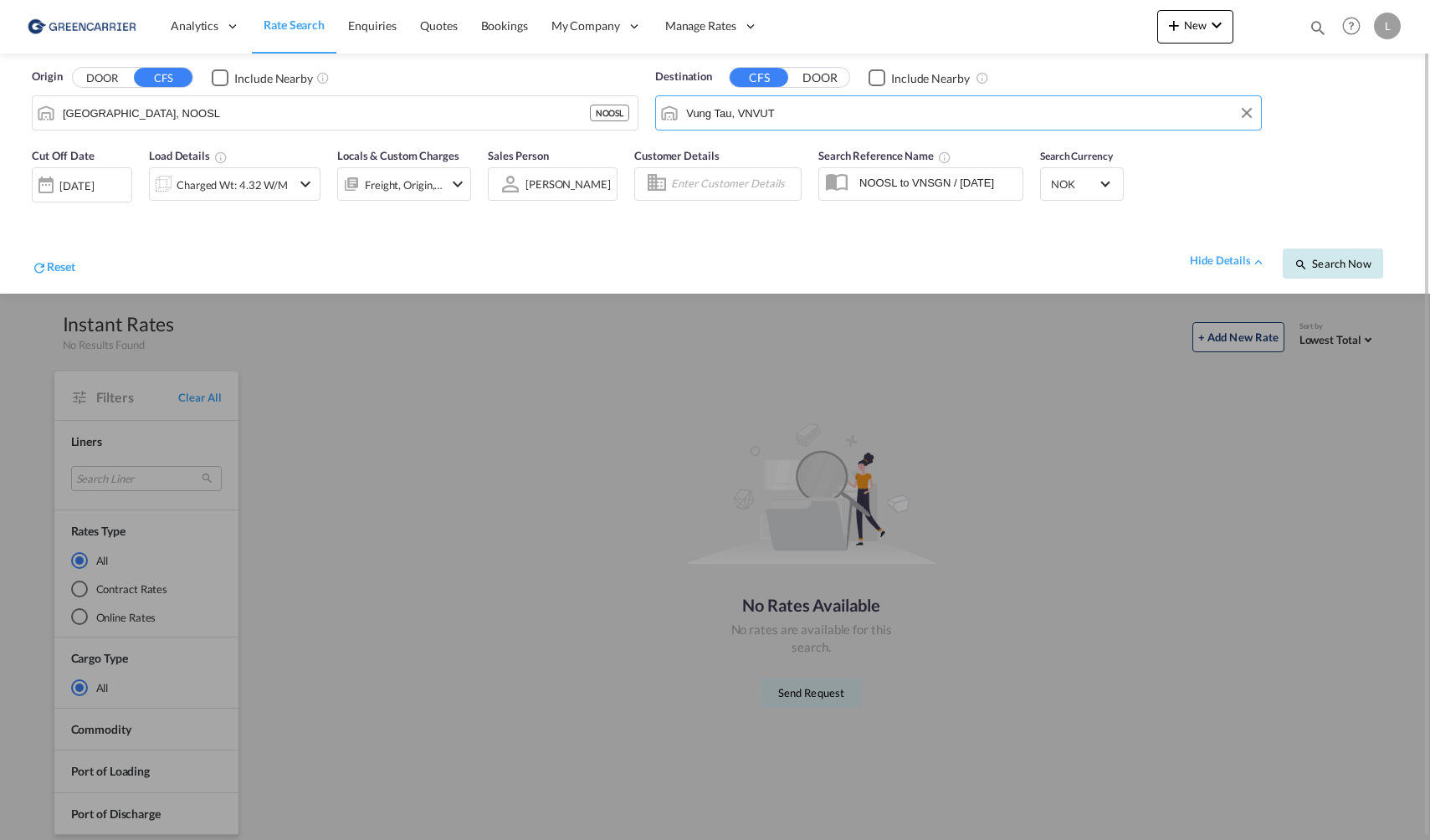
click at [1332, 260] on span "Search Now" at bounding box center [1333, 263] width 76 height 14
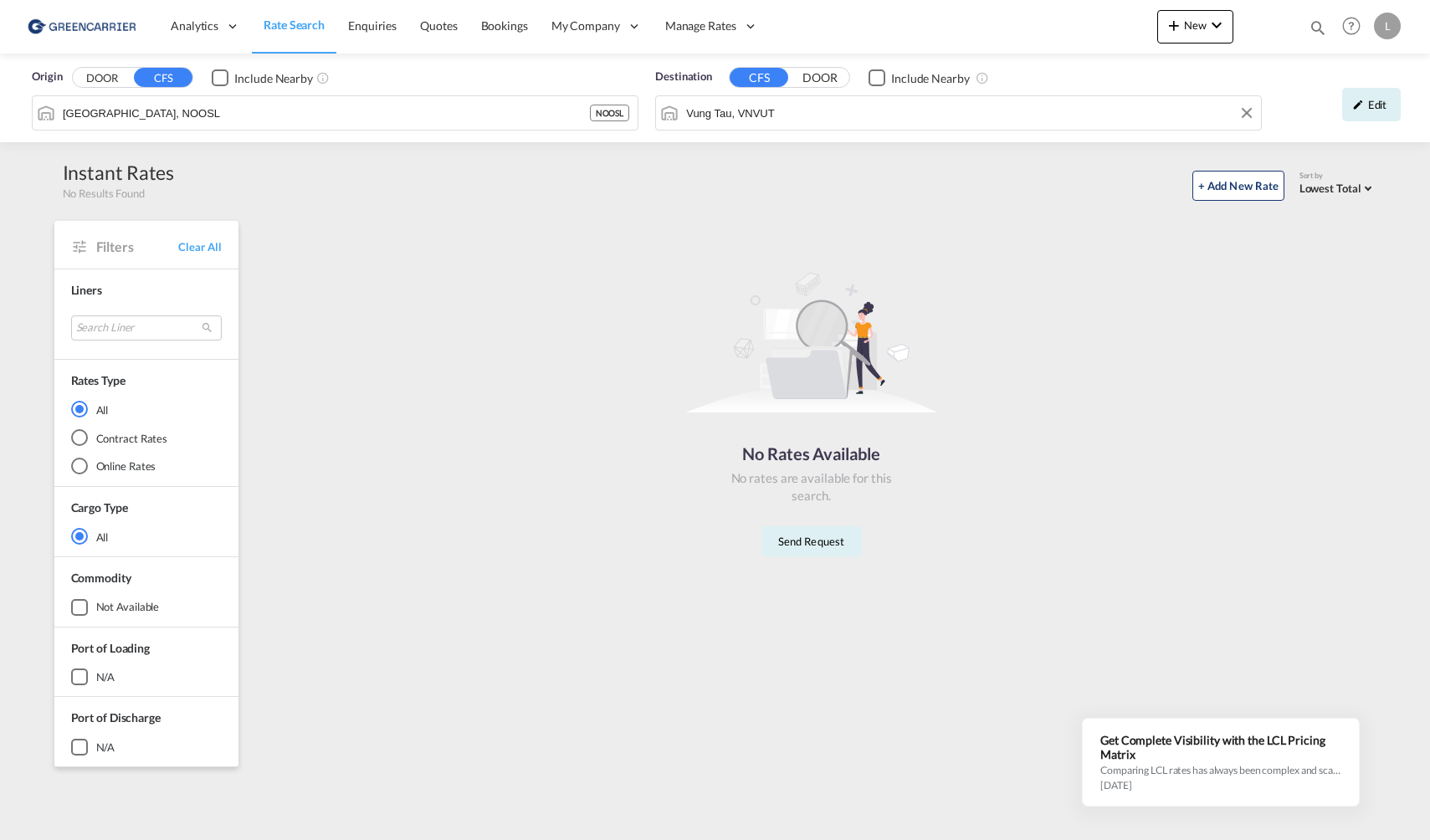
click at [814, 109] on input "Vung Tau, VNVUT" at bounding box center [970, 113] width 567 height 25
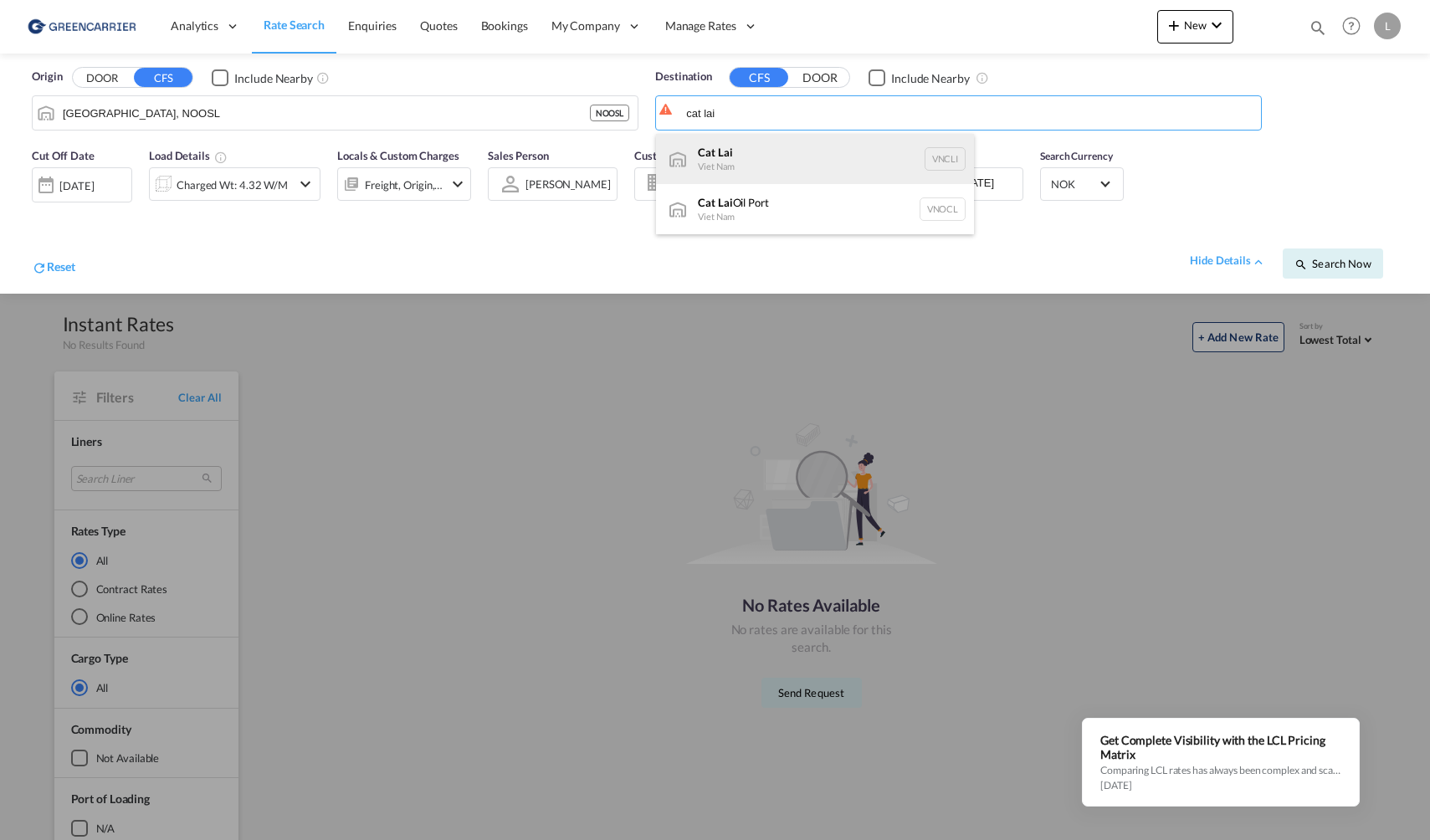
click at [756, 149] on div "Cat Lai Viet Nam VNCLI" at bounding box center [815, 159] width 318 height 51
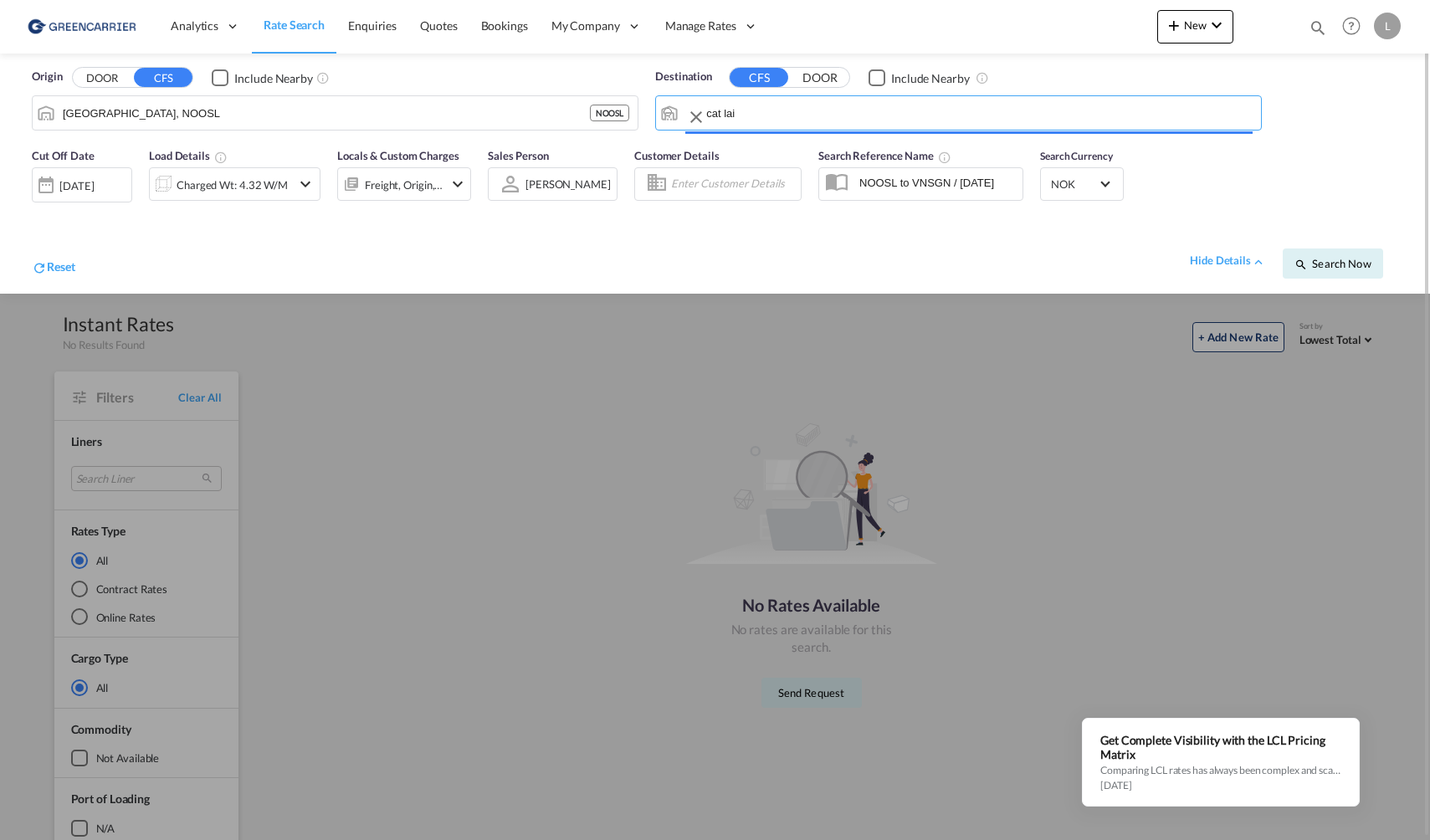
type input "Cat Lai, VNCLI"
click at [1361, 260] on span "Search Now" at bounding box center [1333, 263] width 76 height 14
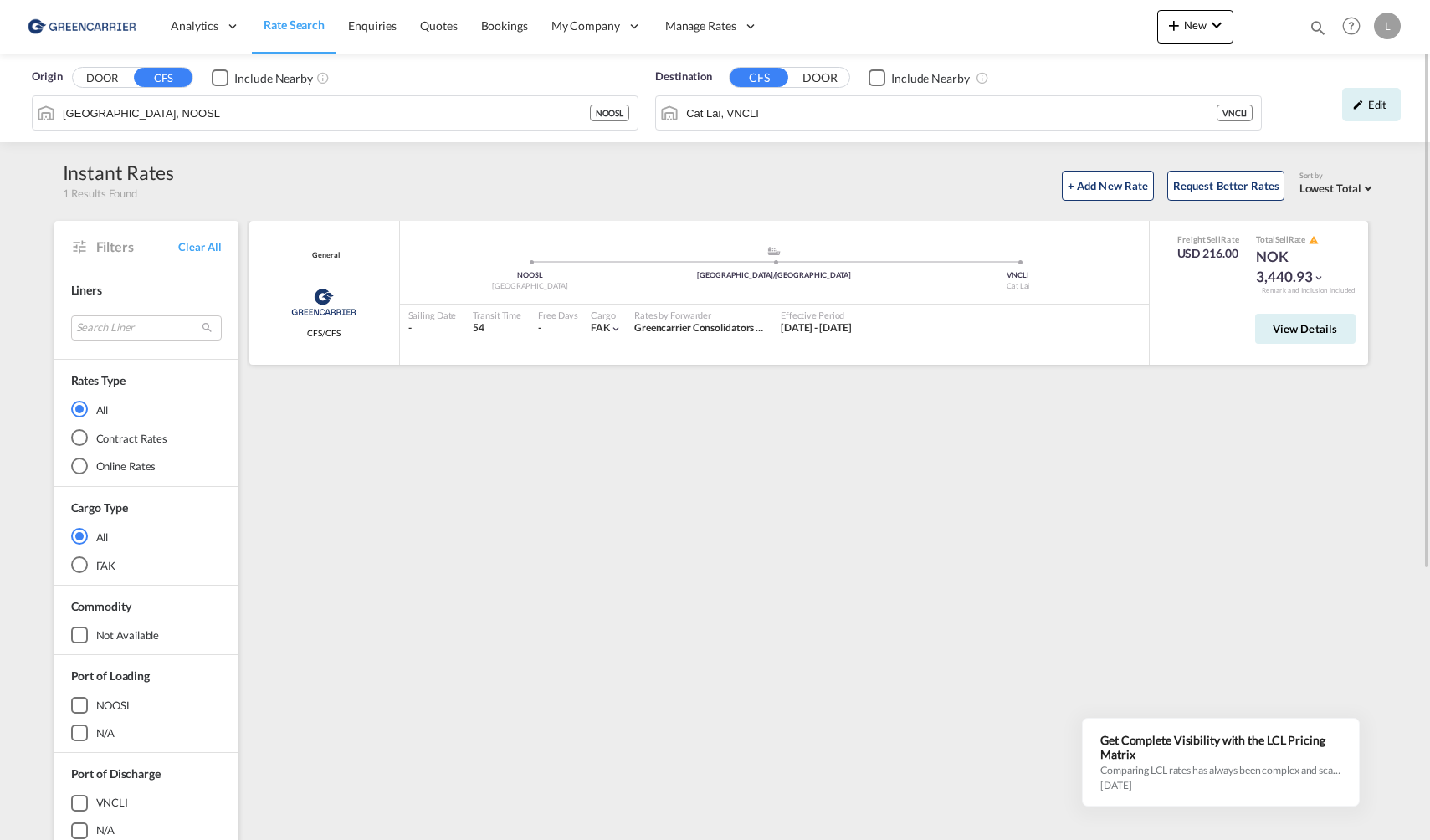
drag, startPoint x: 722, startPoint y: 535, endPoint x: 549, endPoint y: 287, distance: 302.4
click at [722, 535] on div "General Greencarrier Consolidators CFS/CFS added by you .a{fill:#aaa8ad;} .a{fi…" at bounding box center [812, 723] width 1130 height 1004
click at [798, 121] on input "Cat Lai, VNCLI" at bounding box center [970, 113] width 567 height 25
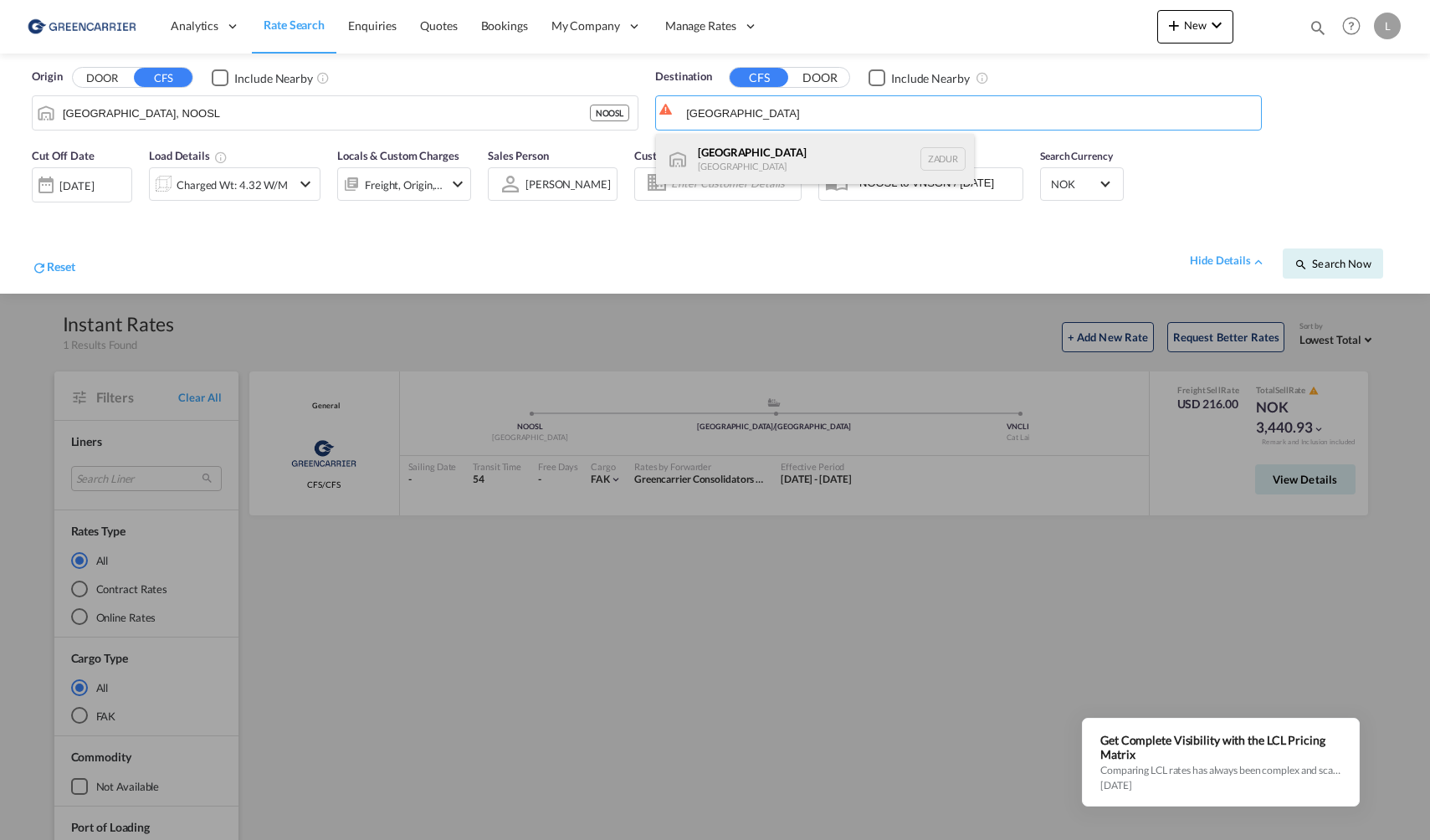
click at [804, 153] on div "[GEOGRAPHIC_DATA] [GEOGRAPHIC_DATA] ZADUR" at bounding box center [815, 159] width 318 height 51
type input "[GEOGRAPHIC_DATA], ZADUR"
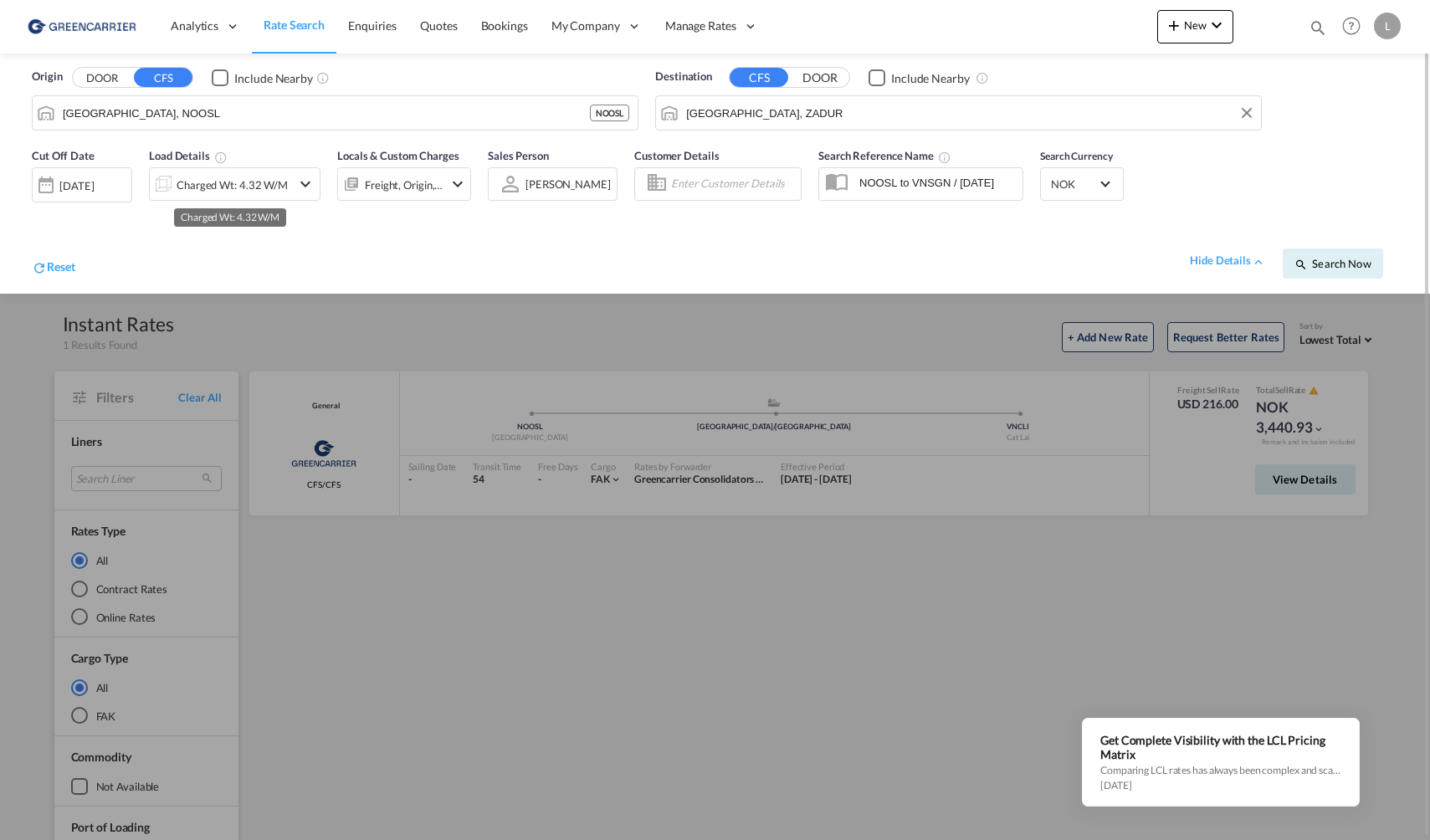
click at [212, 177] on div "Charged Wt: 4.32 W/M" at bounding box center [232, 185] width 111 height 23
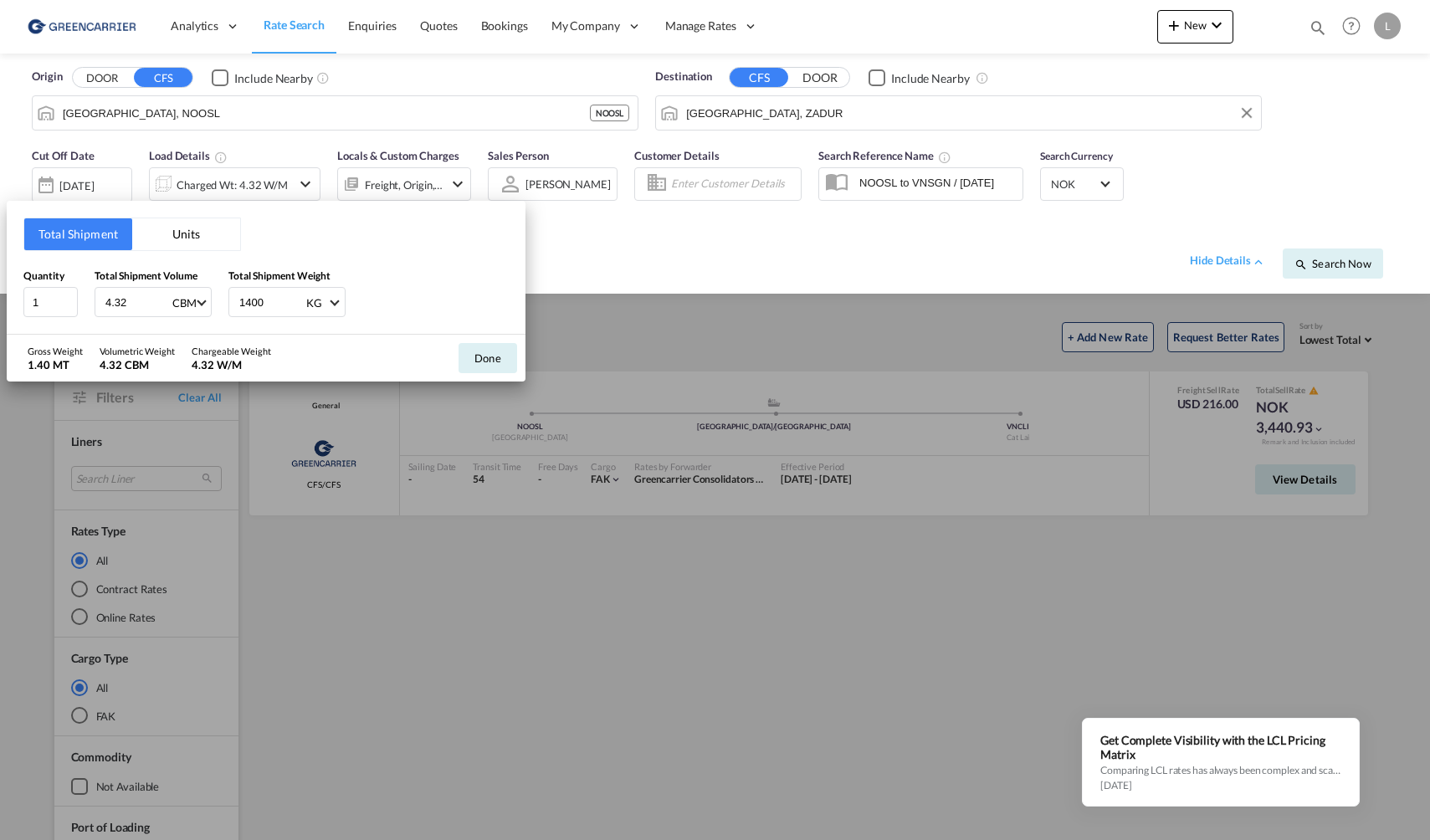
drag, startPoint x: 123, startPoint y: 291, endPoint x: 81, endPoint y: 295, distance: 42.2
click at [81, 295] on div "Quantity 1 Total Shipment Volume 4.32 CBM CBM CFT Total Shipment Weight 1400 KG…" at bounding box center [266, 293] width 485 height 51
type input "1"
drag, startPoint x: 256, startPoint y: 306, endPoint x: 196, endPoint y: 308, distance: 60.0
click at [196, 308] on div "Quantity 1 Total Shipment Volume 1 CBM CBM CFT Total Shipment Weight 1400 KG KG…" at bounding box center [266, 293] width 485 height 51
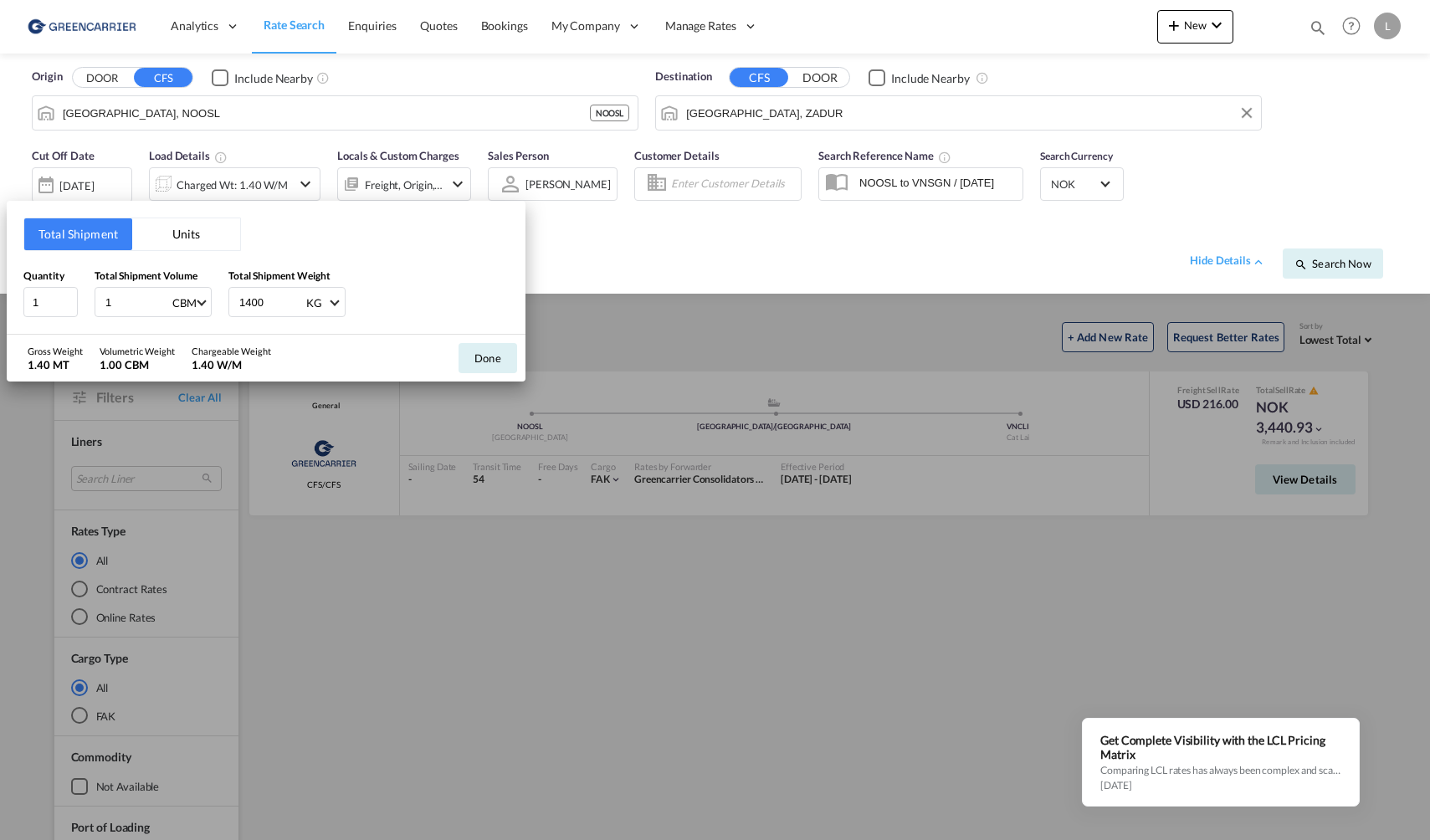
drag, startPoint x: 275, startPoint y: 309, endPoint x: 216, endPoint y: 313, distance: 59.1
click at [216, 313] on div "Quantity 1 Total Shipment Volume 1 CBM CBM CFT Total Shipment Weight 1400 KG KG…" at bounding box center [266, 293] width 485 height 51
type input "1"
click at [485, 355] on button "Done" at bounding box center [487, 357] width 59 height 30
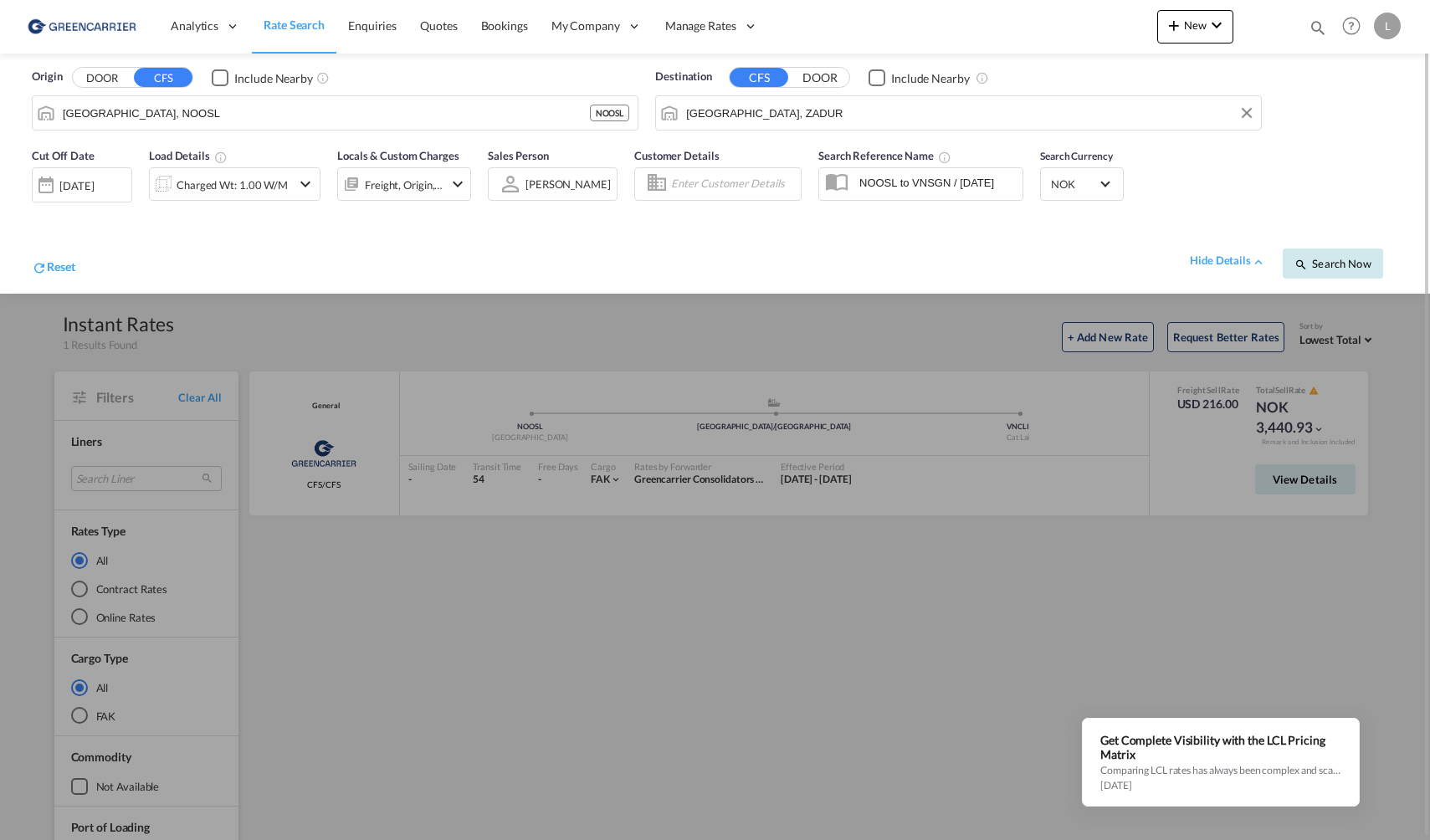
click at [1344, 260] on span "Search Now" at bounding box center [1333, 263] width 76 height 14
